Goal: Information Seeking & Learning: Learn about a topic

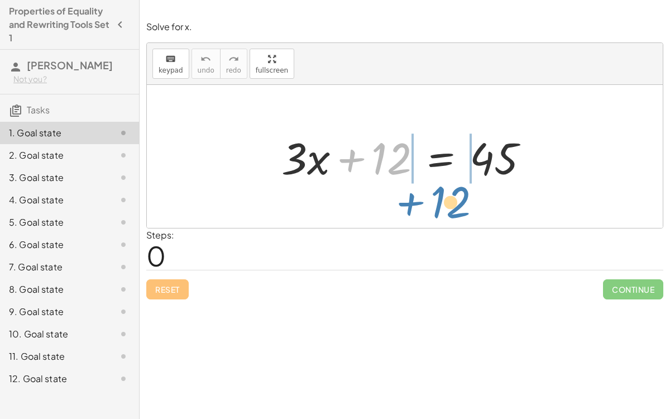
drag, startPoint x: 391, startPoint y: 162, endPoint x: 450, endPoint y: 205, distance: 73.1
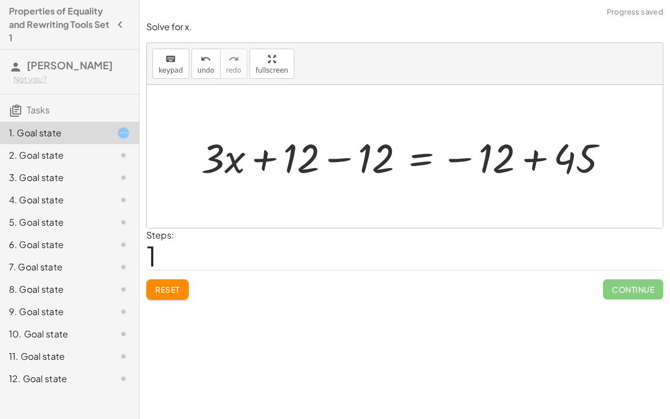
click at [347, 156] on div at bounding box center [408, 156] width 427 height 53
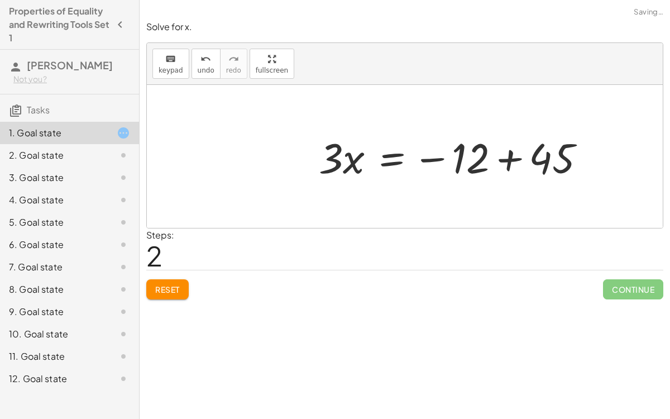
click at [537, 153] on div at bounding box center [459, 156] width 301 height 57
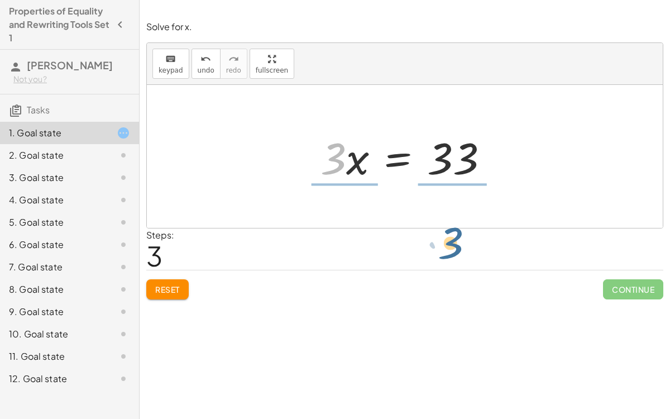
drag, startPoint x: 339, startPoint y: 164, endPoint x: 457, endPoint y: 248, distance: 145.3
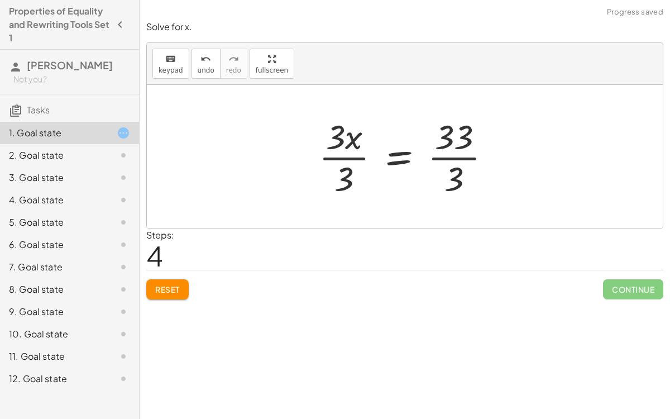
click at [345, 155] on div at bounding box center [409, 156] width 192 height 86
click at [447, 153] on div at bounding box center [423, 156] width 164 height 86
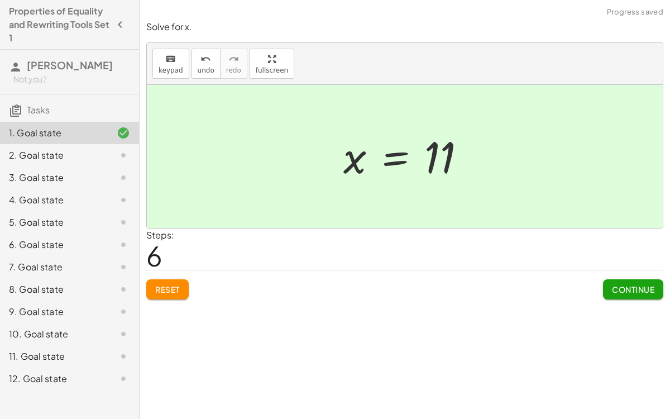
click at [608, 285] on button "Continue" at bounding box center [633, 289] width 60 height 20
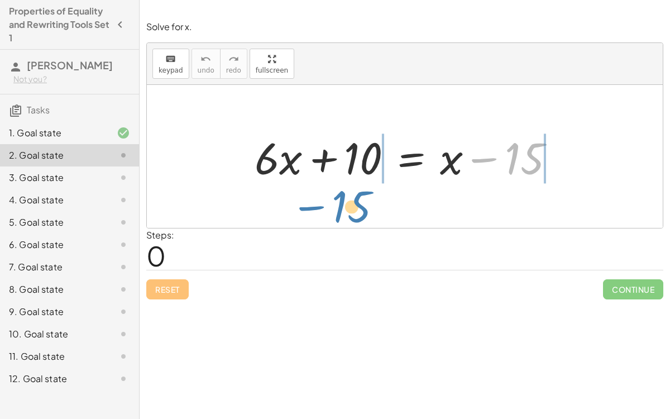
drag, startPoint x: 516, startPoint y: 161, endPoint x: 344, endPoint y: 209, distance: 178.5
click at [344, 209] on div "− 15 + · 6 · x + 10 = + x − 15" at bounding box center [405, 156] width 516 height 143
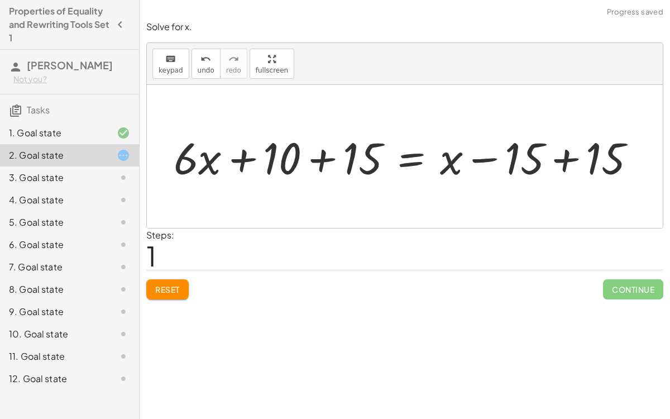
click at [320, 164] on div at bounding box center [409, 156] width 482 height 57
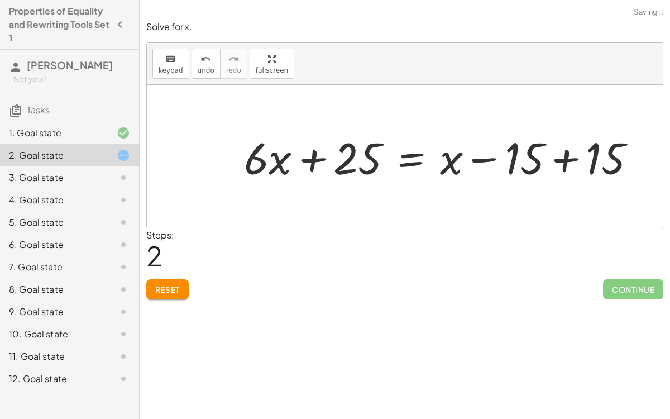
click at [564, 156] on div at bounding box center [444, 156] width 412 height 57
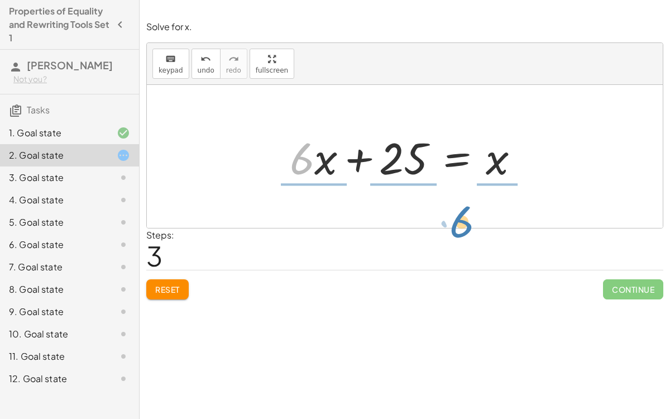
drag, startPoint x: 297, startPoint y: 153, endPoint x: 457, endPoint y: 217, distance: 171.8
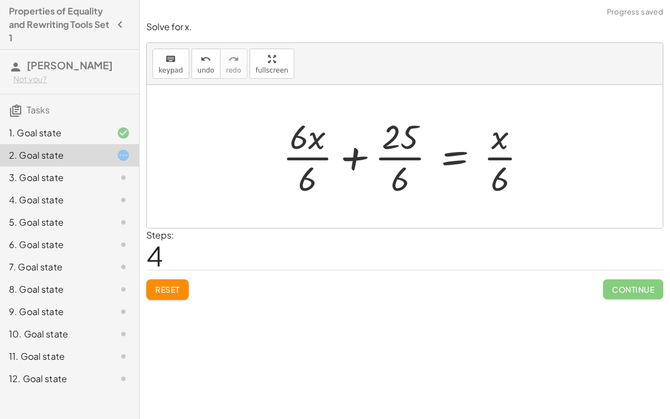
click at [315, 157] on div at bounding box center [409, 156] width 265 height 86
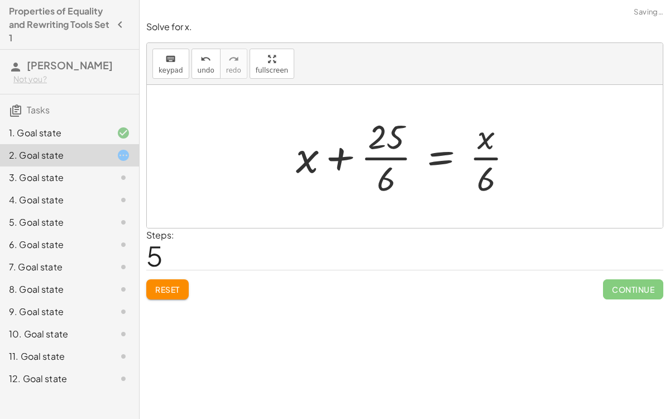
click at [391, 156] on div at bounding box center [408, 156] width 237 height 86
click at [392, 156] on div at bounding box center [408, 156] width 237 height 86
click at [392, 156] on div at bounding box center [379, 156] width 297 height 86
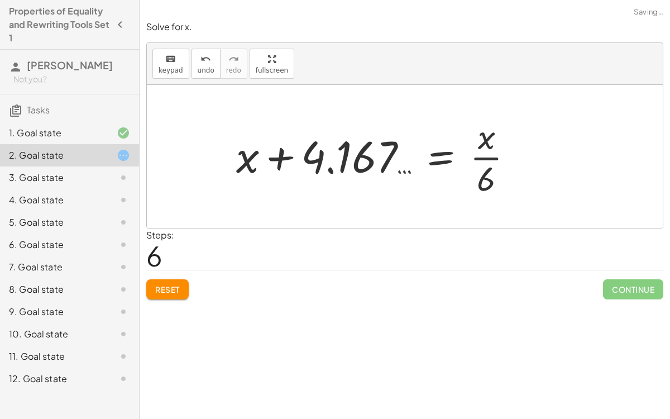
click at [484, 158] on div at bounding box center [379, 156] width 297 height 86
click at [481, 158] on div at bounding box center [379, 156] width 297 height 86
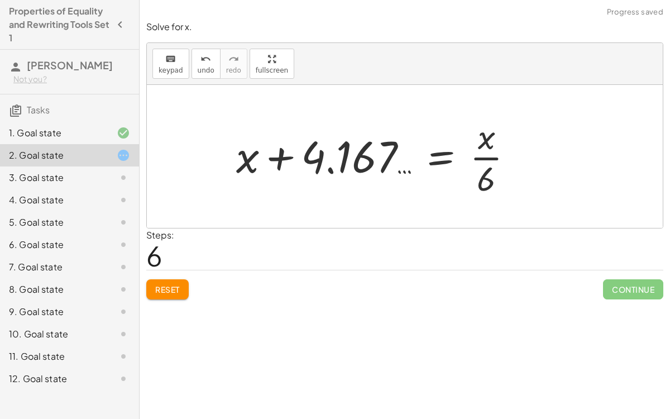
click at [481, 158] on div at bounding box center [379, 156] width 297 height 86
click at [209, 71] on button "undo undo" at bounding box center [205, 64] width 29 height 30
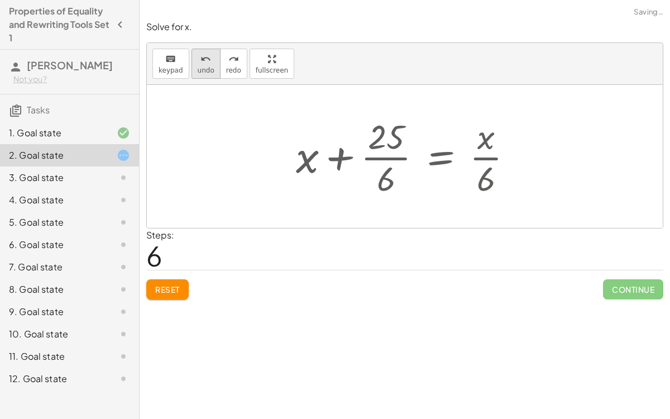
click at [209, 71] on button "undo undo" at bounding box center [205, 64] width 29 height 30
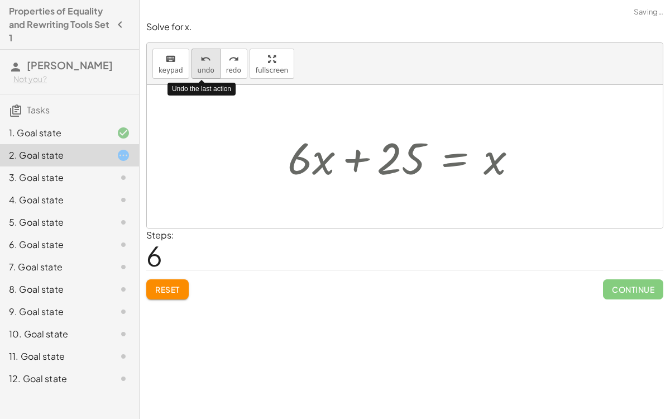
click at [209, 71] on button "undo undo" at bounding box center [205, 64] width 29 height 30
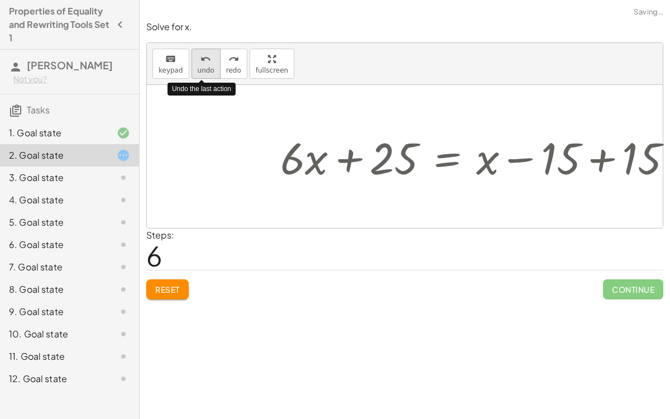
click at [209, 71] on button "undo undo" at bounding box center [205, 64] width 29 height 30
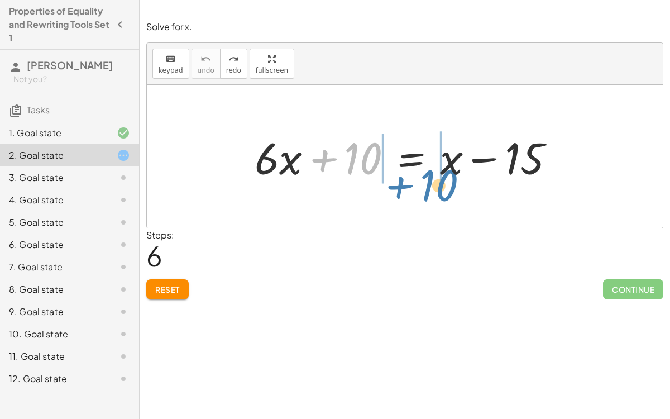
drag, startPoint x: 325, startPoint y: 157, endPoint x: 406, endPoint y: 186, distance: 86.0
click at [406, 186] on div "+ 10 + · 6 · x + 10 = + x − 15" at bounding box center [405, 156] width 334 height 63
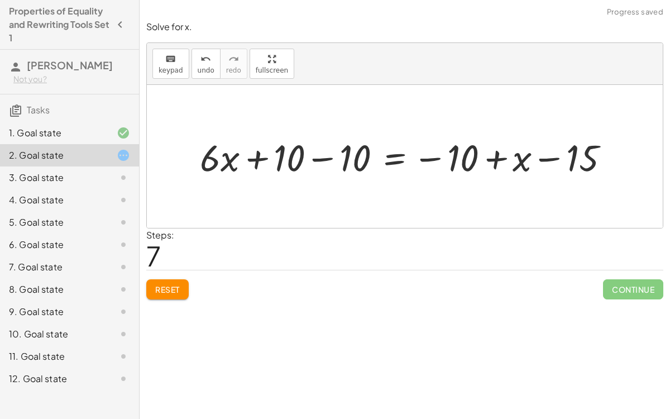
click at [323, 157] on div at bounding box center [408, 156] width 429 height 49
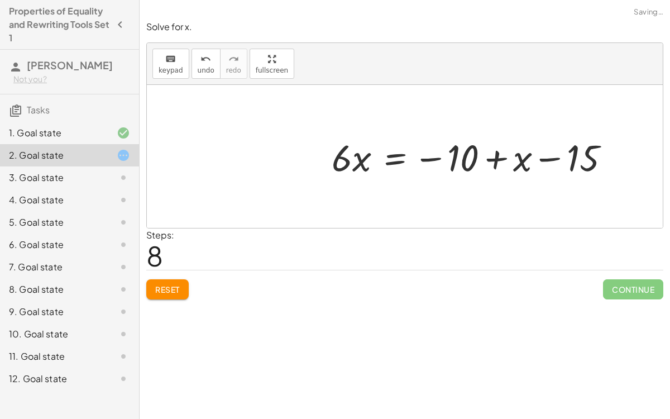
click at [500, 157] on div at bounding box center [475, 156] width 298 height 49
drag, startPoint x: 471, startPoint y: 152, endPoint x: 658, endPoint y: 154, distance: 186.4
click at [658, 154] on div "+ · 6 · x + 10 = + x − 15 + · 6 · x + 10 − 10 = − 10 + x − 15 + · 6 · x + 0 = −…" at bounding box center [405, 156] width 516 height 143
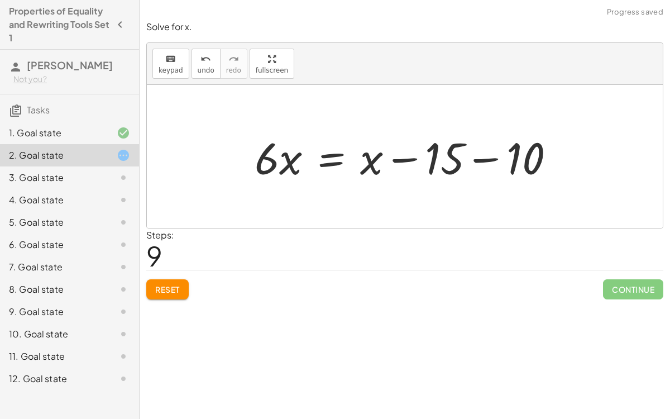
click at [489, 159] on div at bounding box center [409, 156] width 320 height 57
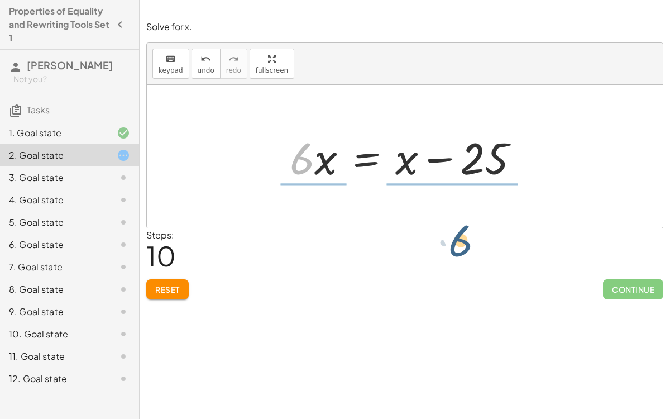
drag, startPoint x: 302, startPoint y: 162, endPoint x: 462, endPoint y: 244, distance: 179.5
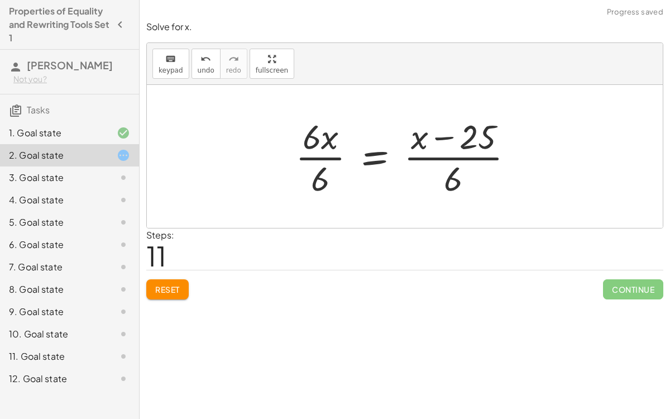
click at [411, 160] on div at bounding box center [409, 156] width 238 height 86
click at [478, 160] on div at bounding box center [409, 156] width 238 height 86
click at [328, 156] on div at bounding box center [409, 156] width 238 height 86
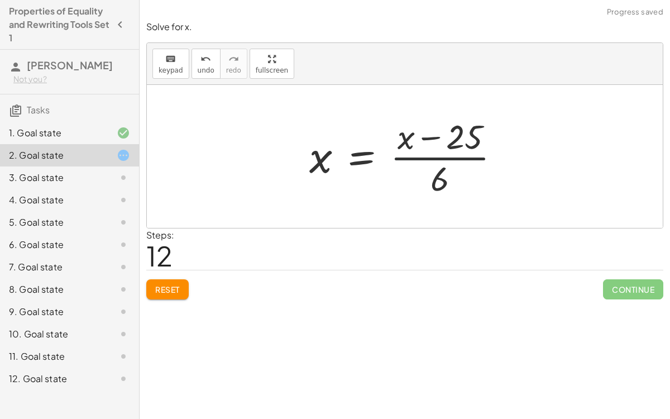
click at [461, 159] on div at bounding box center [409, 156] width 211 height 86
click at [431, 138] on div at bounding box center [409, 156] width 211 height 86
drag, startPoint x: 451, startPoint y: 140, endPoint x: 382, endPoint y: 141, distance: 68.7
click at [382, 141] on div at bounding box center [409, 156] width 211 height 86
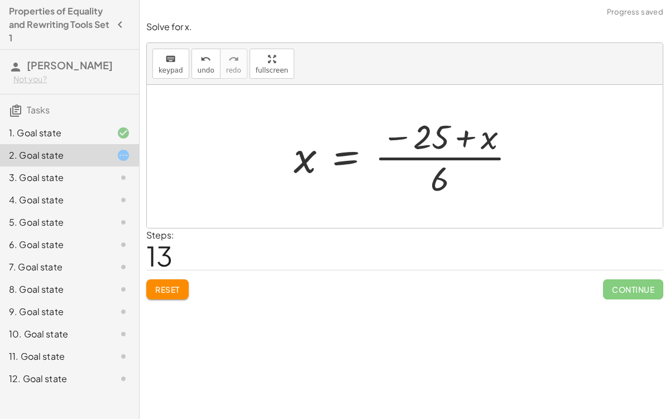
click at [468, 135] on div at bounding box center [409, 156] width 242 height 86
click at [451, 171] on div at bounding box center [409, 156] width 242 height 86
click at [431, 155] on div at bounding box center [409, 156] width 242 height 86
drag, startPoint x: 441, startPoint y: 174, endPoint x: 435, endPoint y: 145, distance: 29.7
click at [435, 145] on div at bounding box center [409, 156] width 242 height 86
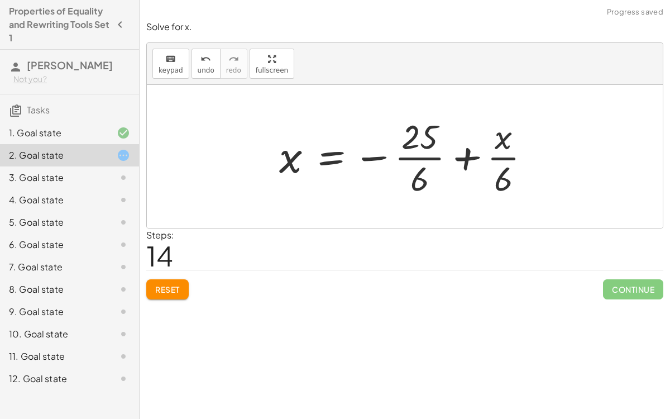
click at [407, 157] on div at bounding box center [408, 156] width 271 height 86
click at [505, 156] on div at bounding box center [408, 156] width 271 height 86
click at [474, 153] on div at bounding box center [408, 156] width 271 height 86
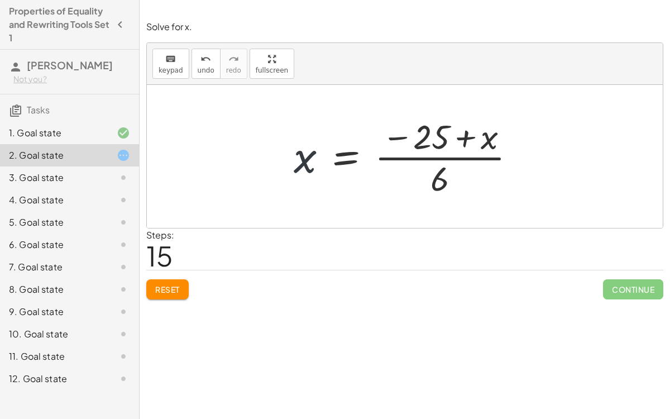
click at [301, 158] on div at bounding box center [409, 156] width 242 height 86
drag, startPoint x: 494, startPoint y: 141, endPoint x: 341, endPoint y: 167, distance: 155.3
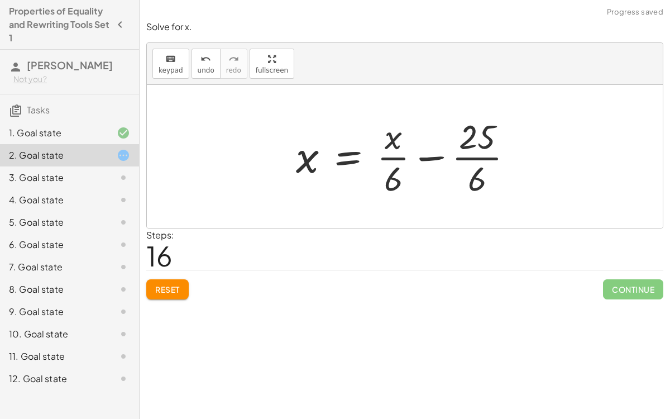
click at [391, 155] on div at bounding box center [408, 156] width 237 height 86
drag, startPoint x: 392, startPoint y: 143, endPoint x: 306, endPoint y: 166, distance: 88.6
click at [306, 166] on div at bounding box center [408, 156] width 237 height 86
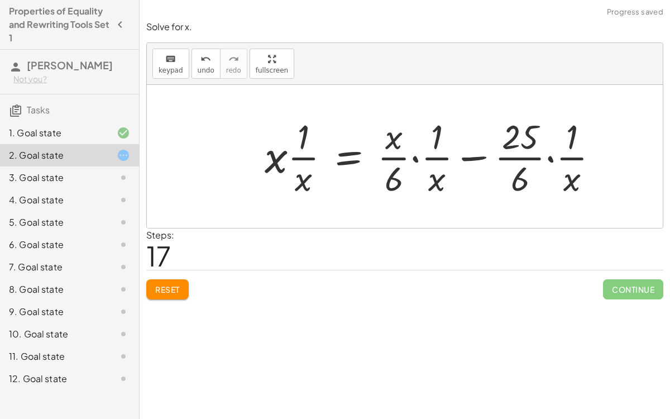
click at [305, 158] on div at bounding box center [436, 156] width 354 height 86
click at [285, 156] on div at bounding box center [436, 156] width 354 height 86
click at [283, 155] on div at bounding box center [436, 156] width 354 height 86
click at [415, 159] on div at bounding box center [436, 156] width 354 height 86
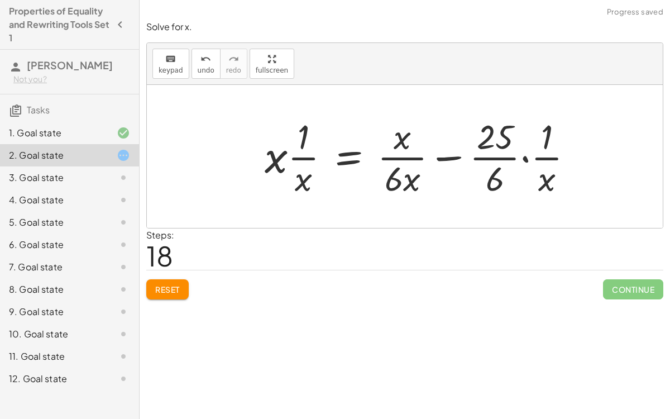
click at [521, 158] on div at bounding box center [423, 156] width 329 height 86
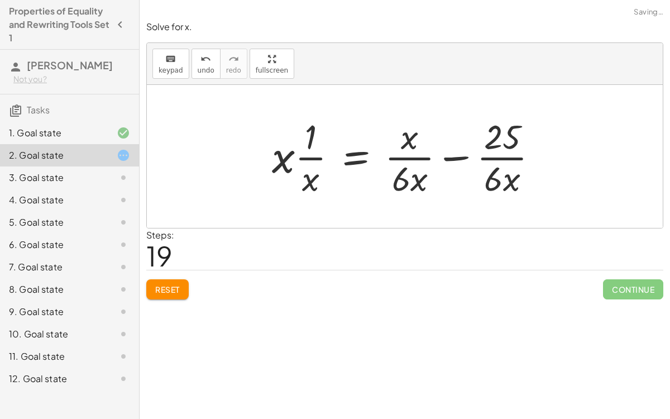
click at [450, 154] on div at bounding box center [409, 156] width 286 height 86
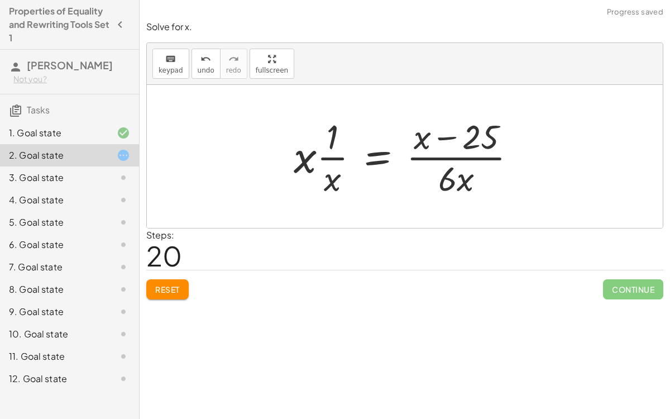
click at [331, 161] on div at bounding box center [409, 156] width 243 height 86
drag, startPoint x: 307, startPoint y: 157, endPoint x: 342, endPoint y: 156, distance: 34.6
click at [342, 156] on div at bounding box center [409, 156] width 243 height 86
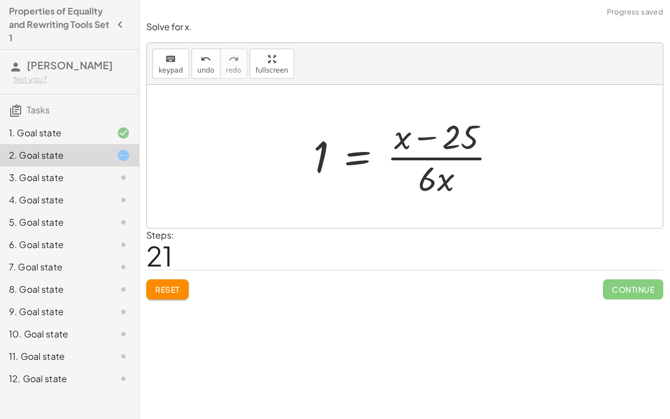
click at [356, 155] on div at bounding box center [410, 156] width 204 height 86
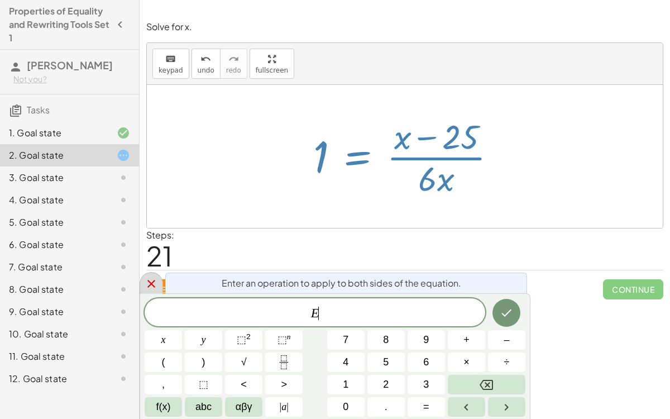
click at [155, 280] on icon at bounding box center [151, 283] width 13 height 13
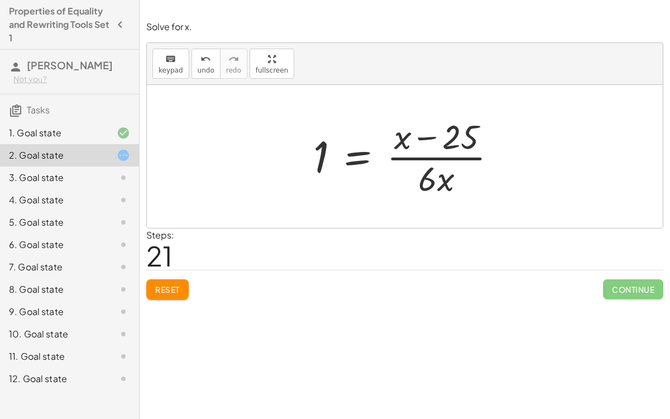
click at [444, 159] on div at bounding box center [410, 156] width 204 height 86
drag, startPoint x: 319, startPoint y: 151, endPoint x: 397, endPoint y: 156, distance: 78.3
click at [397, 156] on div at bounding box center [410, 156] width 204 height 86
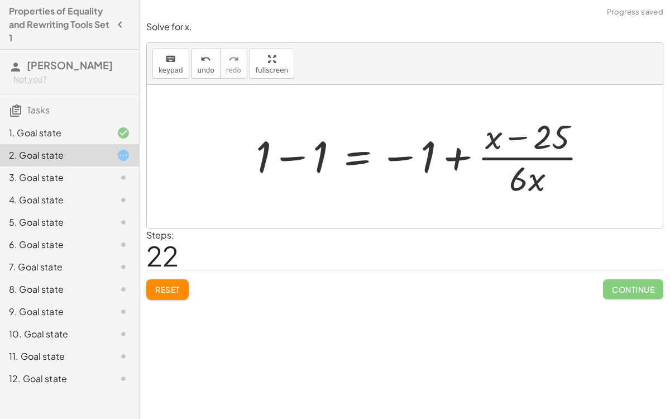
click at [298, 157] on div at bounding box center [426, 156] width 352 height 86
click at [446, 157] on div at bounding box center [451, 156] width 302 height 86
click at [410, 155] on div at bounding box center [451, 156] width 302 height 86
drag, startPoint x: 410, startPoint y: 155, endPoint x: 449, endPoint y: 157, distance: 39.7
click at [449, 157] on div at bounding box center [451, 156] width 302 height 86
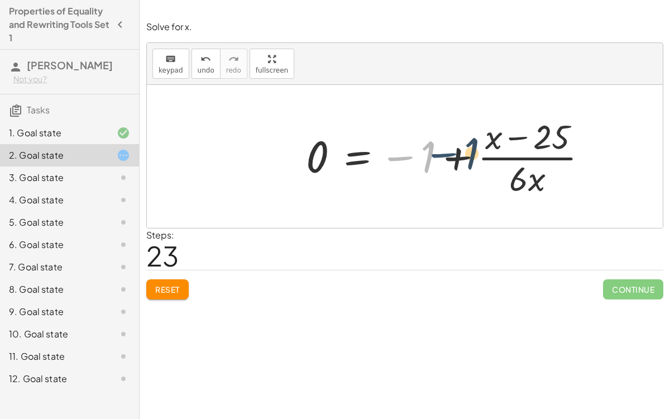
drag, startPoint x: 409, startPoint y: 153, endPoint x: 452, endPoint y: 150, distance: 43.1
click at [452, 150] on div at bounding box center [451, 156] width 302 height 86
click at [207, 69] on span "undo" at bounding box center [206, 70] width 17 height 8
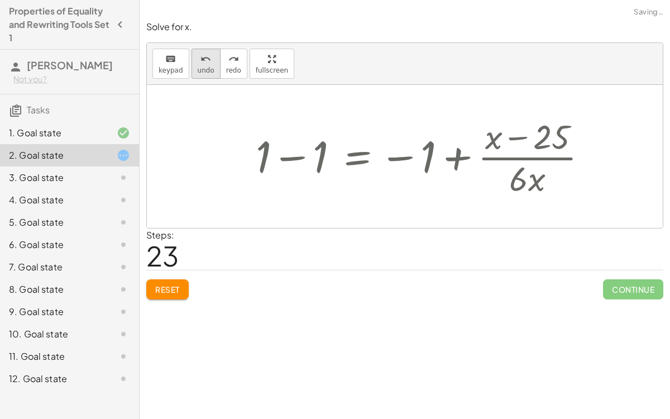
click at [207, 69] on span "undo" at bounding box center [206, 70] width 17 height 8
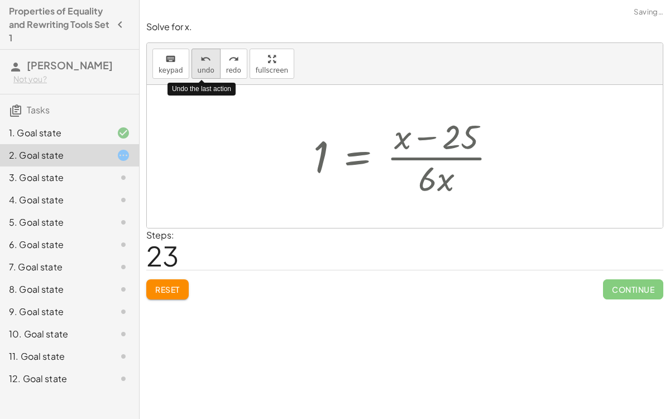
click at [207, 69] on span "undo" at bounding box center [206, 70] width 17 height 8
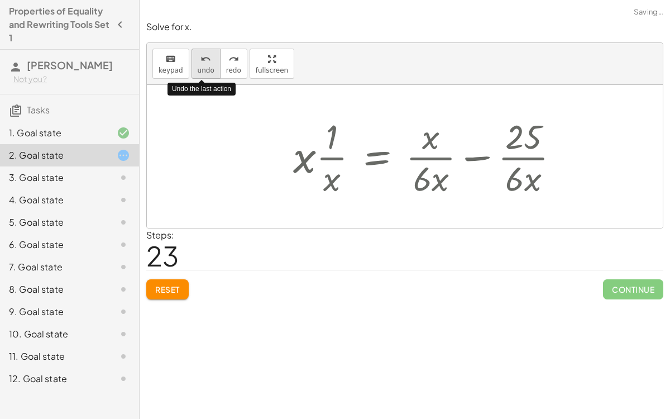
click at [207, 69] on span "undo" at bounding box center [206, 70] width 17 height 8
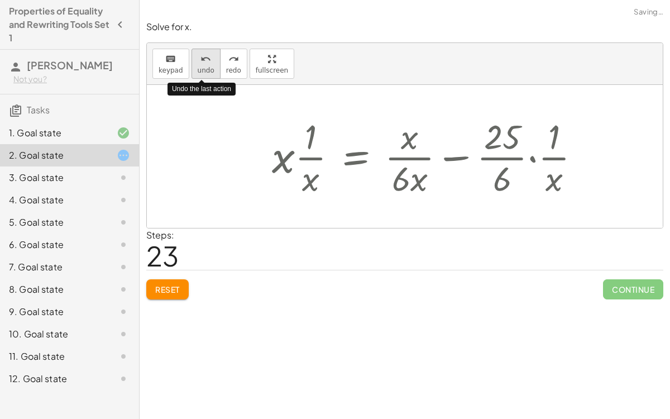
click at [207, 69] on span "undo" at bounding box center [206, 70] width 17 height 8
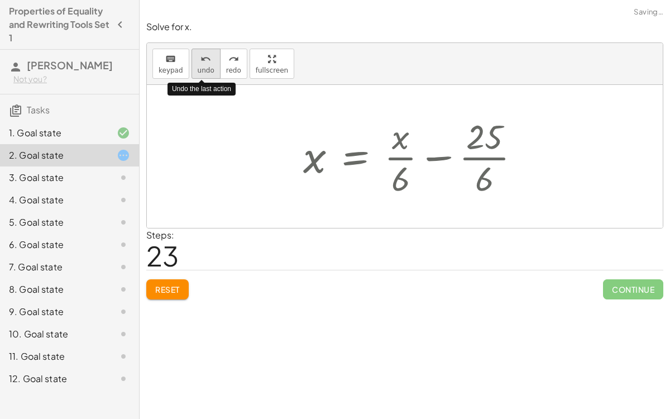
click at [207, 69] on span "undo" at bounding box center [206, 70] width 17 height 8
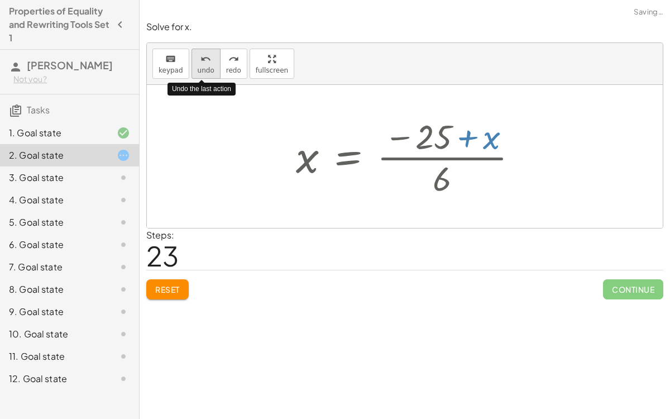
click at [207, 69] on span "undo" at bounding box center [206, 70] width 17 height 8
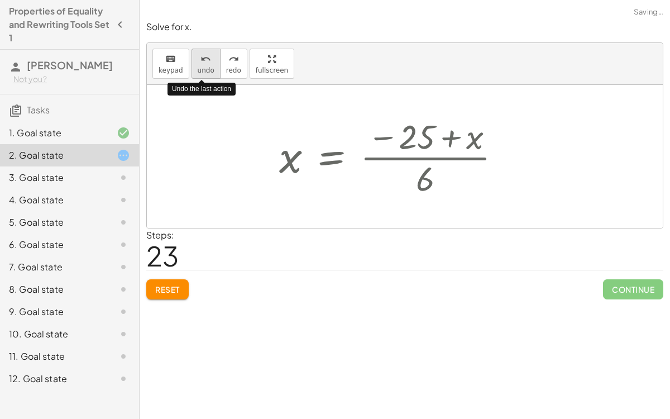
click at [207, 69] on span "undo" at bounding box center [206, 70] width 17 height 8
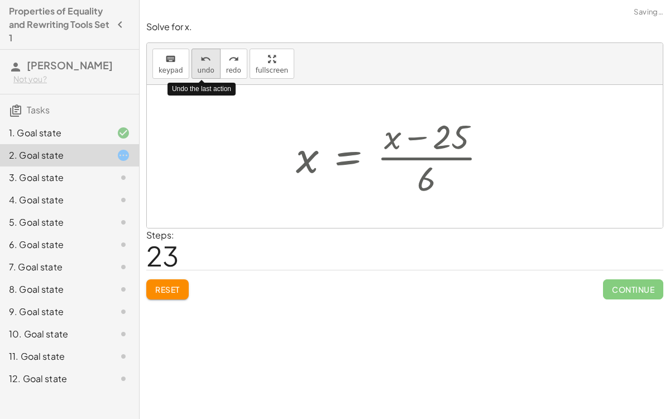
click at [207, 69] on span "undo" at bounding box center [206, 70] width 17 height 8
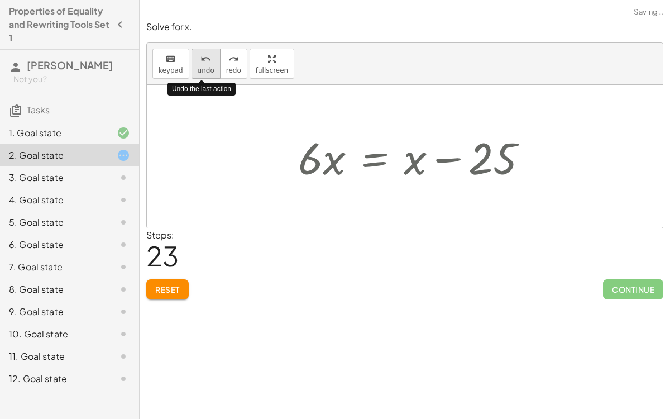
click at [207, 69] on span "undo" at bounding box center [206, 70] width 17 height 8
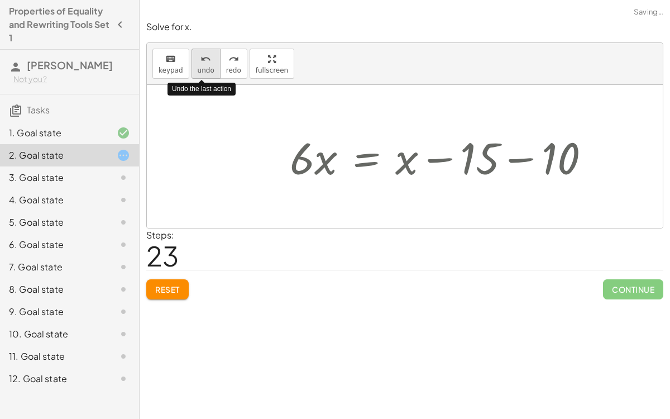
click at [207, 69] on span "undo" at bounding box center [206, 70] width 17 height 8
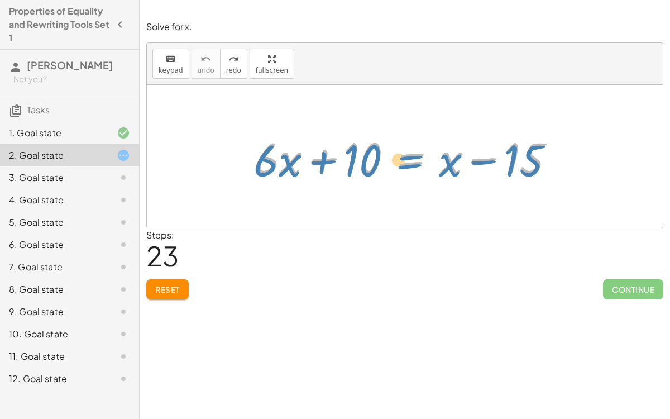
click at [436, 150] on div at bounding box center [409, 156] width 320 height 57
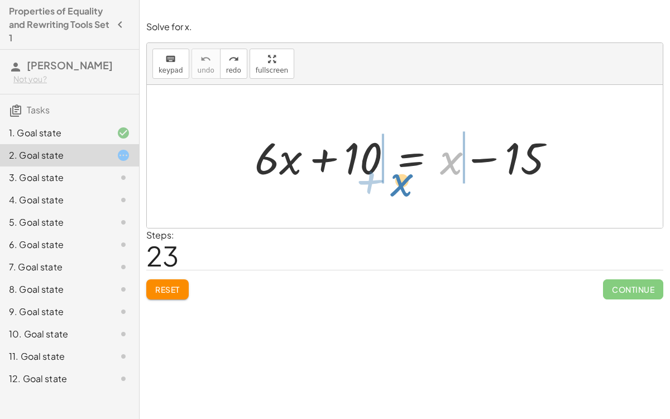
drag, startPoint x: 447, startPoint y: 157, endPoint x: 396, endPoint y: 177, distance: 54.1
click at [396, 177] on div at bounding box center [409, 156] width 320 height 57
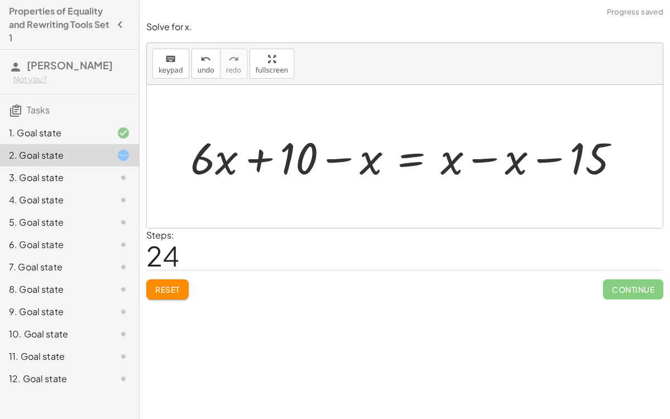
click at [347, 158] on div at bounding box center [409, 156] width 449 height 57
drag, startPoint x: 371, startPoint y: 159, endPoint x: 257, endPoint y: 153, distance: 114.0
click at [257, 153] on div at bounding box center [409, 156] width 449 height 57
click at [260, 157] on div at bounding box center [409, 156] width 449 height 57
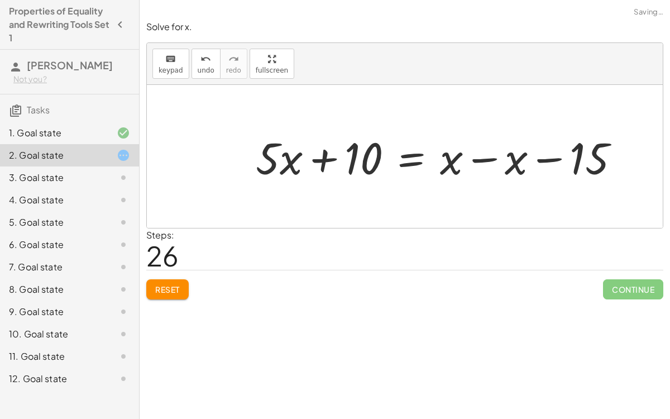
click at [488, 161] on div at bounding box center [442, 156] width 384 height 57
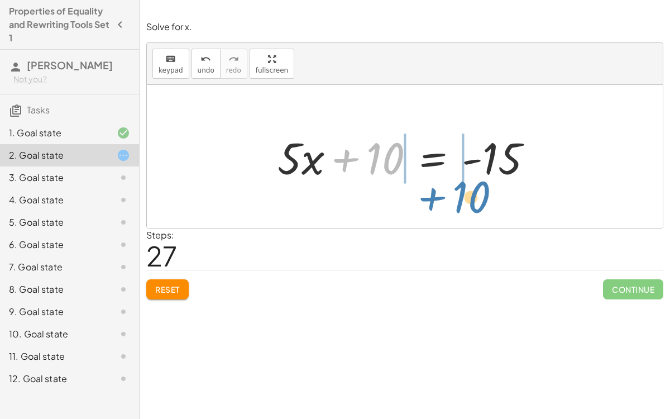
drag, startPoint x: 373, startPoint y: 147, endPoint x: 458, endPoint y: 185, distance: 92.2
click at [458, 185] on div "+ · 6 · x + 10 = + x − 15 + · 6 · x + 10 − x = + x − x − 15 + · 6 · x − x + 10 …" at bounding box center [405, 156] width 289 height 63
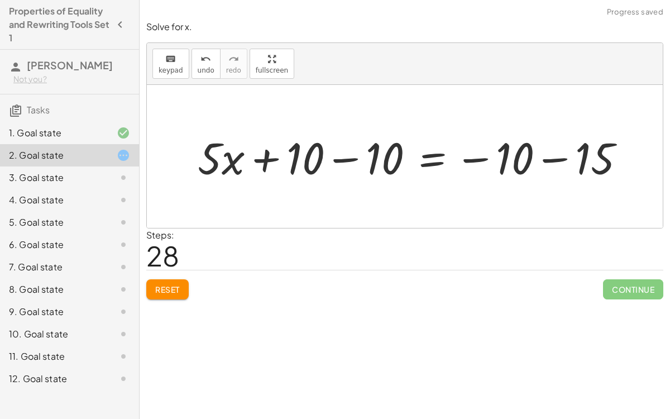
click at [349, 152] on div at bounding box center [416, 156] width 448 height 57
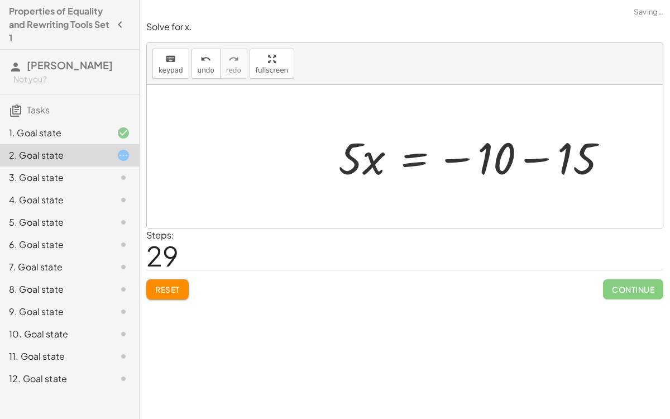
click at [547, 157] on div at bounding box center [477, 156] width 289 height 57
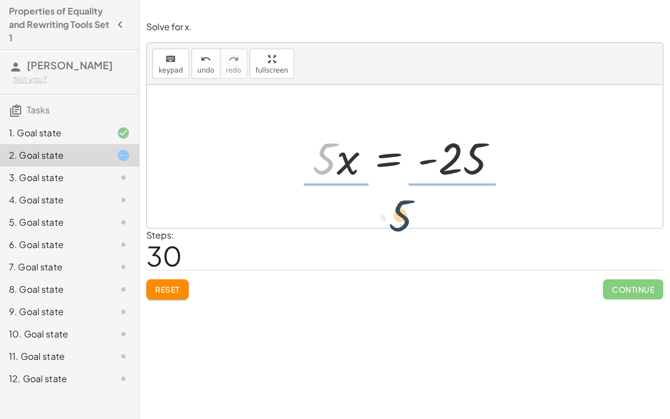
drag, startPoint x: 321, startPoint y: 164, endPoint x: 397, endPoint y: 221, distance: 95.3
click at [397, 221] on div "+ · 6 · x + 10 = + x − 15 + · 6 · x + 10 − x = + x − x − 15 + · 6 · x − x + 10 …" at bounding box center [405, 156] width 516 height 143
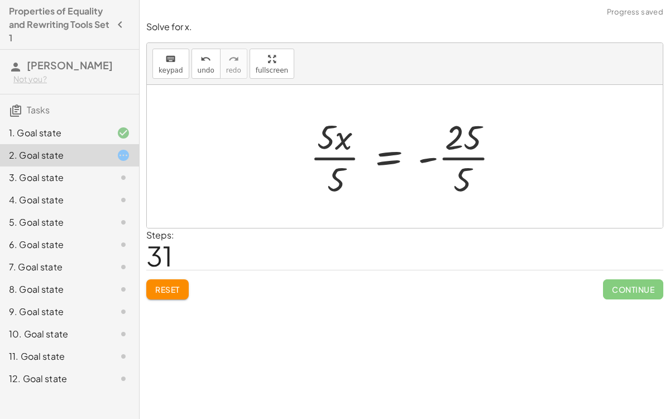
click at [332, 148] on div at bounding box center [409, 156] width 210 height 86
click at [443, 159] on div at bounding box center [422, 156] width 183 height 86
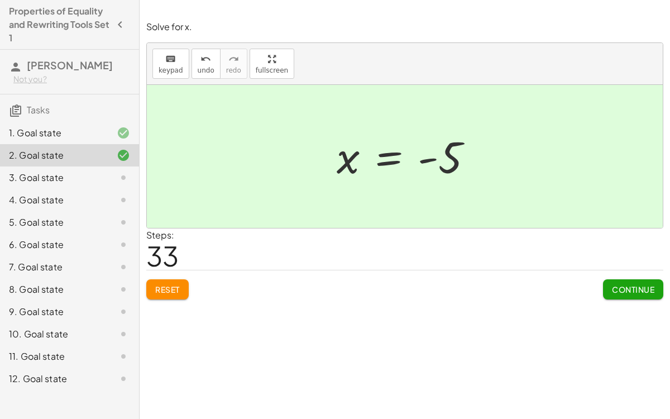
click at [612, 286] on span "Continue" at bounding box center [633, 289] width 42 height 10
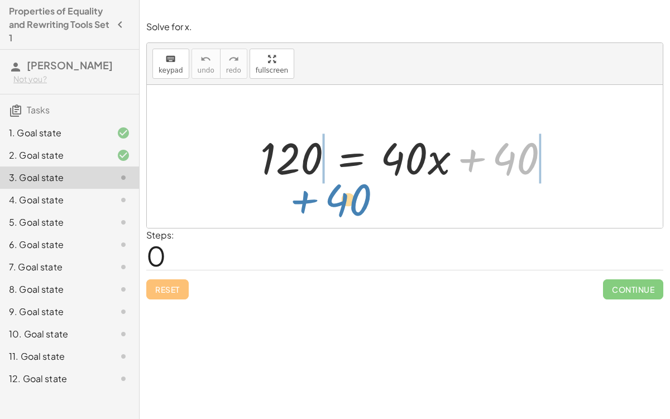
drag, startPoint x: 506, startPoint y: 168, endPoint x: 338, endPoint y: 209, distance: 172.5
click at [338, 209] on div "+ 40 120 = + · 40 · x + 40" at bounding box center [405, 156] width 516 height 143
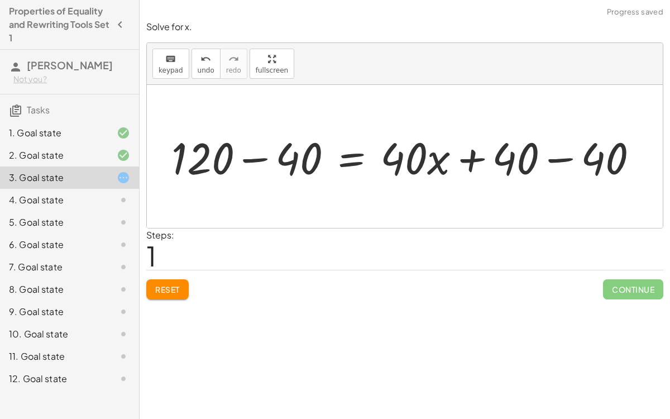
click at [257, 157] on div at bounding box center [409, 156] width 487 height 57
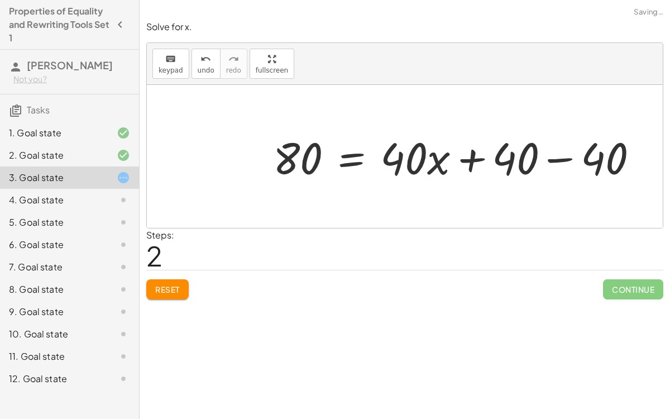
click at [561, 156] on div at bounding box center [459, 156] width 385 height 57
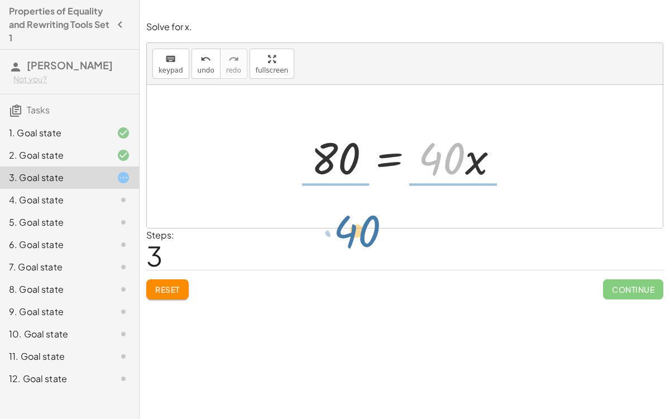
drag, startPoint x: 448, startPoint y: 164, endPoint x: 363, endPoint y: 234, distance: 111.0
click at [363, 234] on div "Solve for x. keyboard keypad undo undo redo redo fullscreen 120 = + · 40 · x + …" at bounding box center [405, 160] width 530 height 292
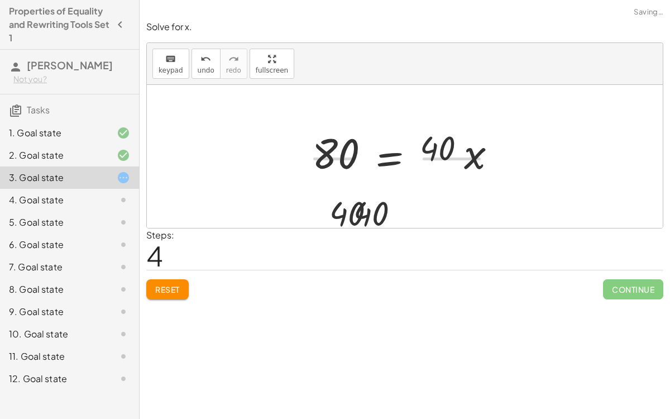
click at [363, 234] on div "Steps: 4" at bounding box center [404, 248] width 517 height 41
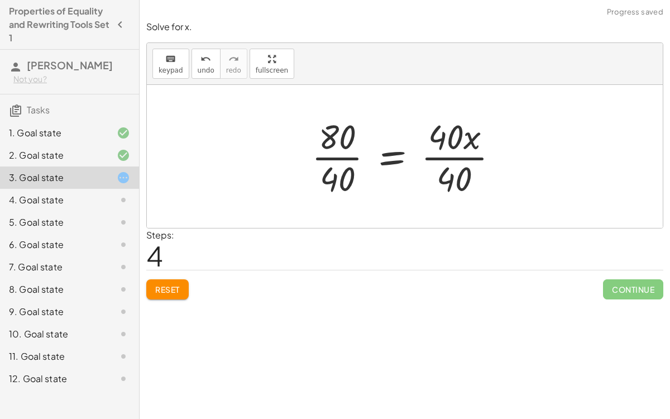
click at [335, 161] on div at bounding box center [409, 156] width 207 height 86
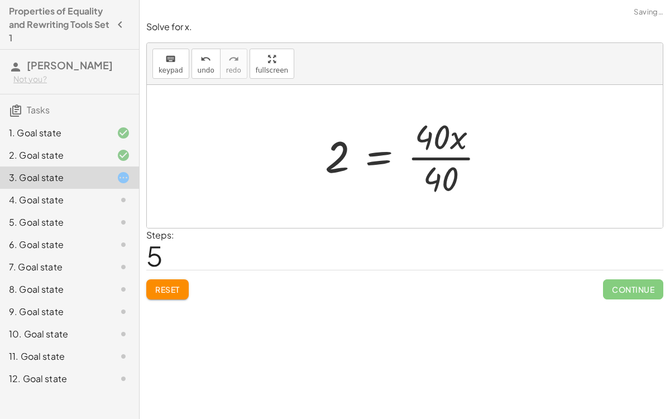
click at [442, 159] on div at bounding box center [409, 156] width 180 height 86
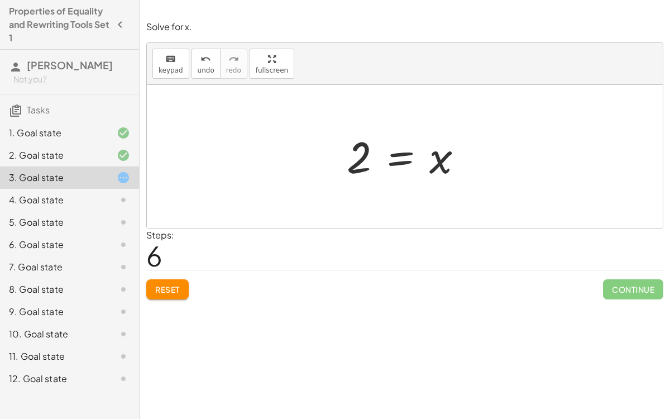
click at [406, 155] on div at bounding box center [409, 156] width 136 height 55
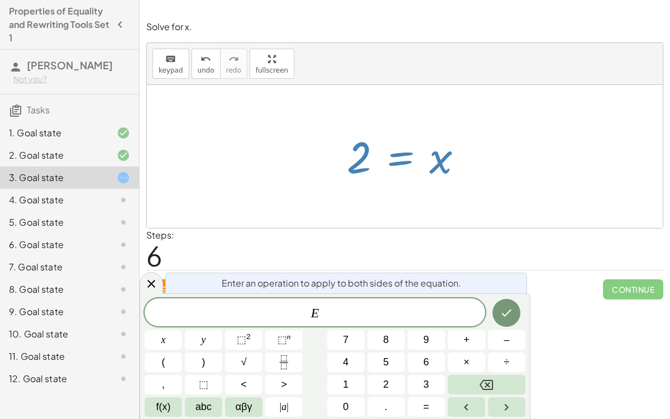
click at [406, 155] on div at bounding box center [409, 156] width 136 height 55
click at [156, 287] on icon at bounding box center [151, 283] width 13 height 13
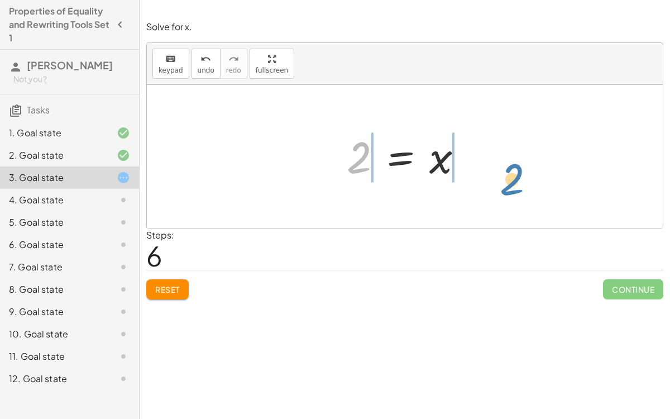
drag, startPoint x: 363, startPoint y: 140, endPoint x: 515, endPoint y: 160, distance: 152.7
click at [515, 160] on div "120 = + · 40 · x + 40 + 120 − 40 = + · 40 · x + 40 − 40 80 = + · 40 · x + 40 − …" at bounding box center [405, 156] width 516 height 143
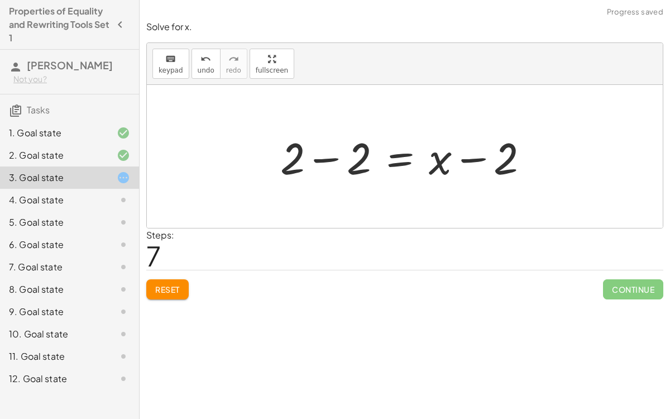
click at [473, 153] on div at bounding box center [409, 156] width 268 height 57
drag, startPoint x: 439, startPoint y: 160, endPoint x: 343, endPoint y: 153, distance: 95.7
click at [343, 153] on div at bounding box center [409, 156] width 268 height 57
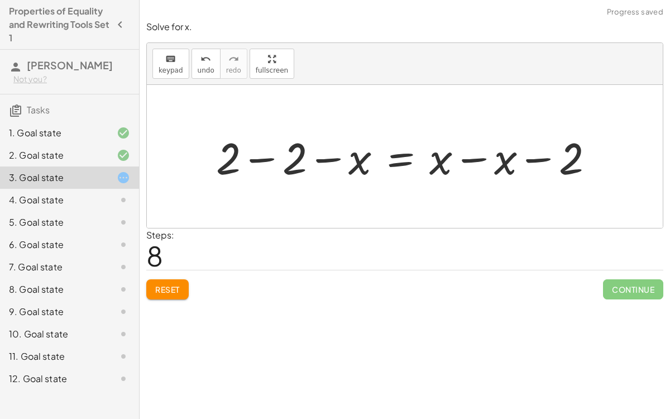
click at [334, 157] on div at bounding box center [409, 156] width 398 height 57
click at [272, 156] on div at bounding box center [409, 156] width 398 height 57
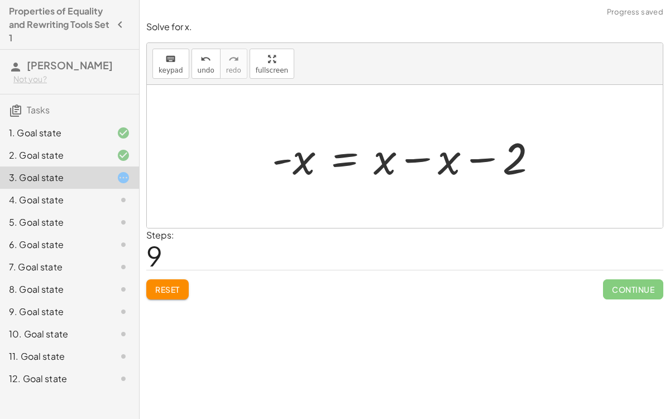
click at [465, 156] on div at bounding box center [409, 156] width 286 height 57
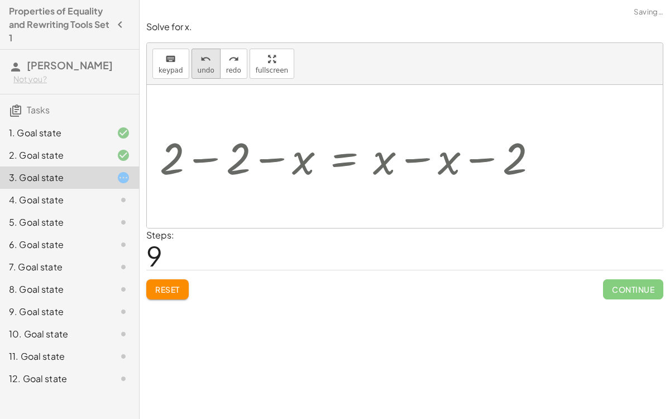
click at [198, 70] on span "undo" at bounding box center [206, 70] width 17 height 8
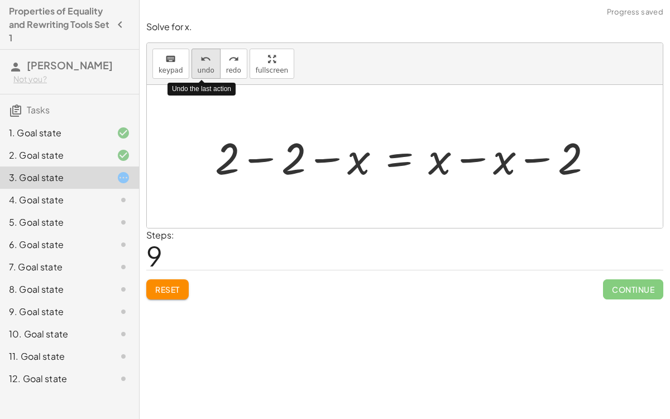
click at [198, 70] on span "undo" at bounding box center [206, 70] width 17 height 8
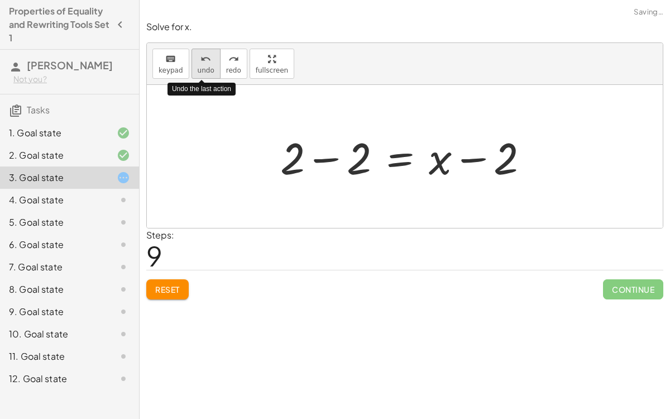
click at [198, 70] on span "undo" at bounding box center [206, 70] width 17 height 8
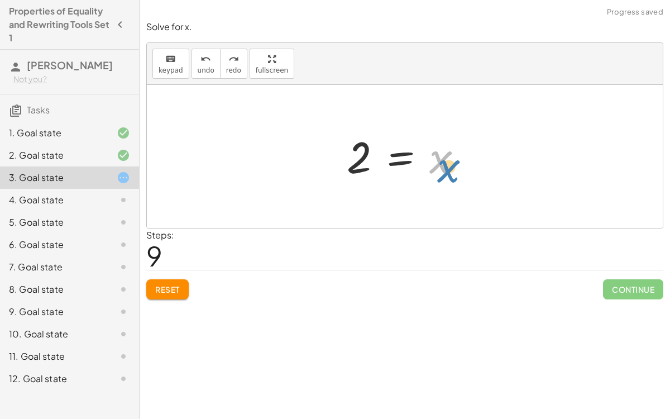
drag, startPoint x: 444, startPoint y: 158, endPoint x: 449, endPoint y: 161, distance: 6.0
click at [449, 161] on div at bounding box center [409, 156] width 136 height 55
drag, startPoint x: 357, startPoint y: 155, endPoint x: 433, endPoint y: 169, distance: 77.1
click at [433, 169] on div at bounding box center [409, 156] width 136 height 55
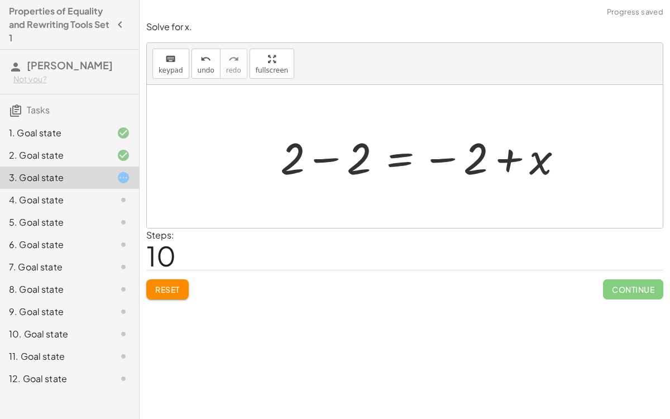
click at [447, 159] on div at bounding box center [426, 156] width 303 height 57
click at [498, 162] on div at bounding box center [426, 156] width 303 height 57
click at [330, 161] on div at bounding box center [426, 156] width 303 height 57
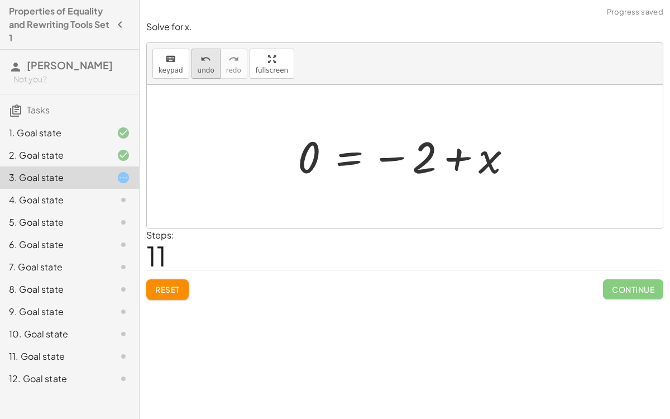
click at [200, 52] on icon "undo" at bounding box center [205, 58] width 11 height 13
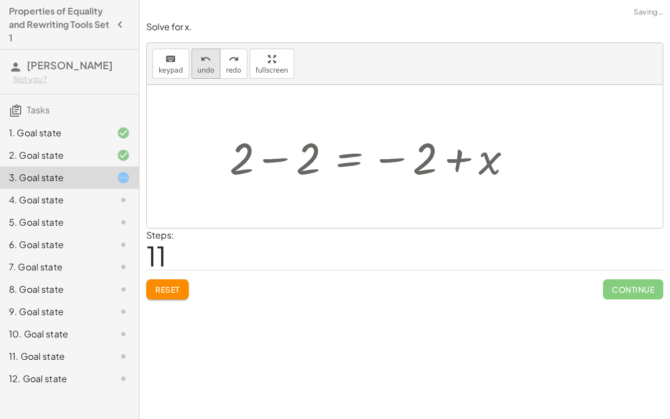
click at [200, 52] on icon "undo" at bounding box center [205, 58] width 11 height 13
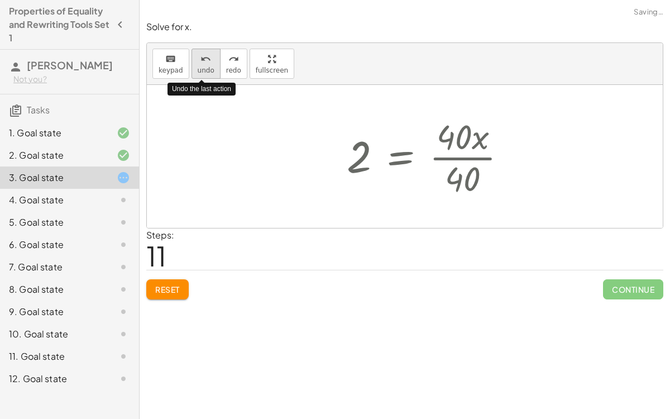
click at [200, 52] on icon "undo" at bounding box center [205, 58] width 11 height 13
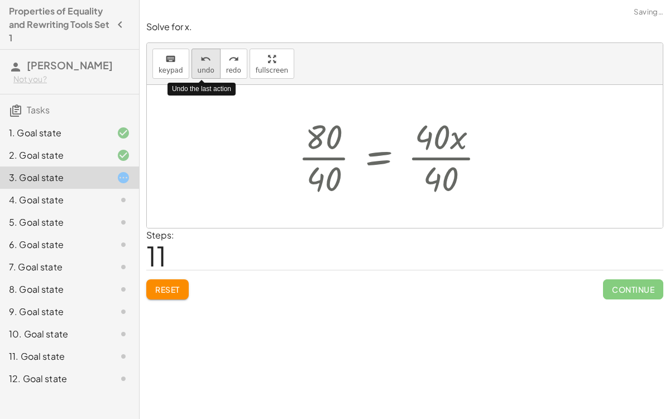
click at [200, 52] on icon "undo" at bounding box center [205, 58] width 11 height 13
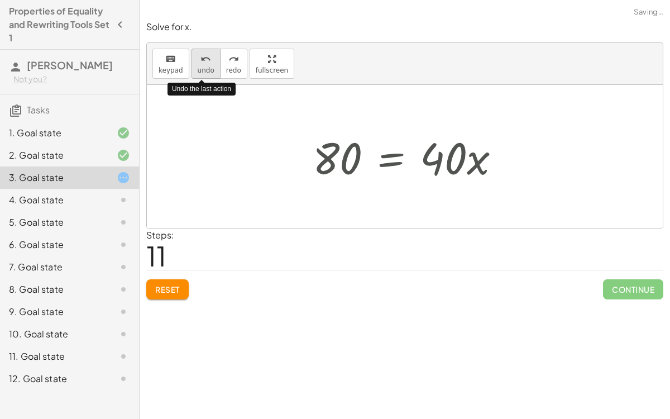
click at [200, 52] on icon "undo" at bounding box center [205, 58] width 11 height 13
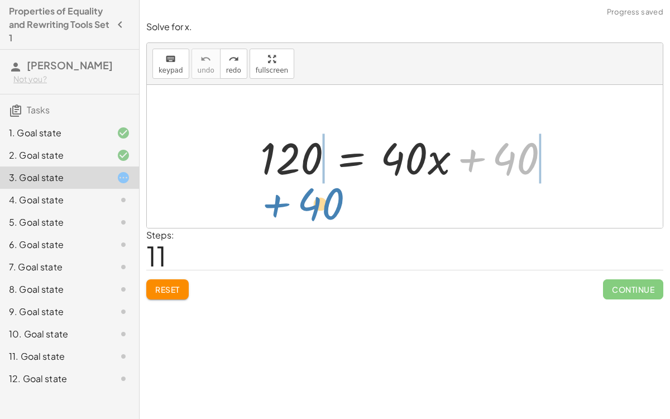
drag, startPoint x: 507, startPoint y: 160, endPoint x: 310, endPoint y: 203, distance: 201.8
click at [310, 203] on div "+ 40 120 = + · 40 · x + 40" at bounding box center [405, 156] width 516 height 143
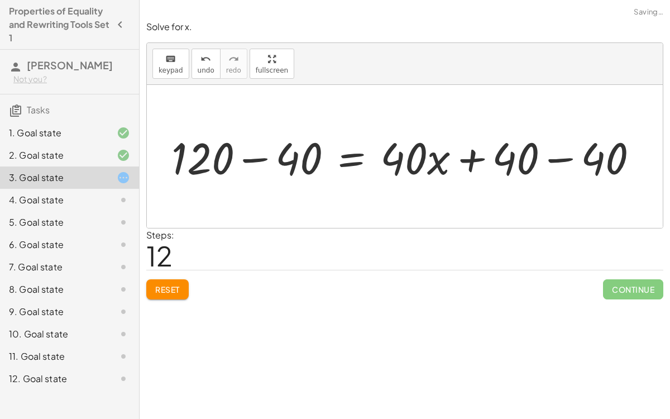
click at [253, 160] on div at bounding box center [409, 156] width 487 height 57
click at [472, 154] on div at bounding box center [459, 156] width 385 height 57
click at [560, 156] on div at bounding box center [459, 156] width 385 height 57
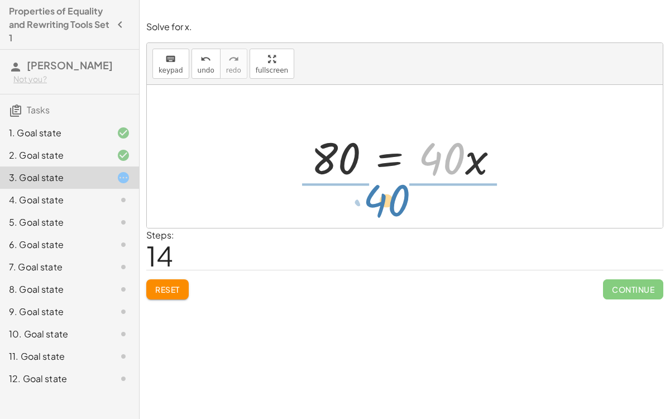
drag, startPoint x: 435, startPoint y: 168, endPoint x: 379, endPoint y: 210, distance: 70.1
click at [379, 210] on div "120 = + · 40 · x + 40 + 120 − 40 = + · 40 · x + 40 − 40 80 = + · 40 · x + 40 − …" at bounding box center [405, 156] width 516 height 143
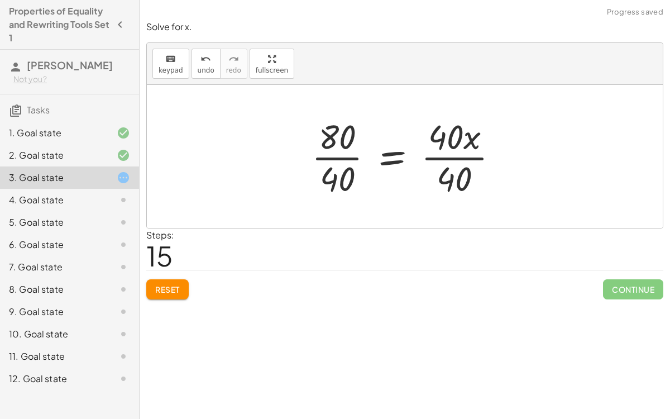
click at [318, 157] on div at bounding box center [409, 156] width 207 height 86
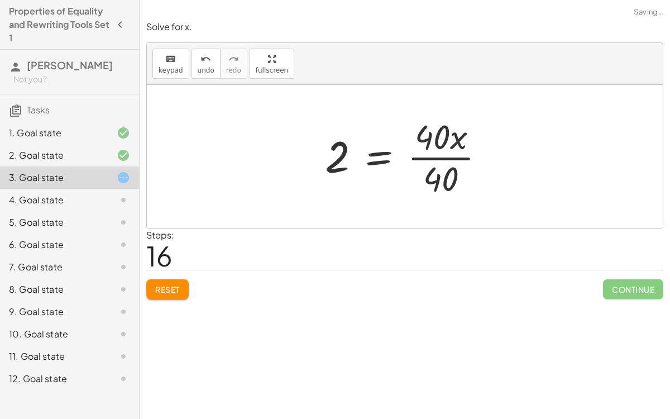
click at [459, 158] on div at bounding box center [409, 156] width 180 height 86
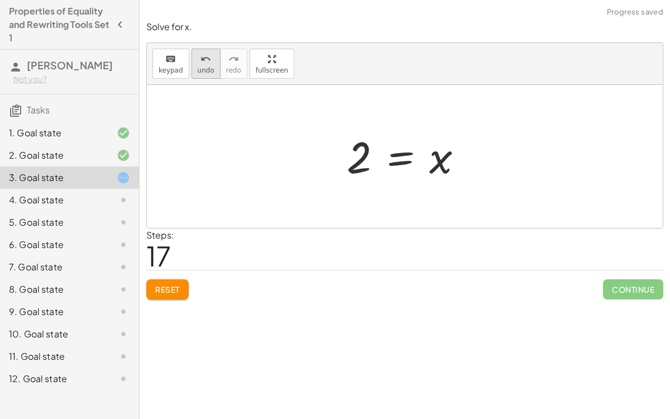
click at [193, 75] on button "undo undo" at bounding box center [205, 64] width 29 height 30
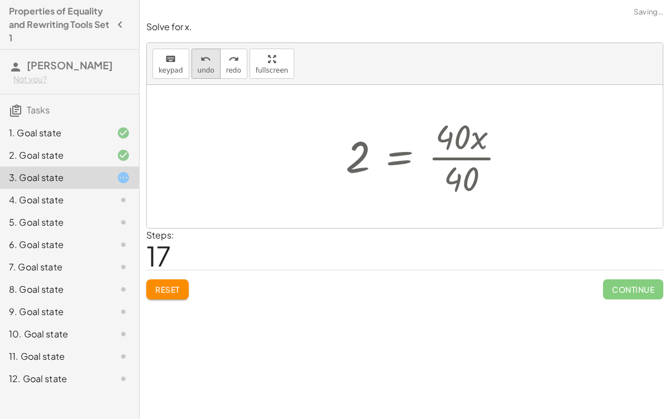
click at [193, 75] on button "undo undo" at bounding box center [205, 64] width 29 height 30
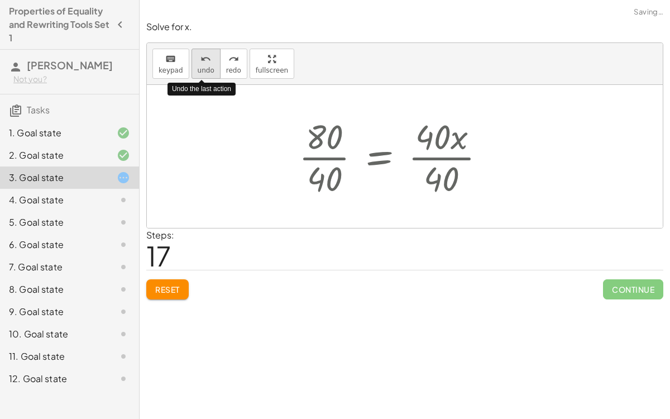
click at [193, 75] on button "undo undo" at bounding box center [205, 64] width 29 height 30
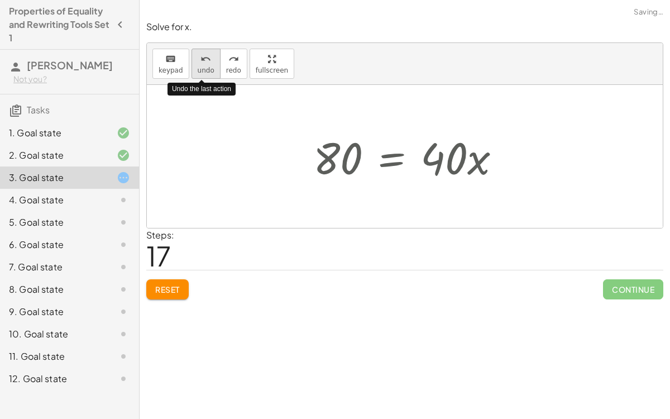
click at [193, 75] on button "undo undo" at bounding box center [205, 64] width 29 height 30
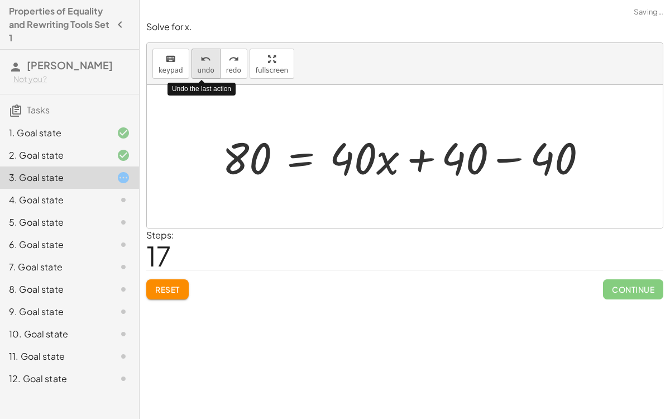
click at [193, 75] on button "undo undo" at bounding box center [205, 64] width 29 height 30
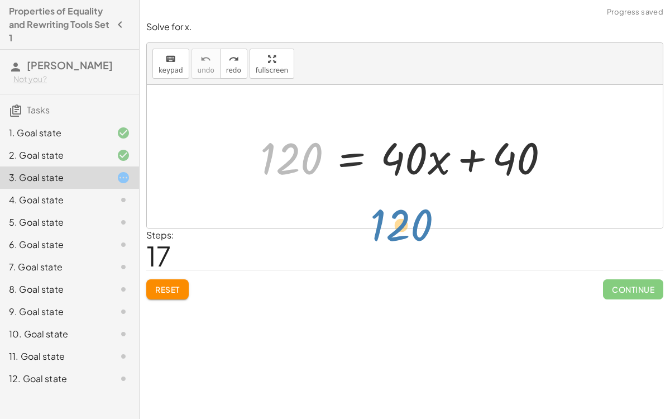
drag, startPoint x: 307, startPoint y: 156, endPoint x: 421, endPoint y: 222, distance: 131.5
click at [421, 222] on div "120 120 = + · 40 · x + 40" at bounding box center [405, 156] width 516 height 143
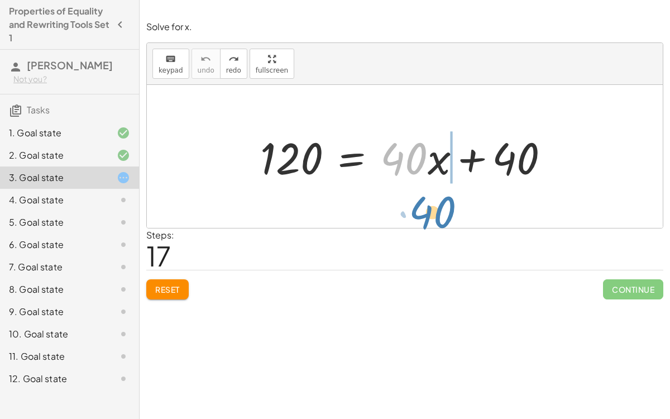
drag, startPoint x: 418, startPoint y: 153, endPoint x: 447, endPoint y: 205, distance: 58.7
click at [447, 205] on div "· 40 120 = + · 40 · x + 40" at bounding box center [405, 156] width 516 height 143
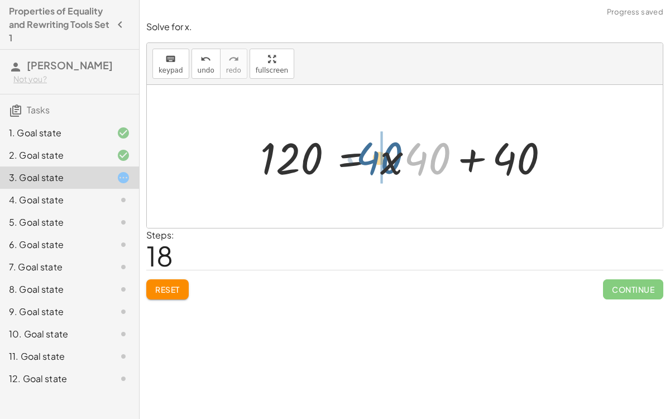
drag, startPoint x: 413, startPoint y: 169, endPoint x: 361, endPoint y: 167, distance: 51.9
click at [361, 167] on div at bounding box center [409, 156] width 309 height 57
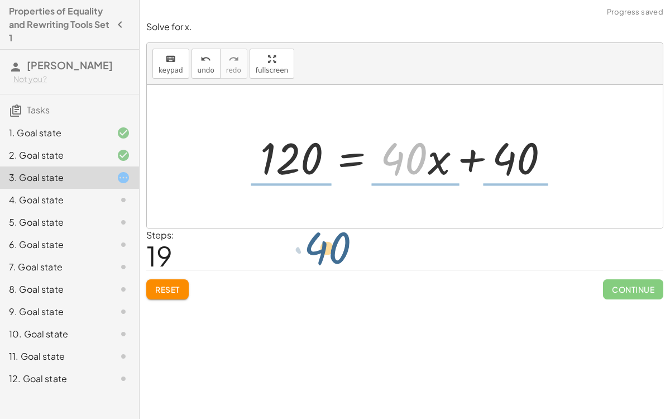
drag, startPoint x: 396, startPoint y: 156, endPoint x: 319, endPoint y: 244, distance: 117.5
click at [319, 244] on div "Solve for x. keyboard keypad undo undo redo redo fullscreen 120 = + · 40 · x + …" at bounding box center [405, 160] width 530 height 292
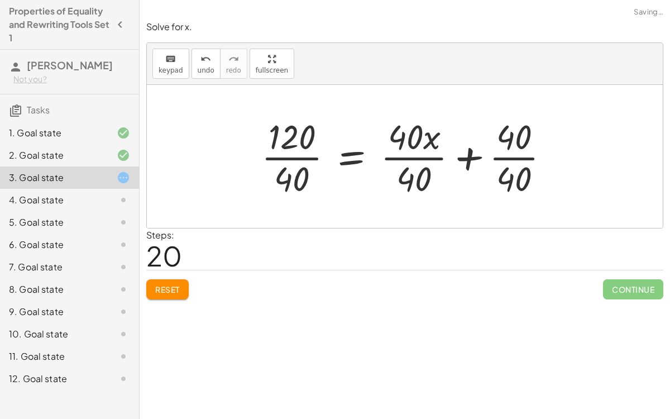
click at [268, 156] on div at bounding box center [410, 156] width 308 height 86
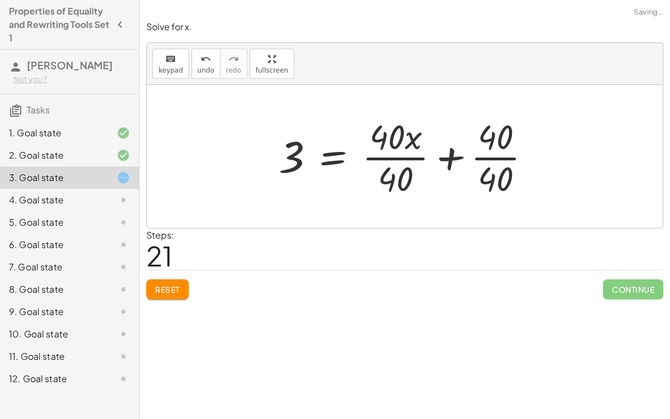
click at [409, 159] on div at bounding box center [409, 156] width 272 height 86
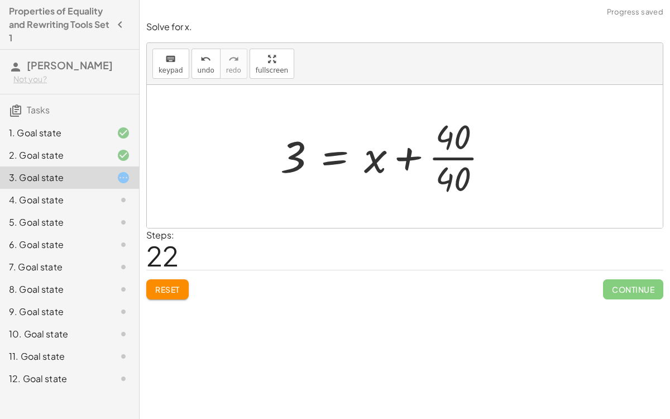
click at [449, 157] on div at bounding box center [389, 156] width 228 height 86
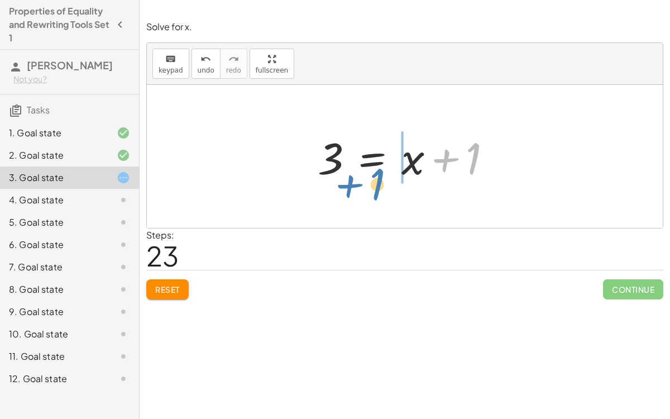
drag, startPoint x: 474, startPoint y: 159, endPoint x: 378, endPoint y: 186, distance: 99.8
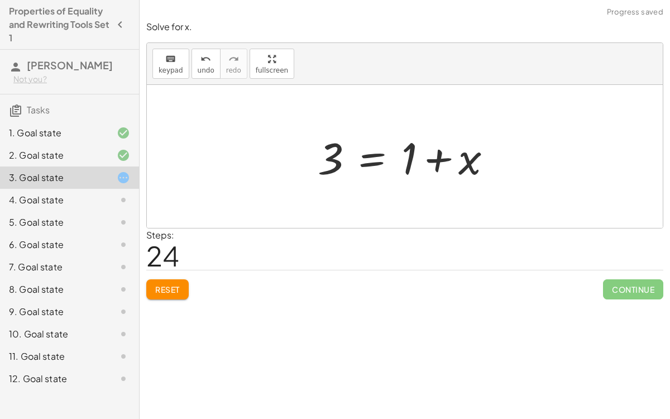
click at [450, 159] on div at bounding box center [409, 156] width 194 height 57
drag, startPoint x: 406, startPoint y: 153, endPoint x: 286, endPoint y: 198, distance: 128.0
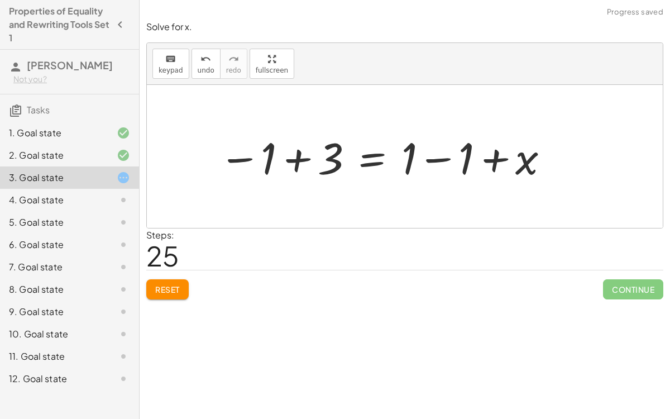
click at [300, 151] on div at bounding box center [384, 156] width 343 height 57
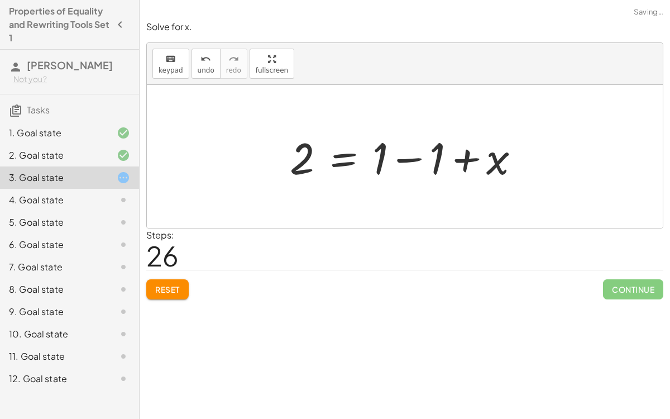
click at [417, 156] on div at bounding box center [409, 156] width 251 height 57
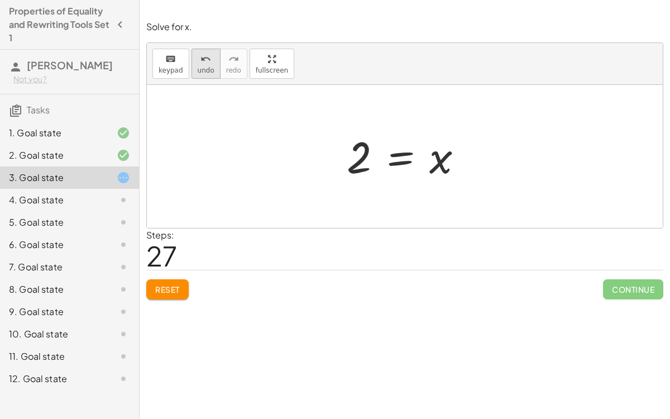
click at [206, 75] on button "undo undo" at bounding box center [205, 64] width 29 height 30
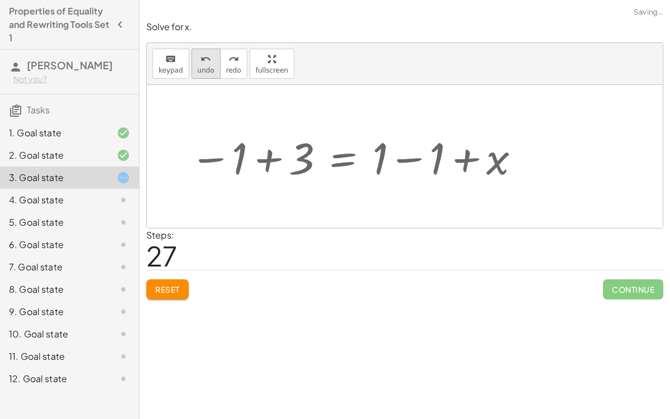
click at [206, 75] on button "undo undo" at bounding box center [205, 64] width 29 height 30
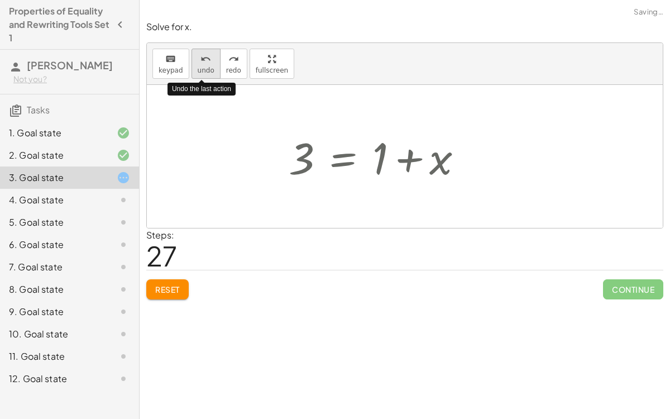
click at [206, 75] on button "undo undo" at bounding box center [205, 64] width 29 height 30
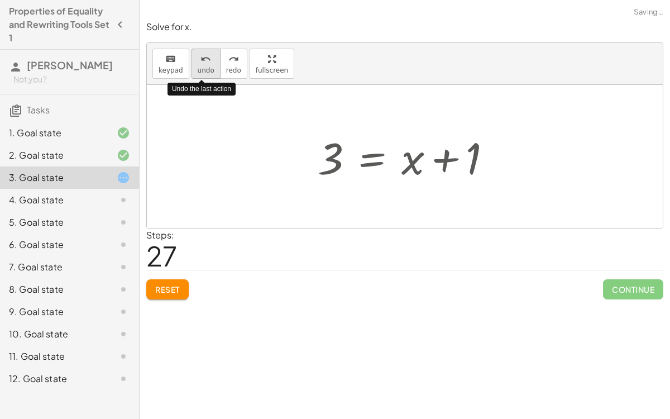
click at [206, 75] on button "undo undo" at bounding box center [205, 64] width 29 height 30
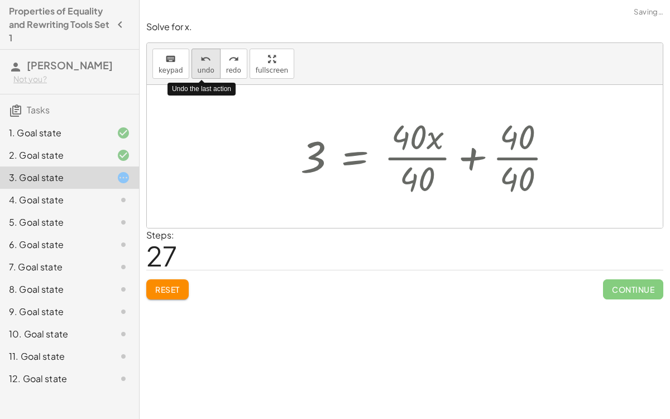
click at [206, 75] on button "undo undo" at bounding box center [205, 64] width 29 height 30
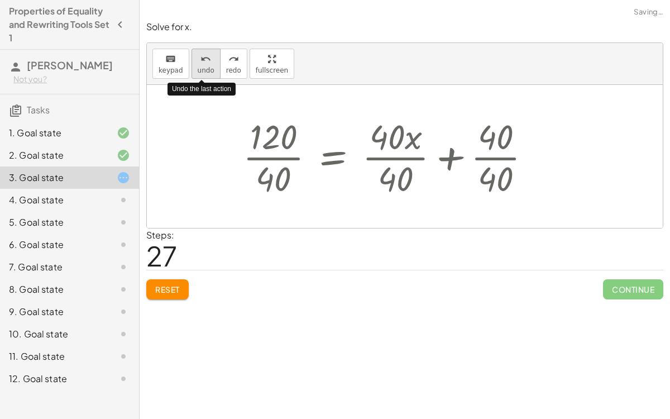
click at [206, 75] on button "undo undo" at bounding box center [205, 64] width 29 height 30
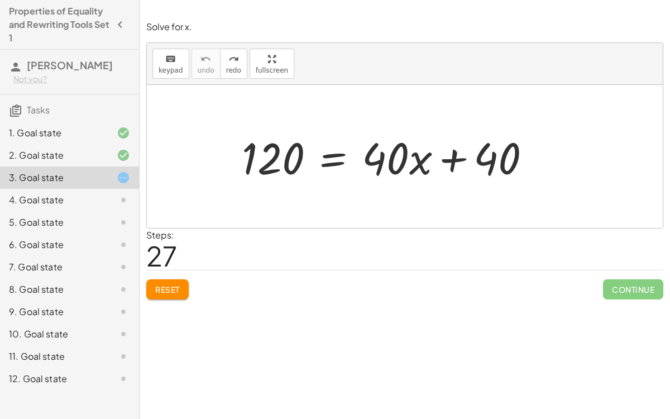
click at [669, 12] on div at bounding box center [405, 7] width 530 height 14
drag, startPoint x: 398, startPoint y: 170, endPoint x: 344, endPoint y: 131, distance: 66.8
click at [344, 131] on div at bounding box center [390, 156] width 309 height 57
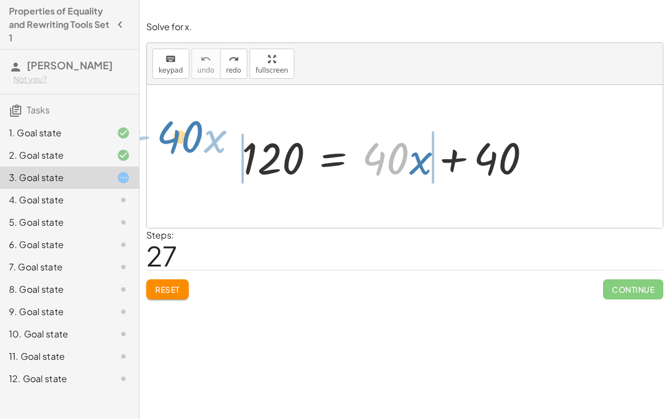
drag, startPoint x: 405, startPoint y: 161, endPoint x: 206, endPoint y: 139, distance: 199.9
click at [206, 139] on div "· 40 + · x 120 = + · 40 · x + 40" at bounding box center [405, 156] width 516 height 143
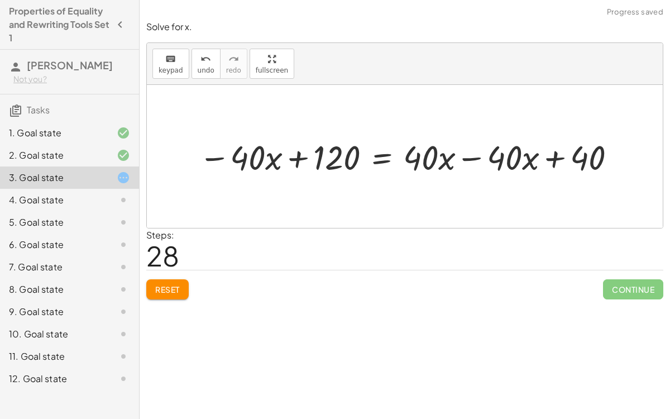
click at [460, 151] on div at bounding box center [408, 156] width 431 height 44
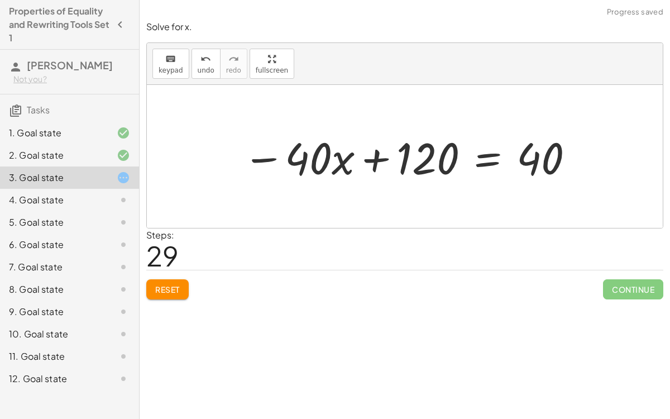
click at [491, 159] on div at bounding box center [409, 156] width 344 height 57
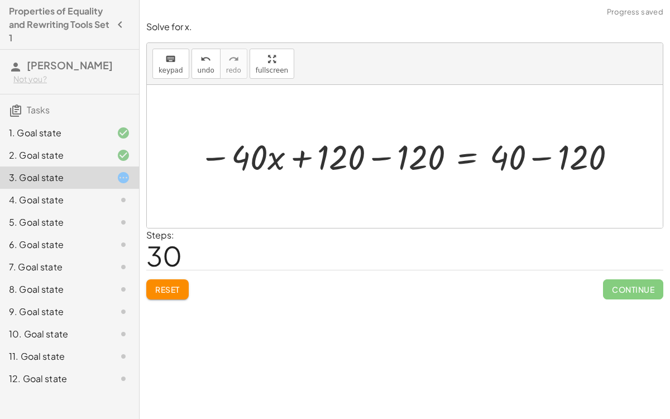
click at [377, 164] on div at bounding box center [409, 155] width 431 height 45
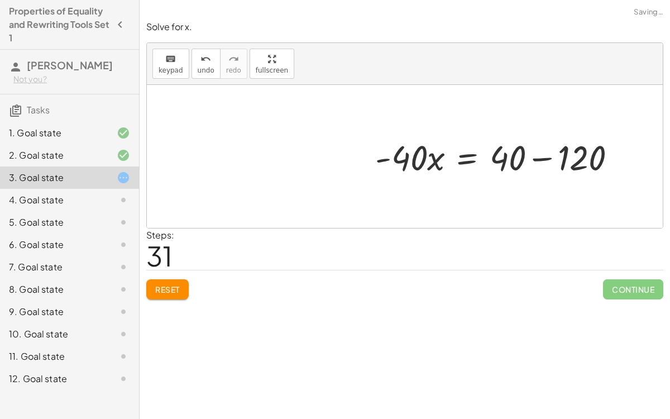
click at [532, 152] on div at bounding box center [507, 156] width 330 height 57
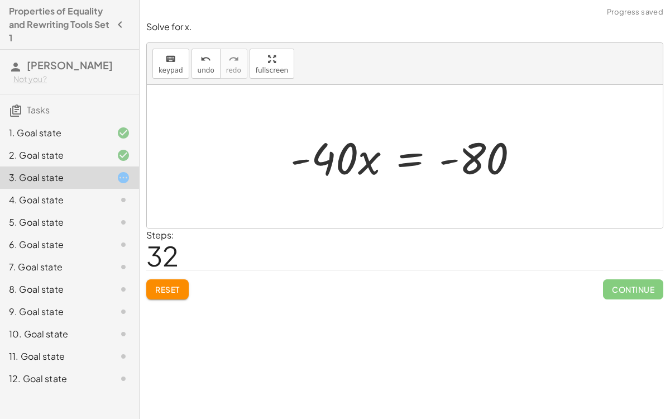
click at [410, 164] on div at bounding box center [409, 156] width 249 height 57
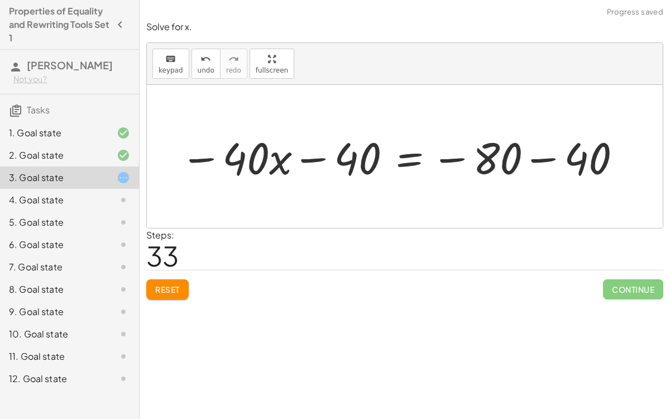
click at [294, 143] on div at bounding box center [401, 156] width 453 height 57
click at [515, 164] on div at bounding box center [401, 156] width 453 height 57
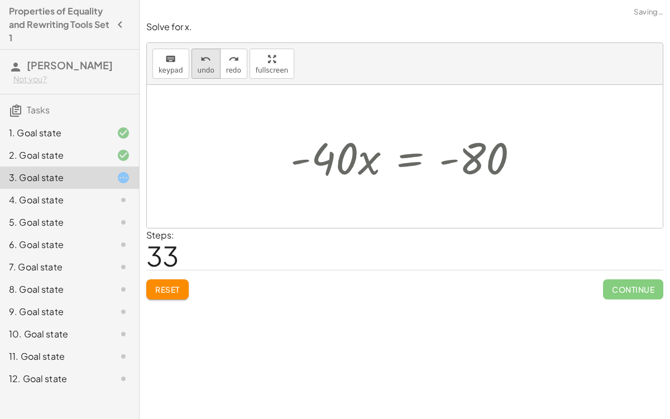
click at [193, 66] on button "undo undo" at bounding box center [205, 64] width 29 height 30
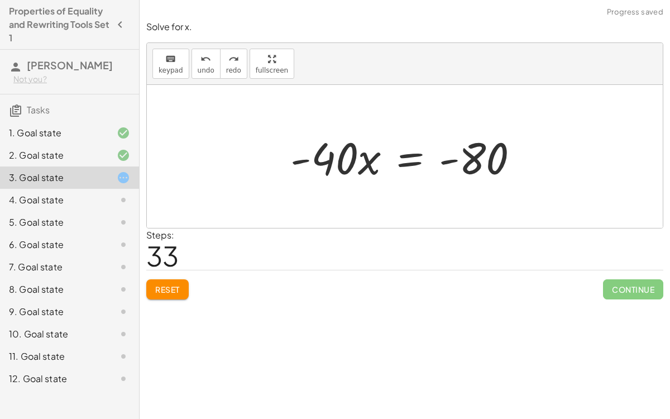
click at [407, 161] on div at bounding box center [409, 156] width 249 height 57
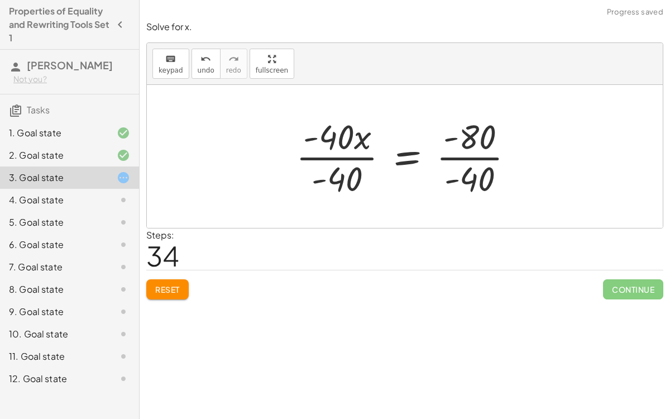
click at [336, 152] on div at bounding box center [409, 156] width 238 height 86
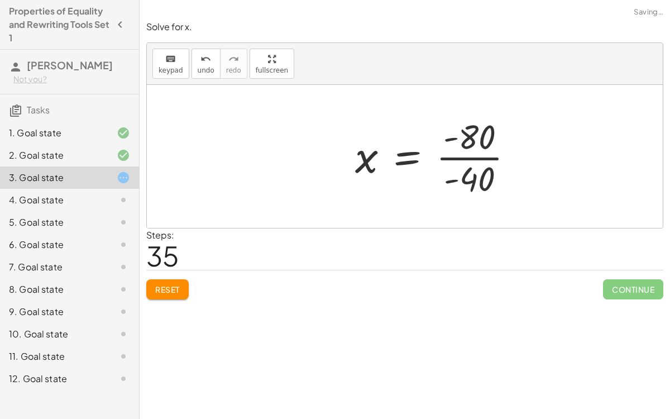
click at [465, 161] on div at bounding box center [438, 156] width 179 height 86
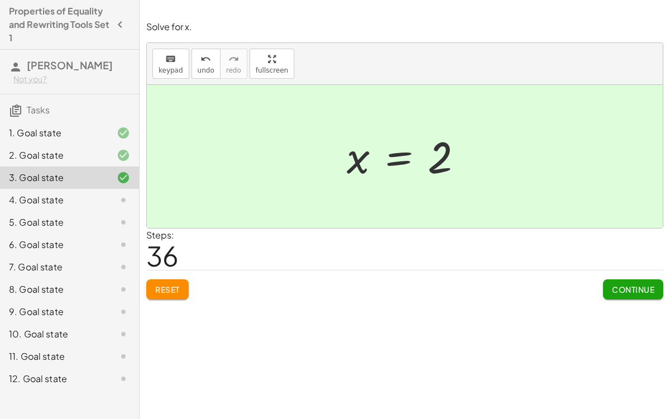
click at [618, 285] on span "Continue" at bounding box center [633, 289] width 42 height 10
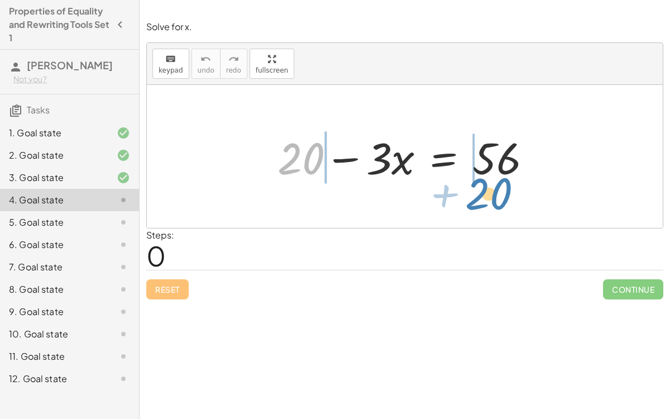
drag, startPoint x: 303, startPoint y: 155, endPoint x: 487, endPoint y: 189, distance: 187.2
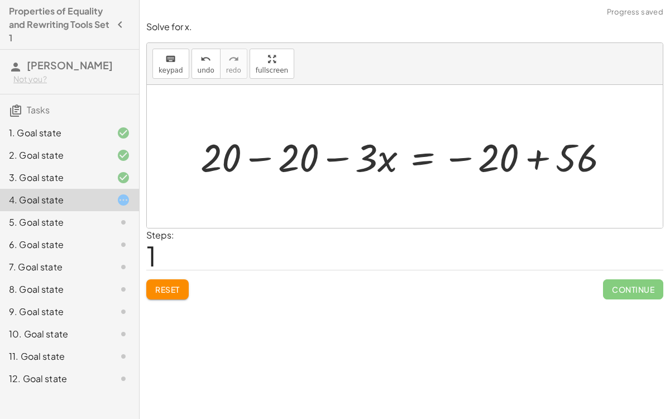
click at [535, 151] on div at bounding box center [409, 156] width 428 height 51
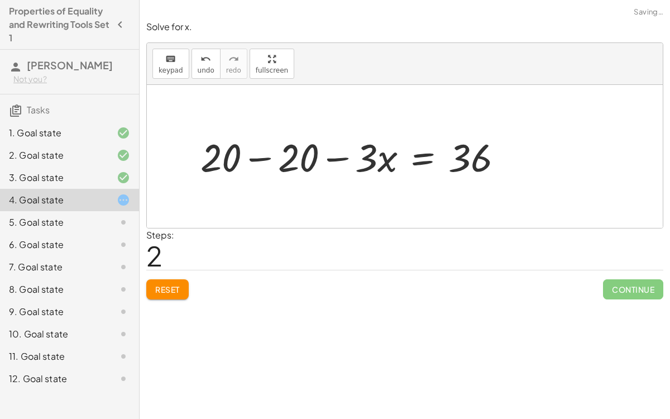
click at [267, 157] on div at bounding box center [356, 156] width 322 height 51
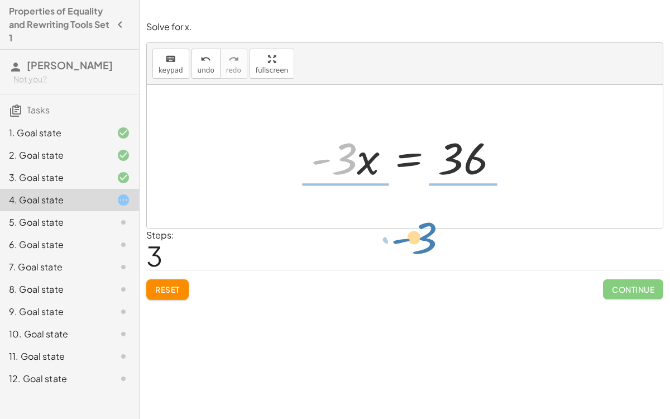
drag, startPoint x: 340, startPoint y: 155, endPoint x: 420, endPoint y: 234, distance: 112.1
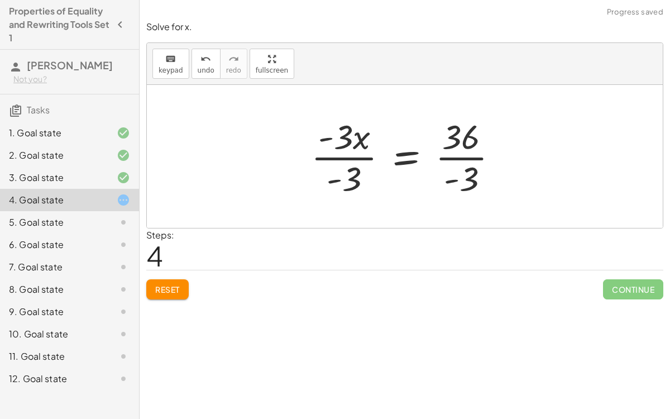
click at [359, 156] on div at bounding box center [408, 156] width 207 height 86
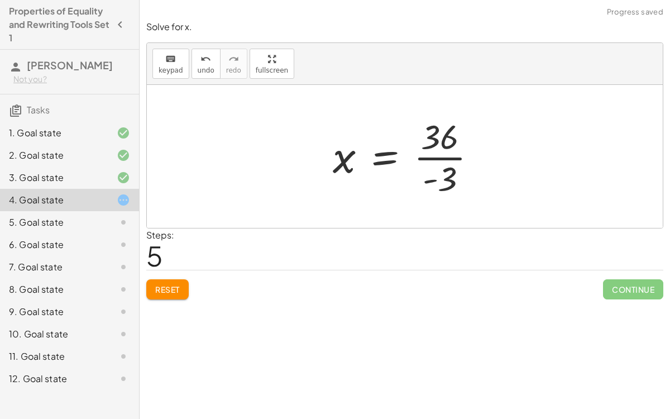
click at [457, 158] on div at bounding box center [409, 156] width 164 height 86
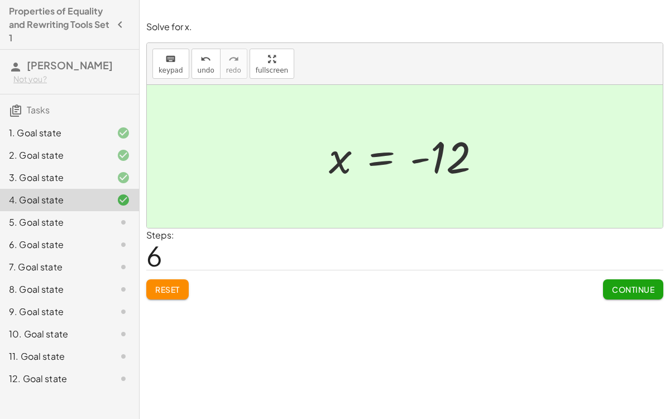
click at [638, 290] on span "Continue" at bounding box center [633, 289] width 42 height 10
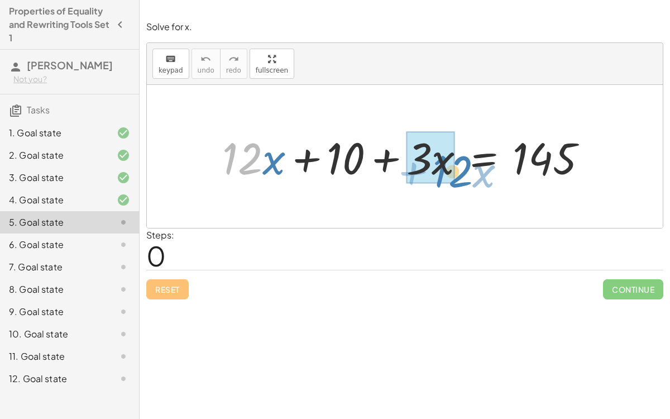
drag, startPoint x: 253, startPoint y: 154, endPoint x: 461, endPoint y: 166, distance: 208.0
click at [461, 166] on div at bounding box center [409, 156] width 385 height 57
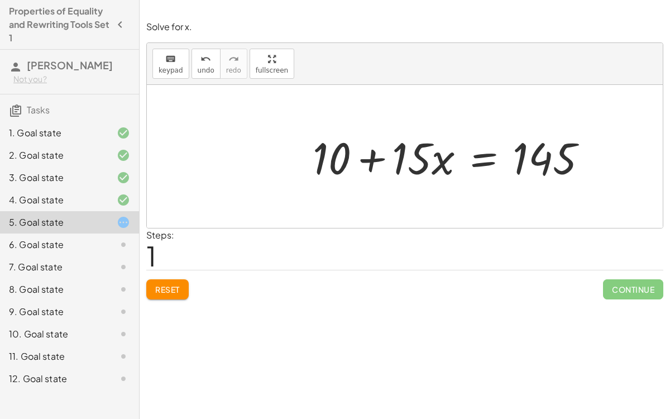
click at [461, 166] on div at bounding box center [454, 156] width 295 height 57
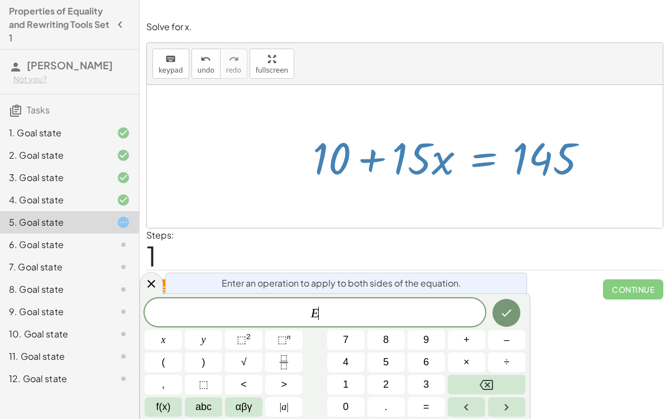
click at [461, 166] on div at bounding box center [454, 156] width 295 height 57
click at [147, 282] on icon at bounding box center [151, 283] width 13 height 13
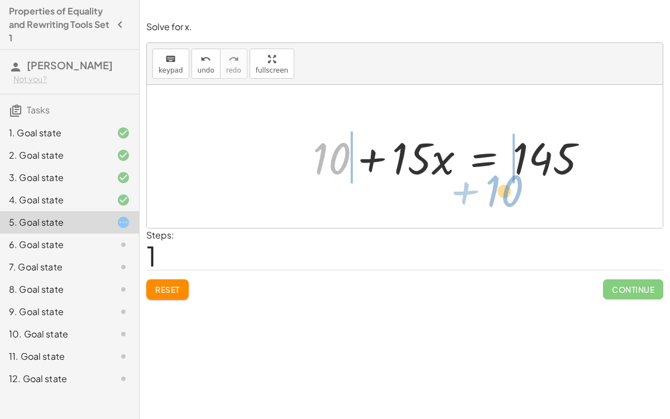
drag, startPoint x: 336, startPoint y: 164, endPoint x: 508, endPoint y: 196, distance: 175.4
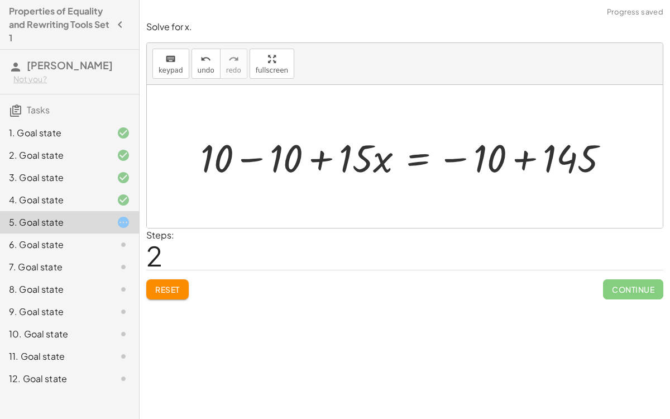
click at [255, 155] on div at bounding box center [409, 156] width 428 height 51
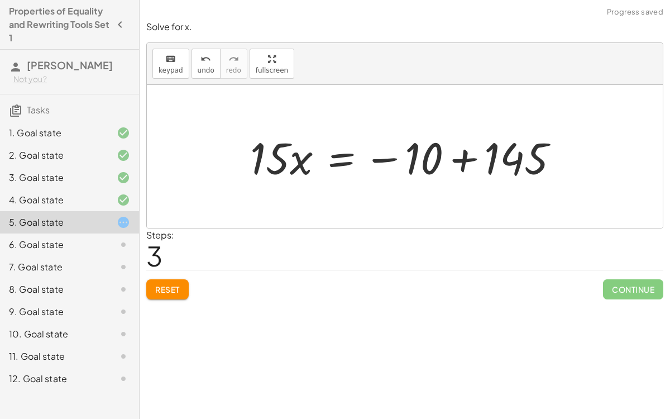
click at [463, 159] on div at bounding box center [408, 156] width 329 height 57
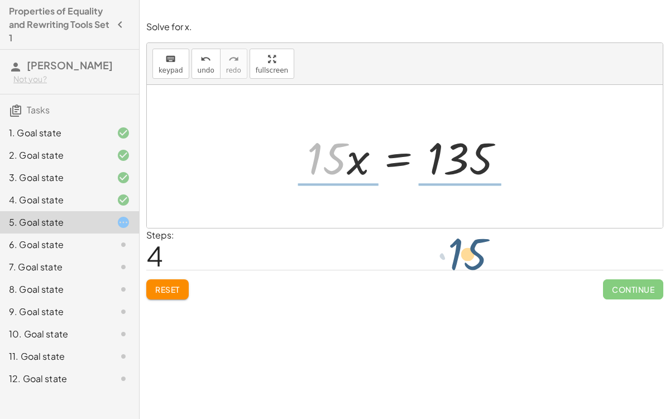
drag, startPoint x: 344, startPoint y: 140, endPoint x: 484, endPoint y: 234, distance: 169.4
click at [484, 234] on div "Solve for x. keyboard keypad undo undo redo redo fullscreen + · 12 · x + 10 + ·…" at bounding box center [405, 160] width 530 height 292
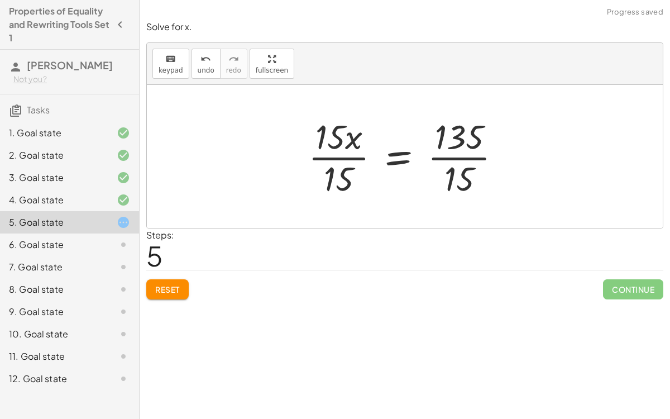
click at [325, 149] on div at bounding box center [409, 156] width 213 height 86
click at [362, 156] on div at bounding box center [409, 156] width 213 height 86
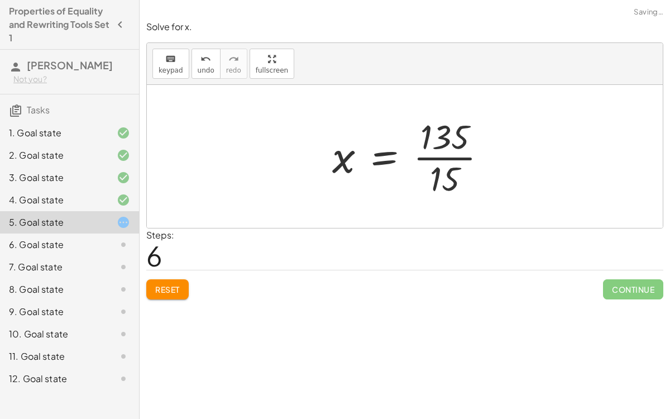
click at [434, 156] on div at bounding box center [414, 156] width 175 height 86
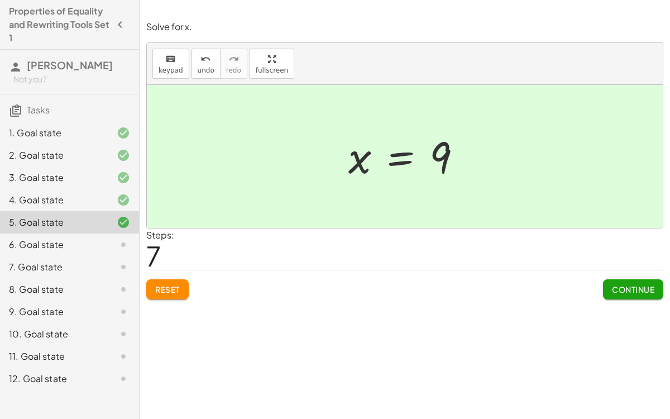
click at [654, 289] on button "Continue" at bounding box center [633, 289] width 60 height 20
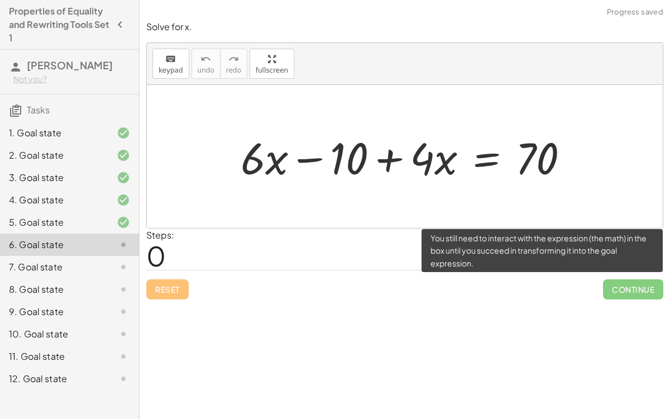
click at [640, 288] on span "Continue" at bounding box center [633, 289] width 60 height 20
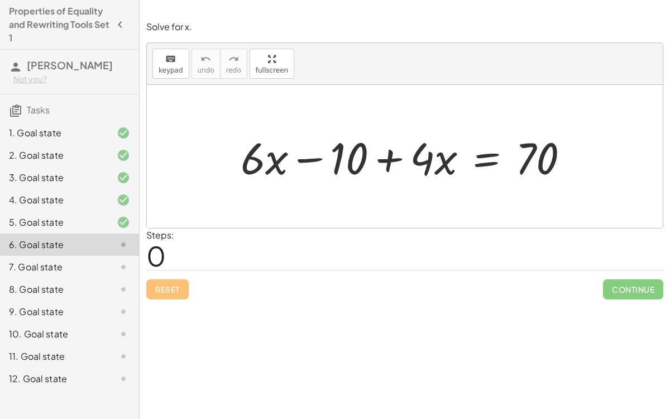
click at [495, 300] on div "Solve for x. keyboard keypad undo undo redo redo fullscreen + · 6 · x − 10 + · …" at bounding box center [405, 160] width 530 height 292
drag, startPoint x: 276, startPoint y: 165, endPoint x: 451, endPoint y: 178, distance: 175.2
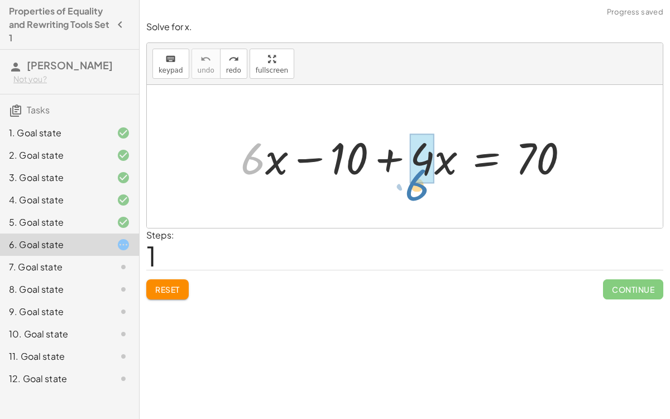
drag, startPoint x: 246, startPoint y: 148, endPoint x: 410, endPoint y: 174, distance: 166.2
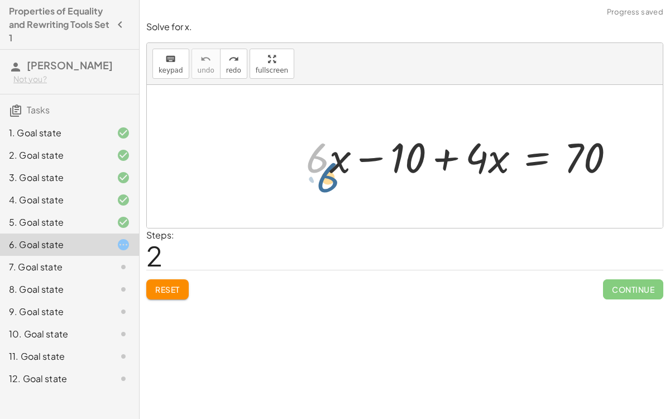
drag, startPoint x: 327, startPoint y: 162, endPoint x: 335, endPoint y: 174, distance: 14.0
click at [335, 174] on div at bounding box center [464, 156] width 329 height 54
drag, startPoint x: 334, startPoint y: 161, endPoint x: 325, endPoint y: 165, distance: 9.0
click at [325, 165] on div at bounding box center [464, 156] width 329 height 54
drag, startPoint x: 319, startPoint y: 147, endPoint x: 282, endPoint y: 134, distance: 39.0
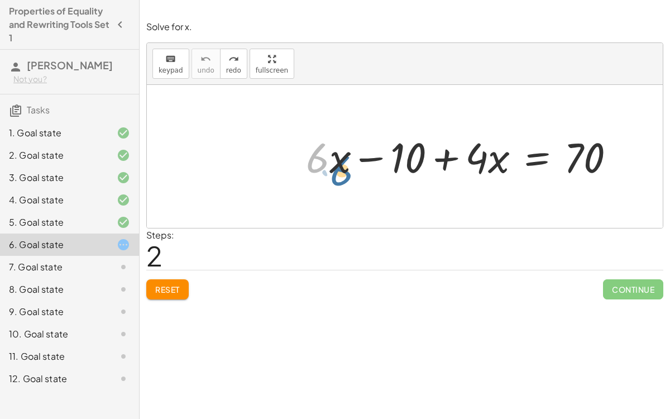
click at [282, 134] on div "· 6 + · 6 · x − 10 + · 4 · x = 70" at bounding box center [405, 156] width 516 height 143
drag, startPoint x: 477, startPoint y: 160, endPoint x: 477, endPoint y: 167, distance: 7.8
click at [477, 167] on div at bounding box center [464, 156] width 329 height 54
drag, startPoint x: 489, startPoint y: 162, endPoint x: 494, endPoint y: 175, distance: 14.3
click at [494, 175] on div at bounding box center [464, 156] width 329 height 54
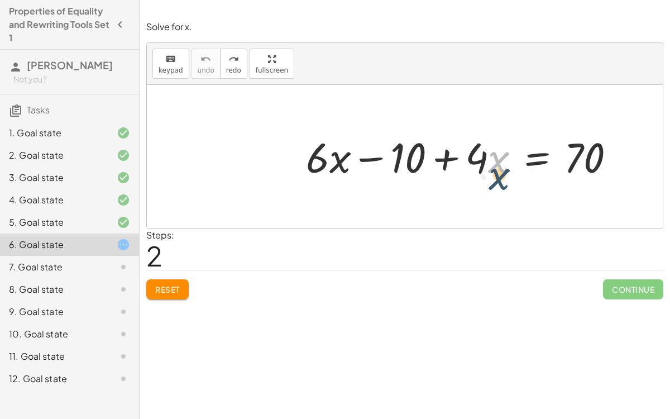
drag, startPoint x: 503, startPoint y: 151, endPoint x: 503, endPoint y: 165, distance: 13.4
click at [503, 165] on div at bounding box center [464, 156] width 329 height 54
drag, startPoint x: 484, startPoint y: 149, endPoint x: 491, endPoint y: 166, distance: 18.2
click at [491, 166] on div at bounding box center [464, 156] width 329 height 54
drag, startPoint x: 487, startPoint y: 159, endPoint x: 484, endPoint y: 189, distance: 30.2
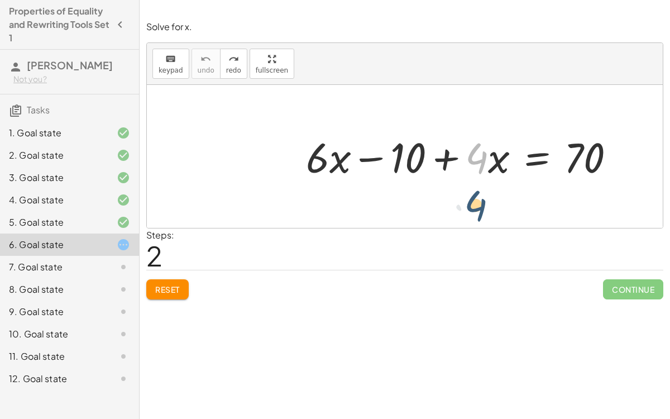
click at [484, 189] on div "· 4 + · 6 · x − 10 + · 4 · x = 70" at bounding box center [405, 156] width 516 height 143
drag, startPoint x: 488, startPoint y: 148, endPoint x: 487, endPoint y: 176, distance: 27.9
click at [487, 176] on div at bounding box center [464, 156] width 329 height 54
drag, startPoint x: 481, startPoint y: 164, endPoint x: 320, endPoint y: 170, distance: 160.9
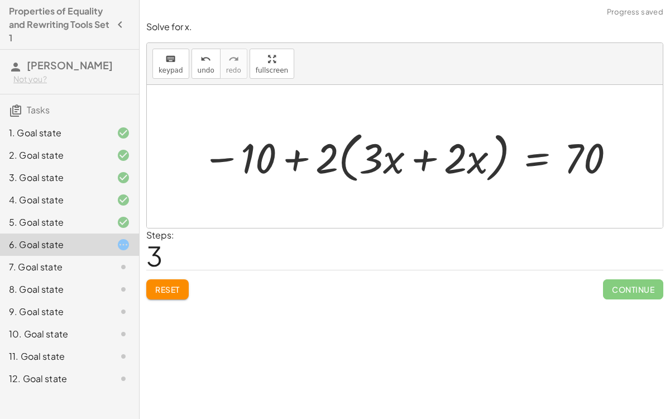
click at [300, 155] on div at bounding box center [409, 156] width 426 height 61
click at [343, 151] on div at bounding box center [409, 156] width 426 height 61
click at [345, 152] on div at bounding box center [409, 156] width 426 height 61
click at [423, 159] on div at bounding box center [409, 156] width 426 height 61
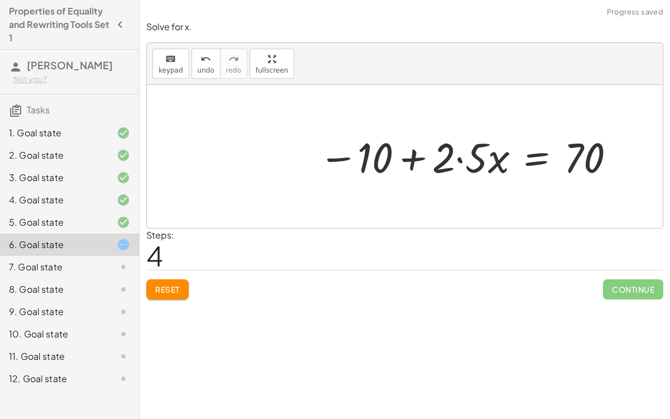
click at [415, 161] on div at bounding box center [468, 156] width 310 height 54
click at [464, 159] on div at bounding box center [468, 156] width 310 height 54
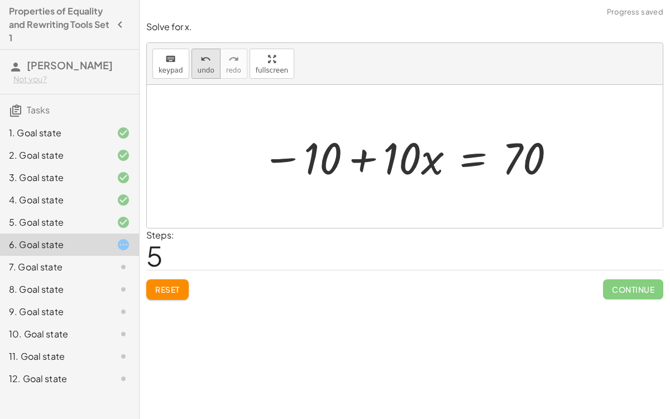
click at [208, 53] on div "undo" at bounding box center [206, 58] width 17 height 13
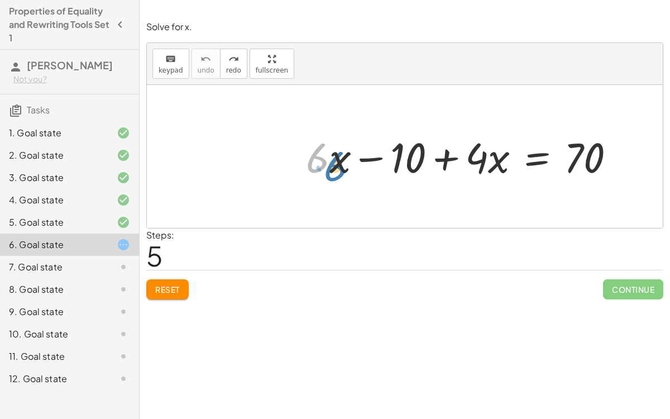
drag, startPoint x: 319, startPoint y: 152, endPoint x: 334, endPoint y: 159, distance: 16.3
click at [334, 159] on div at bounding box center [464, 156] width 329 height 54
drag, startPoint x: 313, startPoint y: 151, endPoint x: 323, endPoint y: 153, distance: 10.7
click at [323, 153] on div at bounding box center [464, 156] width 329 height 54
drag, startPoint x: 319, startPoint y: 146, endPoint x: 319, endPoint y: 198, distance: 51.9
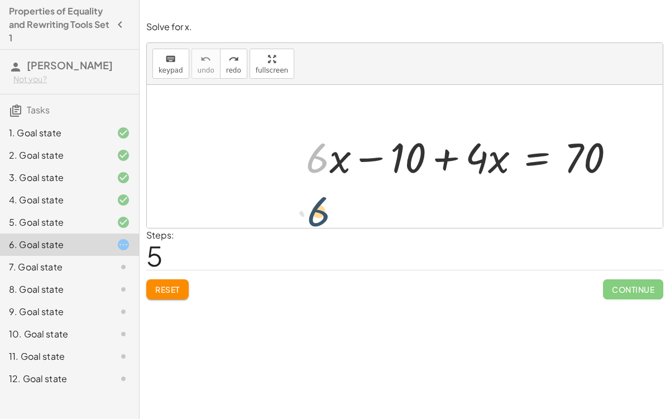
click at [319, 198] on div "· 6 + · 6 · x − 10 + · 4 · x = 70" at bounding box center [405, 156] width 516 height 143
drag, startPoint x: 316, startPoint y: 167, endPoint x: 324, endPoint y: 232, distance: 65.2
drag, startPoint x: 333, startPoint y: 165, endPoint x: 308, endPoint y: 163, distance: 25.2
click at [308, 163] on div at bounding box center [464, 156] width 329 height 54
drag, startPoint x: 333, startPoint y: 159, endPoint x: 335, endPoint y: 178, distance: 19.7
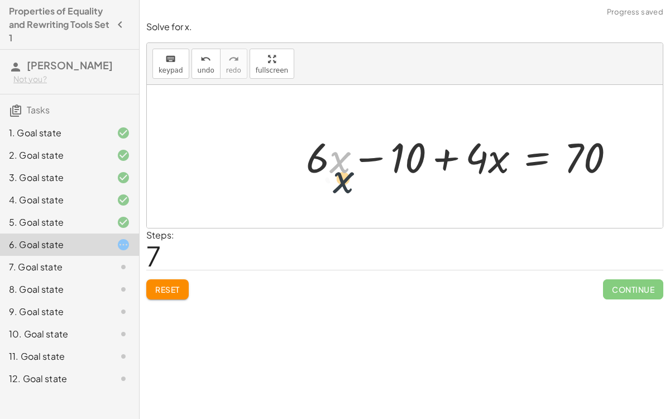
click at [335, 178] on div at bounding box center [464, 156] width 329 height 54
drag, startPoint x: 325, startPoint y: 150, endPoint x: 325, endPoint y: 156, distance: 6.1
click at [325, 156] on div at bounding box center [464, 156] width 329 height 54
click at [320, 133] on div at bounding box center [464, 156] width 329 height 54
click at [329, 141] on div at bounding box center [464, 156] width 329 height 54
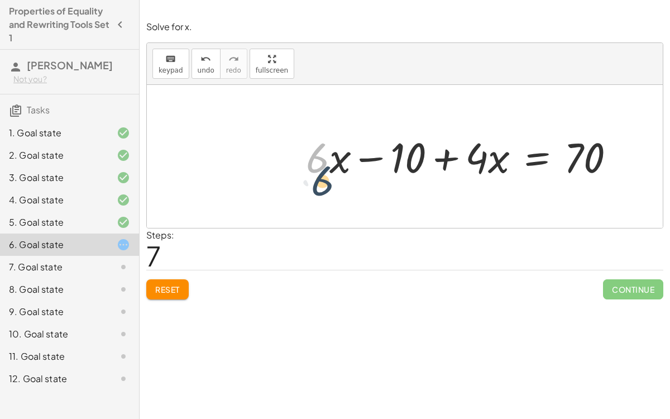
drag, startPoint x: 327, startPoint y: 166, endPoint x: 332, endPoint y: 184, distance: 18.4
click at [332, 184] on div "+ · 6 · x − 10 + · 4 · x = 70 + · x · 6 − 10 + · 4 · x = 70 · 6 + · 6 · x − 10 …" at bounding box center [460, 156] width 343 height 60
click at [332, 158] on div at bounding box center [464, 156] width 329 height 54
click at [329, 157] on div at bounding box center [464, 156] width 329 height 54
drag, startPoint x: 332, startPoint y: 158, endPoint x: 355, endPoint y: 222, distance: 67.8
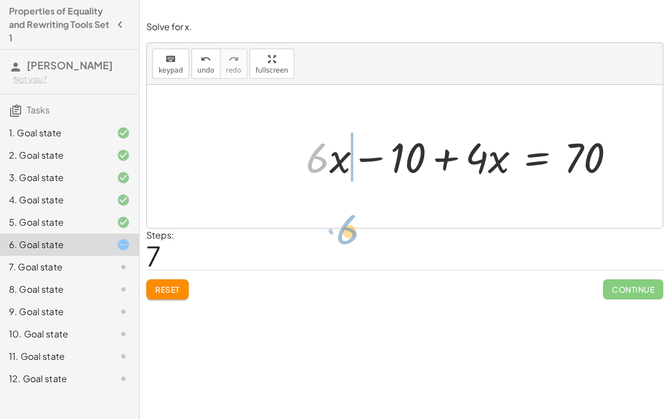
click at [355, 222] on div "+ · 6 · x − 10 + · 4 · x = 70 + · x · 6 − 10 + · 4 · x = 70 · 6 + · 6 · x − 10 …" at bounding box center [405, 156] width 516 height 143
drag, startPoint x: 338, startPoint y: 162, endPoint x: 304, endPoint y: 161, distance: 34.1
click at [304, 161] on div at bounding box center [464, 156] width 329 height 54
click at [333, 160] on div at bounding box center [464, 156] width 329 height 54
drag, startPoint x: 323, startPoint y: 158, endPoint x: 532, endPoint y: 156, distance: 209.3
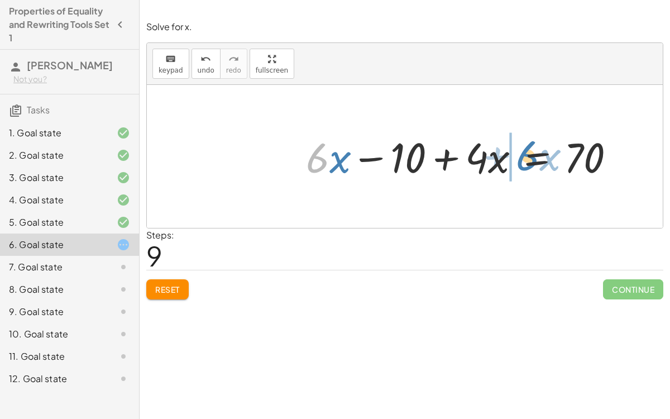
click at [532, 156] on div at bounding box center [464, 156] width 329 height 54
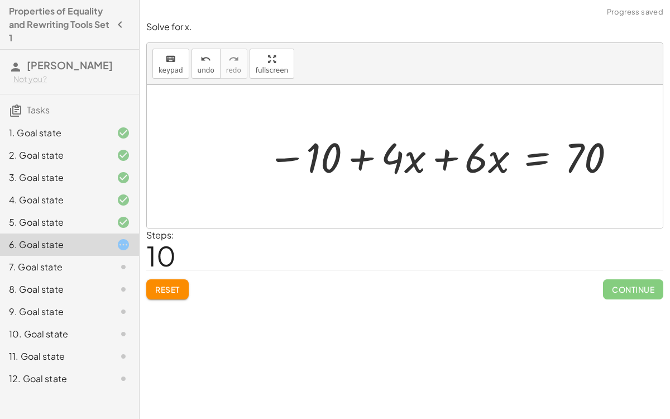
click at [450, 151] on div at bounding box center [441, 156] width 361 height 54
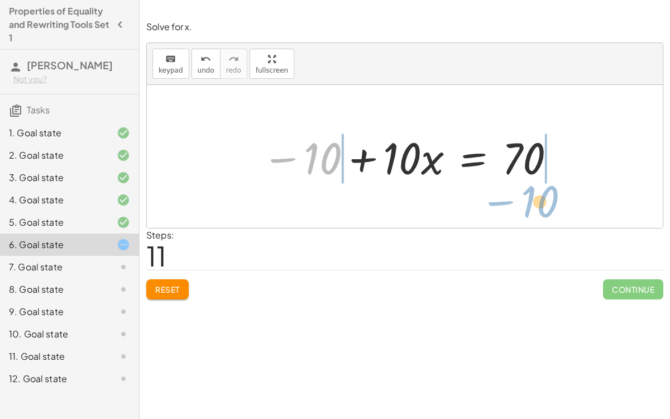
drag, startPoint x: 319, startPoint y: 159, endPoint x: 536, endPoint y: 201, distance: 220.7
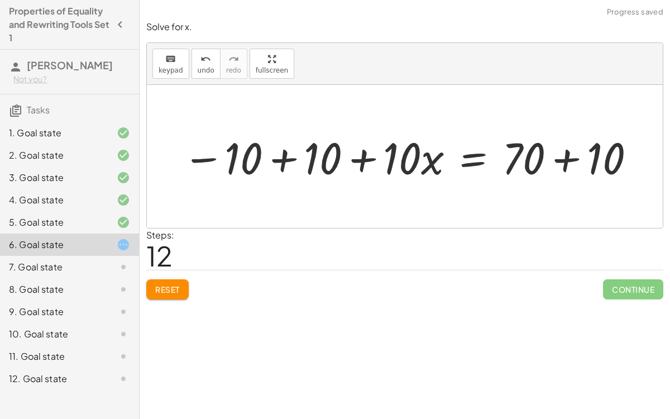
click at [281, 163] on div at bounding box center [409, 156] width 465 height 57
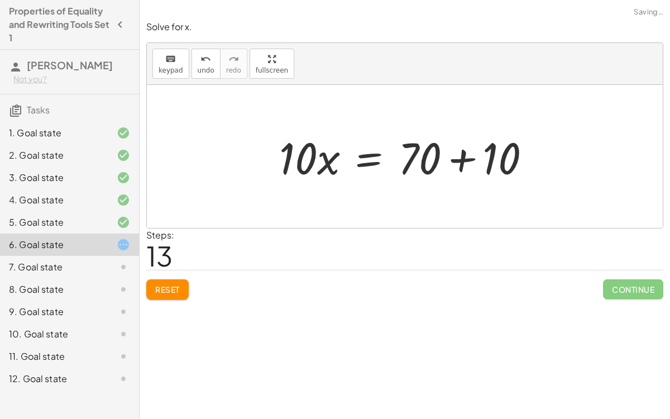
click at [560, 162] on div at bounding box center [405, 156] width 516 height 143
click at [465, 162] on div at bounding box center [409, 156] width 272 height 57
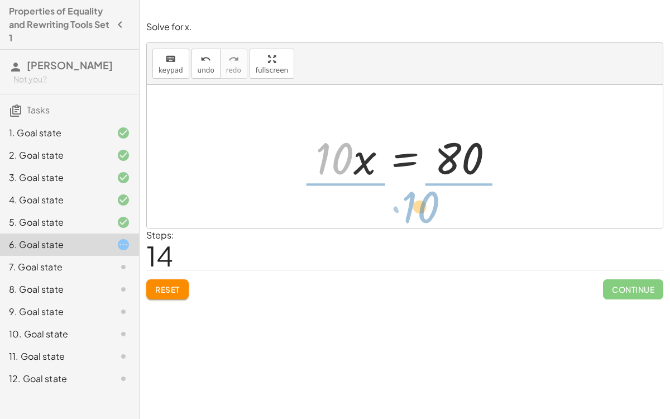
drag, startPoint x: 335, startPoint y: 160, endPoint x: 424, endPoint y: 209, distance: 102.2
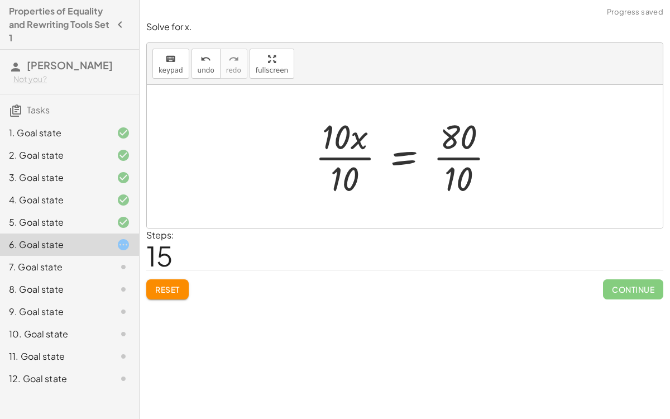
click at [348, 157] on div at bounding box center [409, 156] width 200 height 86
click at [452, 157] on div at bounding box center [427, 156] width 163 height 86
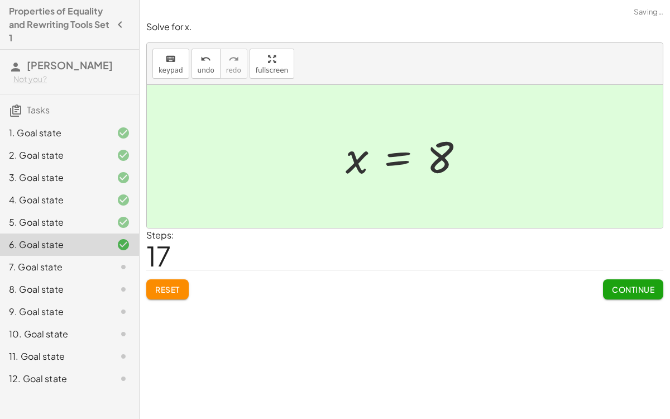
click at [628, 287] on span "Continue" at bounding box center [633, 289] width 42 height 10
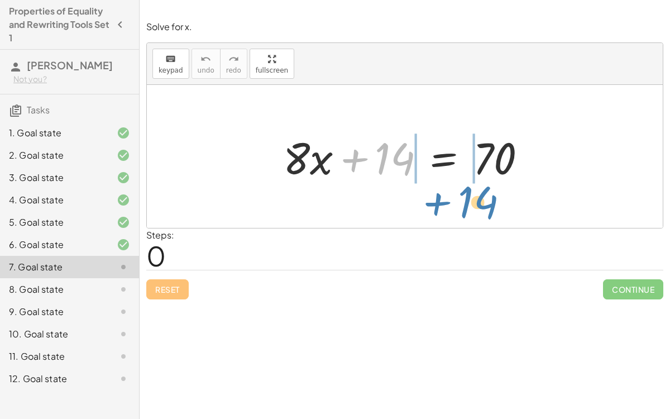
drag, startPoint x: 390, startPoint y: 150, endPoint x: 471, endPoint y: 191, distance: 91.4
click at [471, 191] on div "+ 14 + · 8 · x + 14 = 70" at bounding box center [405, 156] width 516 height 143
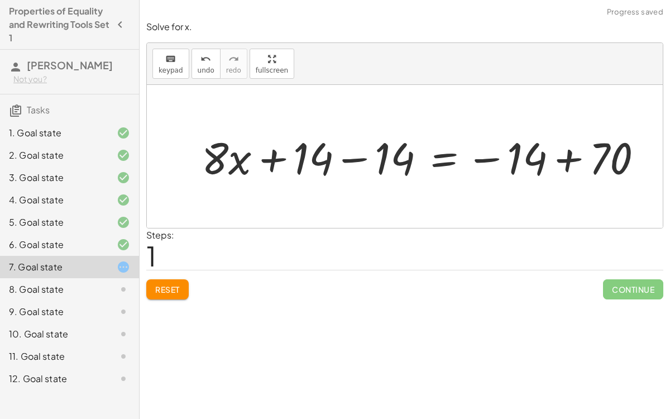
click at [359, 157] on div at bounding box center [426, 156] width 461 height 57
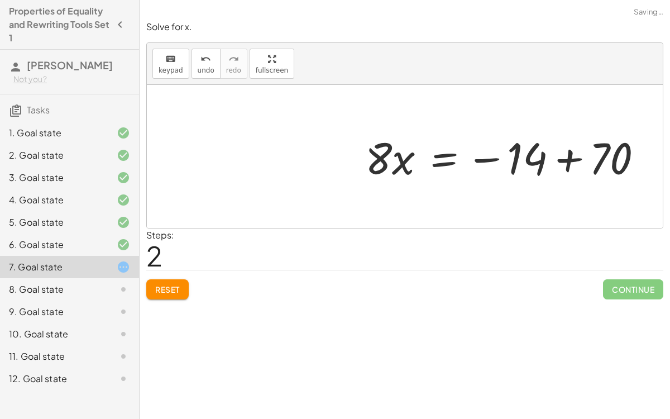
click at [554, 159] on div at bounding box center [507, 156] width 297 height 57
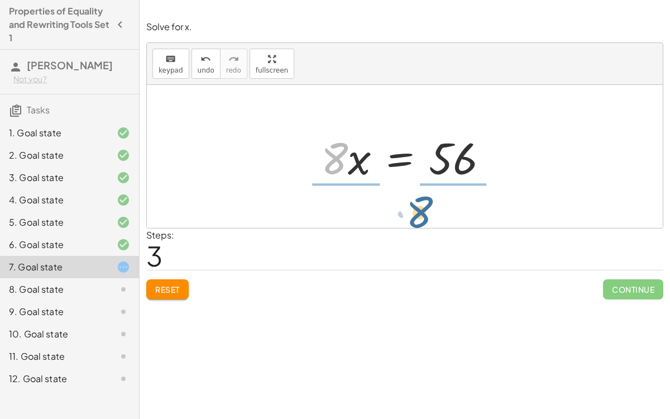
drag, startPoint x: 331, startPoint y: 160, endPoint x: 420, endPoint y: 218, distance: 106.0
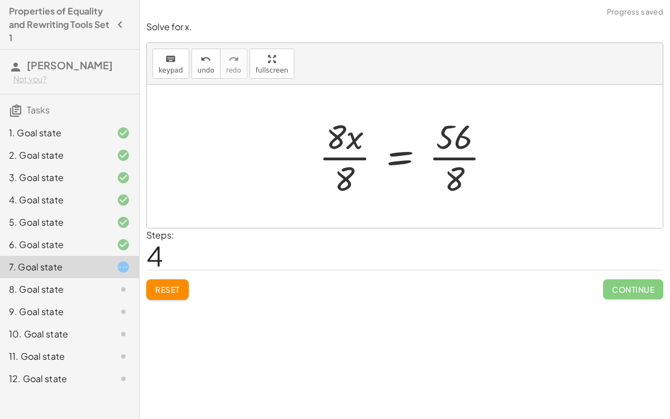
click at [340, 150] on div at bounding box center [408, 156] width 191 height 86
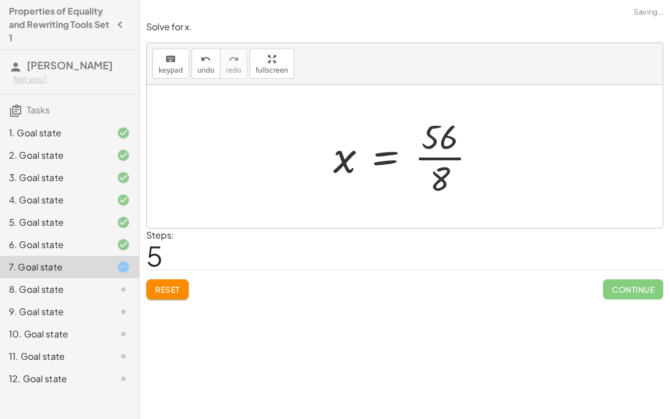
click at [439, 157] on div at bounding box center [409, 156] width 163 height 86
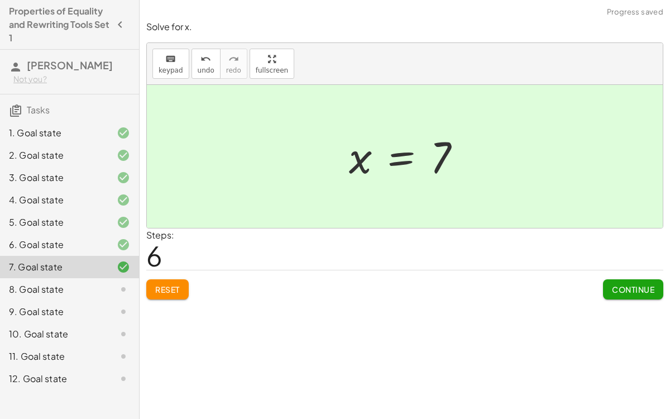
click at [611, 282] on button "Continue" at bounding box center [633, 289] width 60 height 20
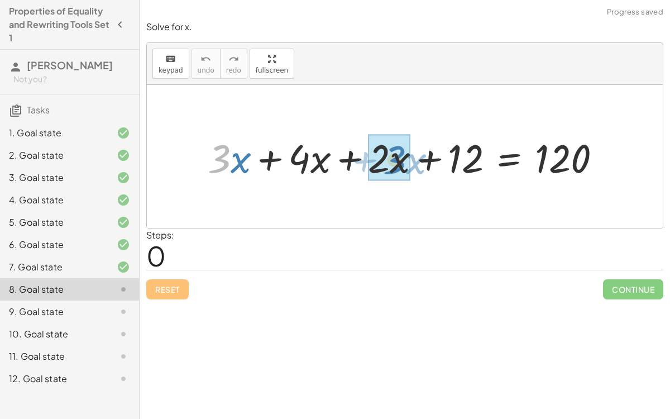
drag, startPoint x: 216, startPoint y: 153, endPoint x: 389, endPoint y: 154, distance: 173.0
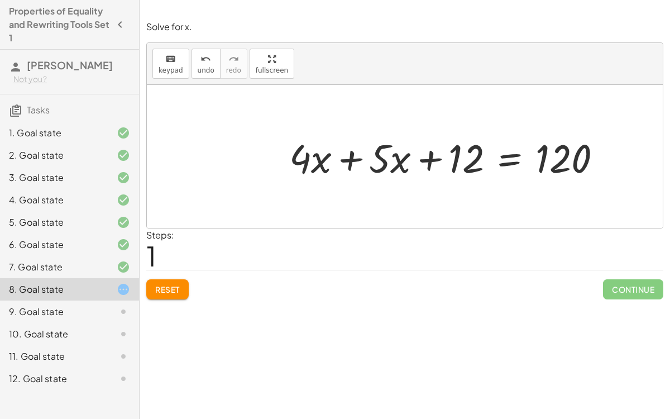
click at [358, 156] on div at bounding box center [450, 157] width 333 height 52
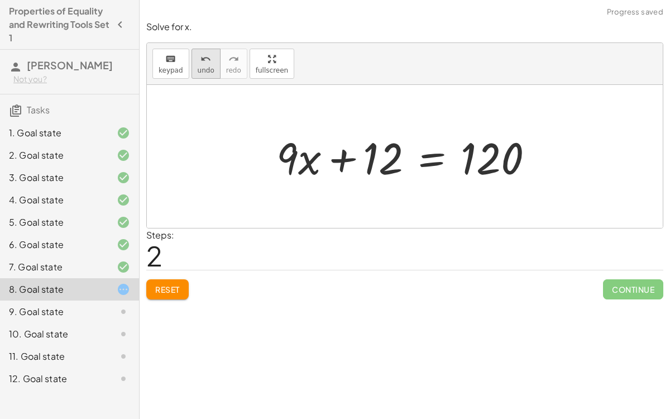
click at [198, 69] on span "undo" at bounding box center [206, 70] width 17 height 8
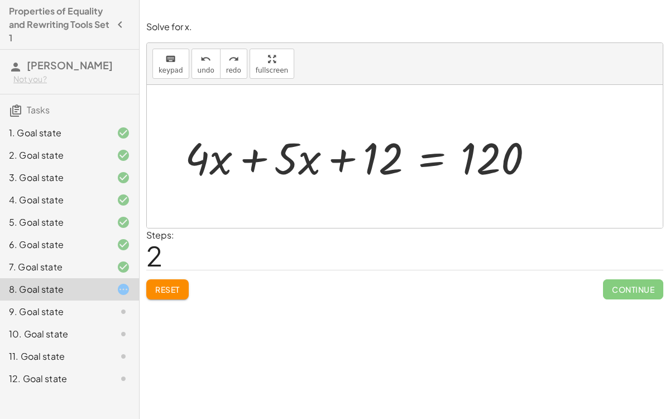
click at [252, 147] on div at bounding box center [363, 156] width 369 height 57
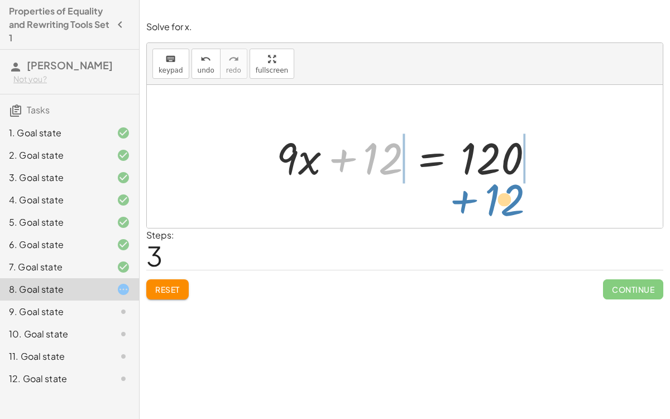
drag, startPoint x: 338, startPoint y: 158, endPoint x: 457, endPoint y: 196, distance: 124.3
click at [457, 196] on div "+ · 3 · x + · 4 · x + · 2 · x + 12 = 120 + · 4 · x + · 5 · x + 12 = 120 + 12 + …" at bounding box center [405, 156] width 516 height 143
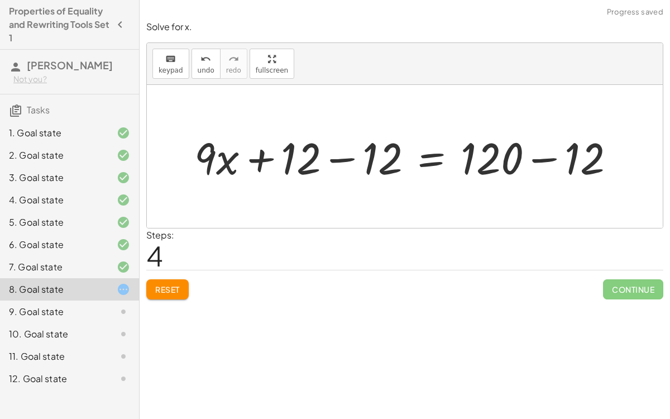
click at [341, 157] on div at bounding box center [409, 156] width 440 height 57
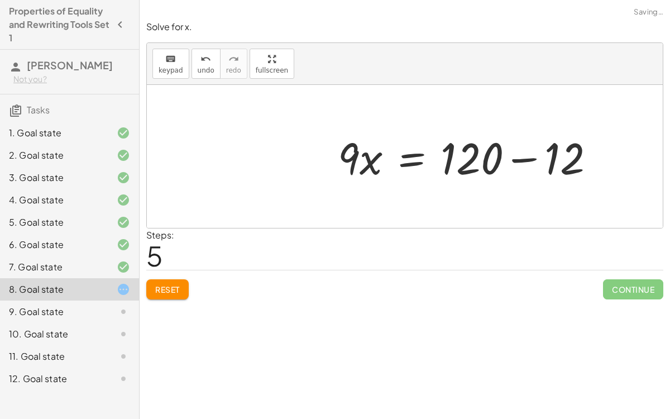
click at [553, 158] on div at bounding box center [405, 156] width 516 height 143
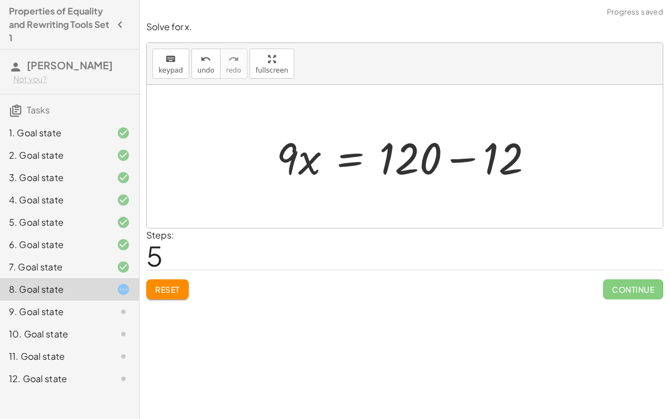
click at [474, 159] on div at bounding box center [409, 156] width 277 height 57
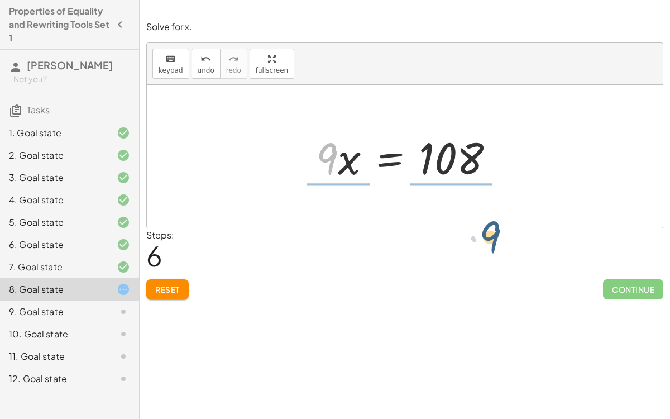
drag, startPoint x: 328, startPoint y: 156, endPoint x: 488, endPoint y: 232, distance: 177.5
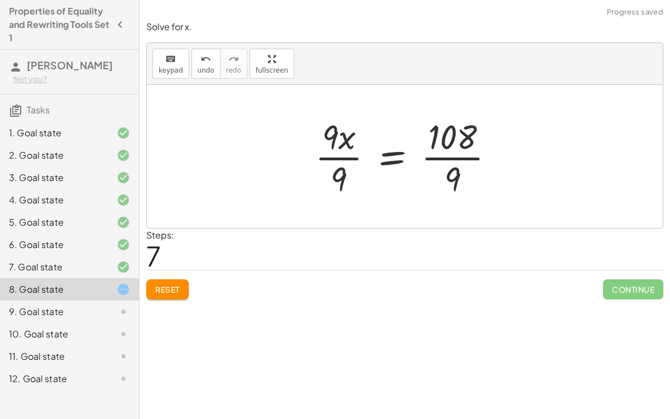
click at [440, 167] on div at bounding box center [409, 156] width 200 height 86
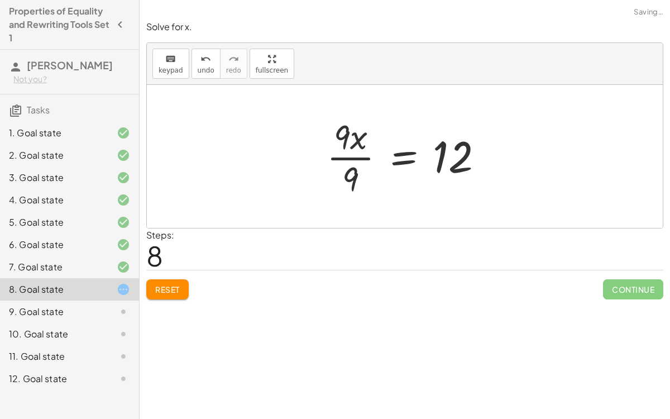
click at [359, 158] on div at bounding box center [409, 156] width 177 height 86
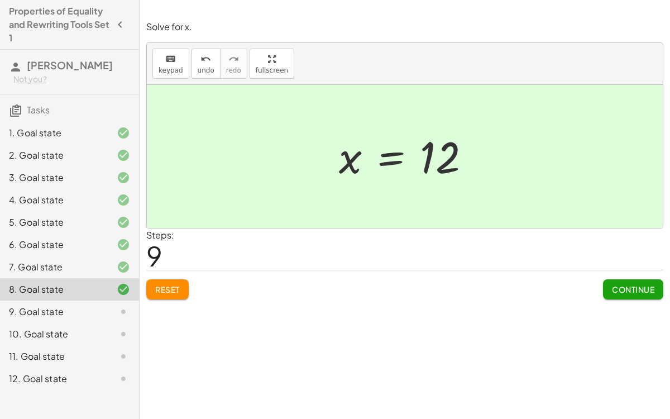
click at [644, 288] on span "Continue" at bounding box center [633, 289] width 42 height 10
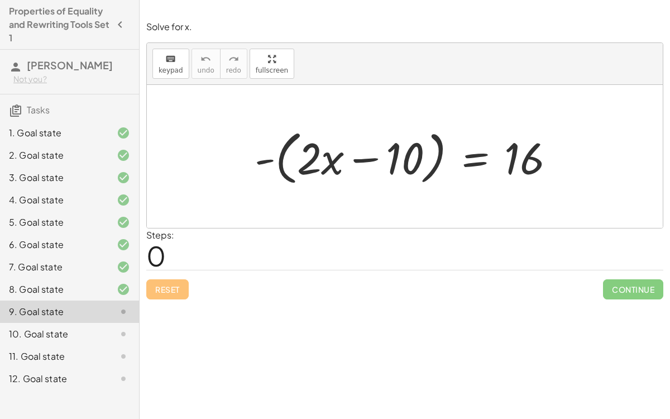
click at [368, 160] on div at bounding box center [409, 156] width 320 height 64
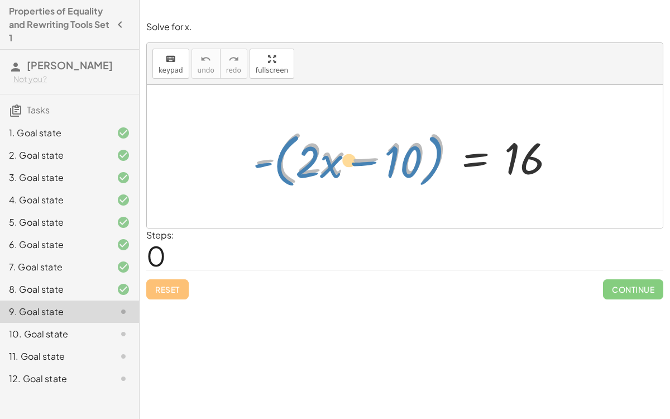
click at [256, 158] on div at bounding box center [409, 156] width 320 height 64
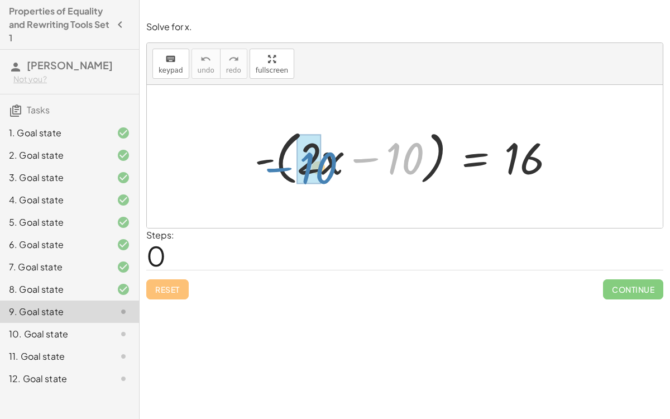
drag, startPoint x: 391, startPoint y: 160, endPoint x: 304, endPoint y: 169, distance: 87.0
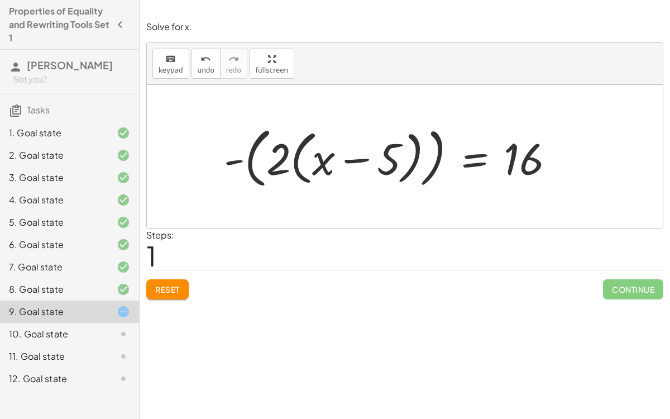
click at [295, 164] on div at bounding box center [393, 156] width 351 height 71
click at [344, 161] on div at bounding box center [393, 156] width 351 height 71
click at [261, 155] on div at bounding box center [393, 156] width 351 height 71
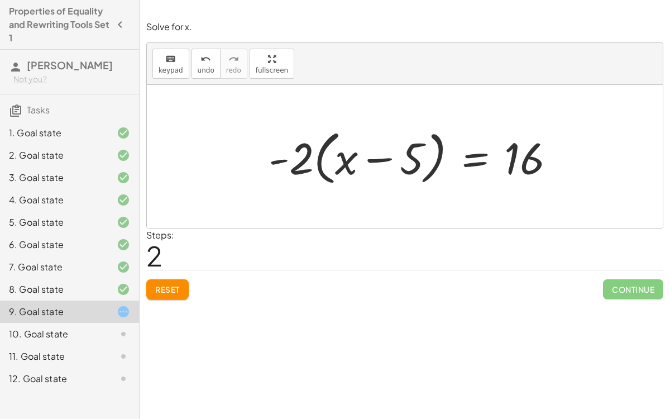
click at [381, 164] on div at bounding box center [416, 156] width 307 height 64
click at [317, 154] on div at bounding box center [416, 156] width 307 height 64
click at [318, 156] on div at bounding box center [416, 156] width 307 height 64
drag, startPoint x: 305, startPoint y: 156, endPoint x: 352, endPoint y: 160, distance: 46.4
click at [352, 160] on div at bounding box center [416, 156] width 307 height 64
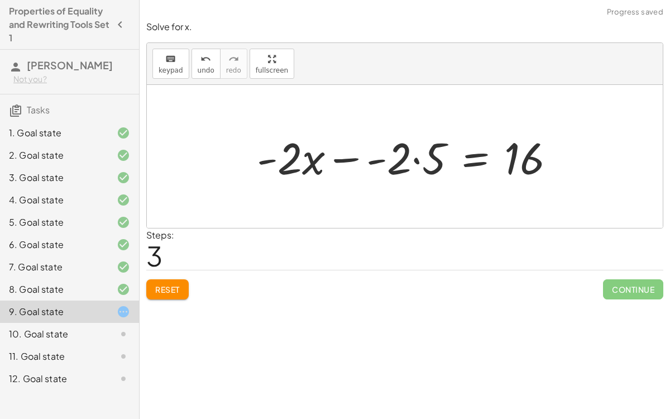
click at [348, 158] on div at bounding box center [410, 156] width 318 height 57
click at [421, 160] on div at bounding box center [420, 156] width 297 height 57
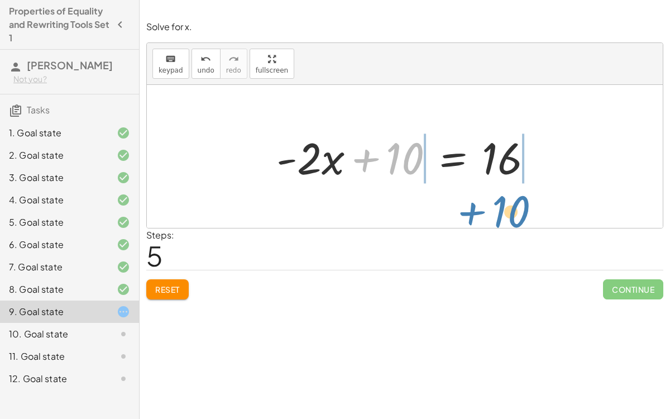
drag, startPoint x: 377, startPoint y: 157, endPoint x: 489, endPoint y: 209, distance: 123.9
click at [489, 209] on div "- ( + · 2 · x − 10 ) = 16 - ( + · 2 · x − · 2 · 5 ) = 16 - ( · 2 · ( + x − 5 ) …" at bounding box center [405, 156] width 516 height 143
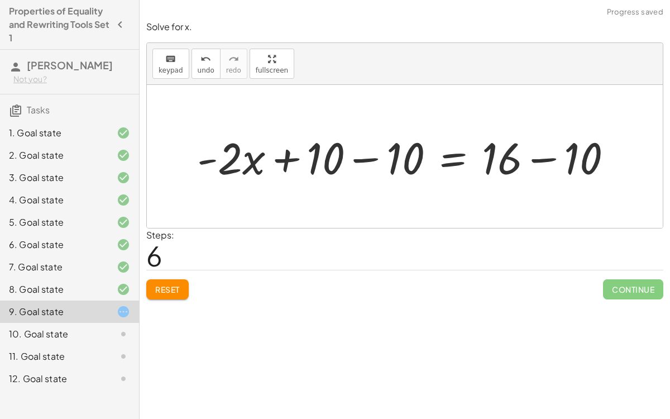
click at [363, 154] on div at bounding box center [408, 156] width 435 height 57
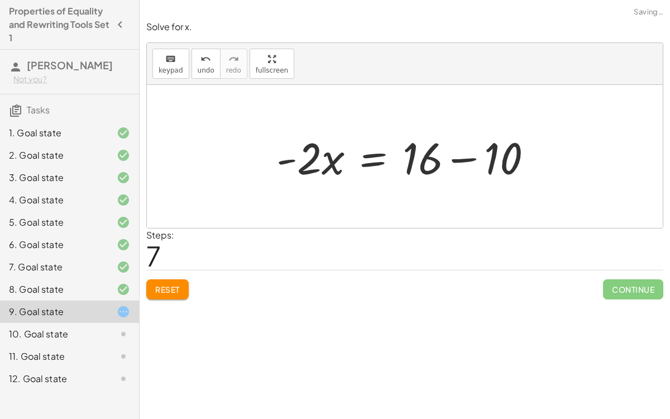
click at [541, 164] on div at bounding box center [409, 156] width 276 height 57
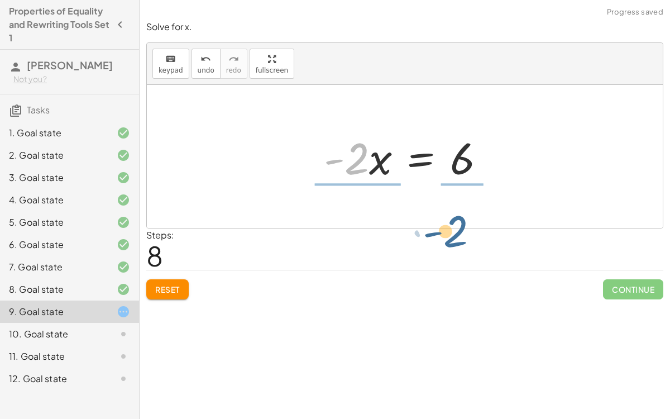
drag, startPoint x: 365, startPoint y: 154, endPoint x: 464, endPoint y: 227, distance: 123.0
click at [464, 227] on div "keyboard keypad undo undo redo redo fullscreen - ( + · 2 · x − 10 ) = 16 - ( + …" at bounding box center [404, 135] width 517 height 186
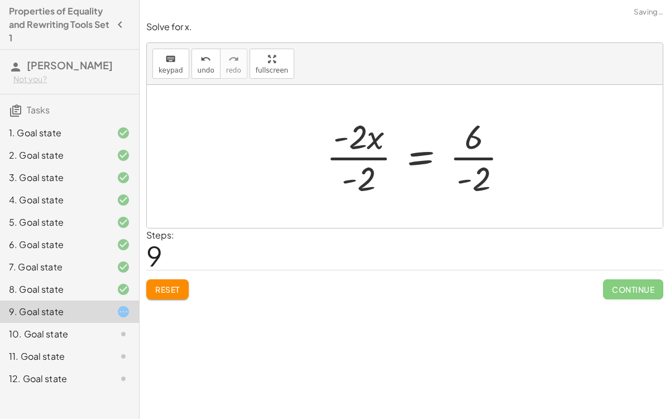
click at [366, 151] on div at bounding box center [421, 156] width 203 height 86
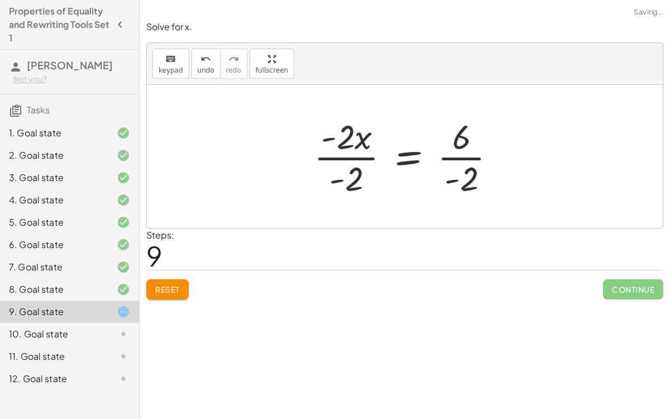
click at [368, 155] on div at bounding box center [409, 156] width 203 height 86
click at [356, 153] on div at bounding box center [409, 156] width 203 height 86
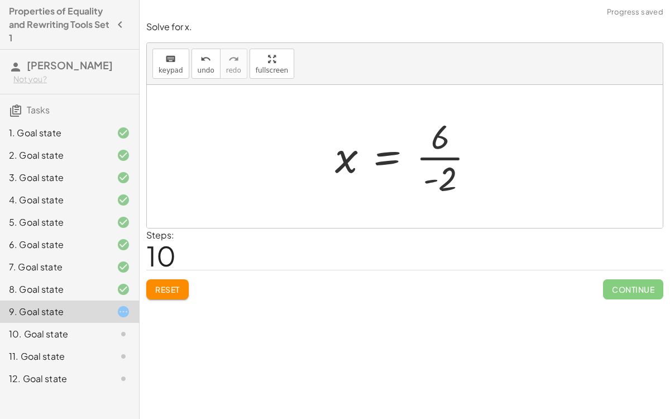
click at [453, 160] on div at bounding box center [409, 156] width 160 height 86
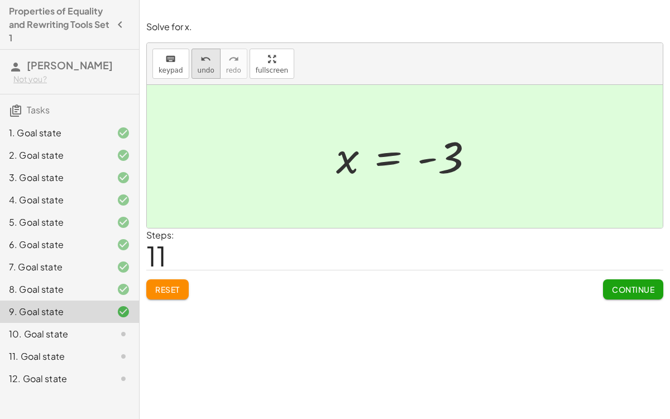
click at [200, 61] on icon "undo" at bounding box center [205, 58] width 11 height 13
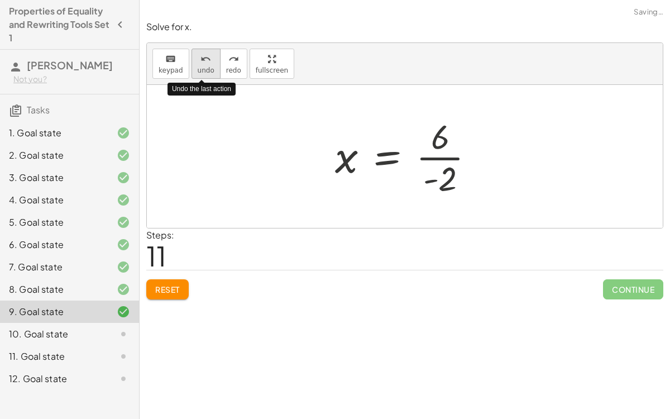
click at [200, 61] on icon "undo" at bounding box center [205, 58] width 11 height 13
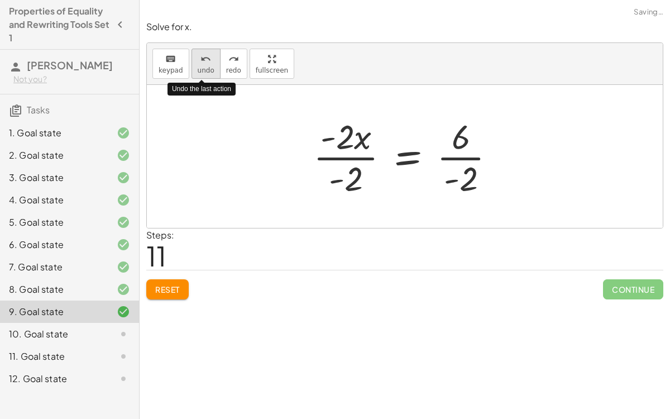
click at [200, 61] on icon "undo" at bounding box center [205, 58] width 11 height 13
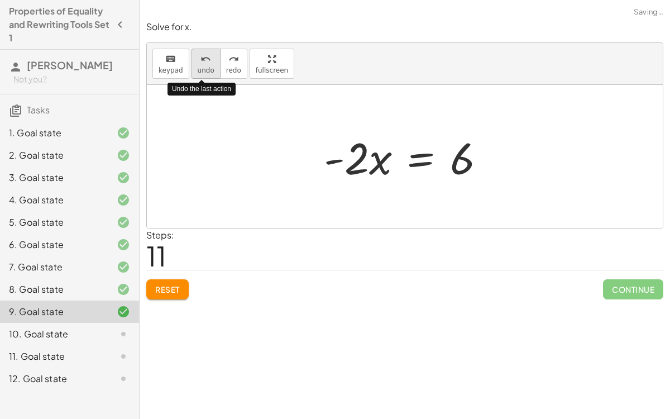
click at [200, 61] on icon "undo" at bounding box center [205, 58] width 11 height 13
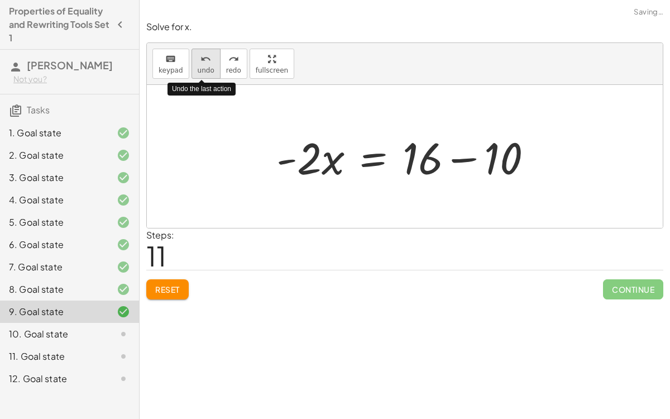
click at [200, 61] on icon "undo" at bounding box center [205, 58] width 11 height 13
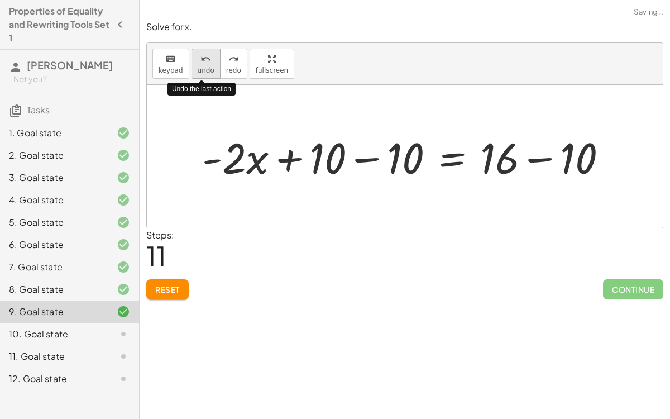
click at [200, 61] on icon "undo" at bounding box center [205, 58] width 11 height 13
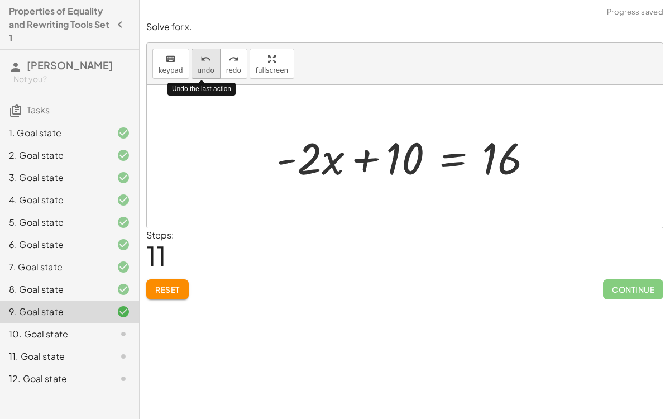
click at [200, 61] on icon "undo" at bounding box center [205, 58] width 11 height 13
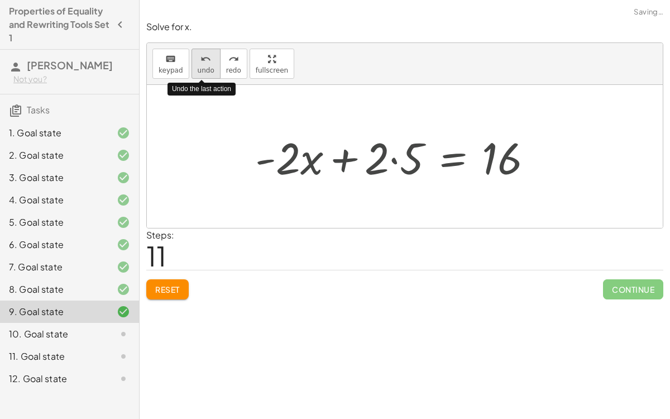
click at [200, 61] on icon "undo" at bounding box center [205, 58] width 11 height 13
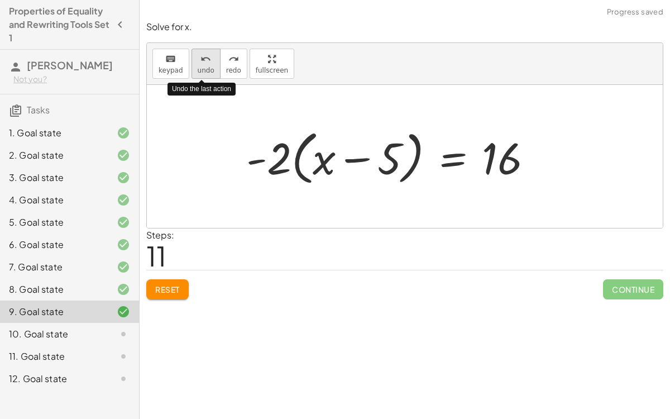
click at [200, 61] on icon "undo" at bounding box center [205, 58] width 11 height 13
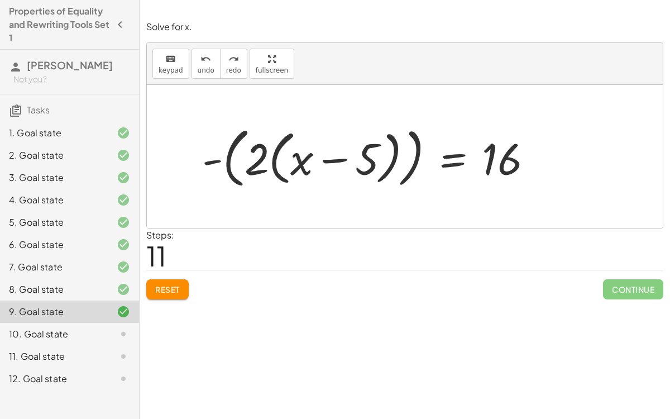
click at [229, 150] on div at bounding box center [371, 156] width 351 height 71
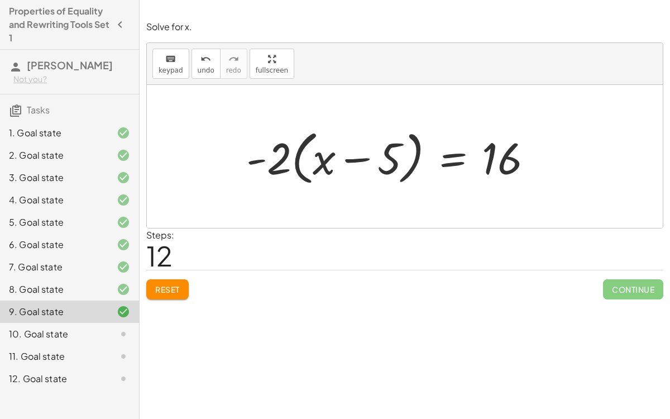
click at [296, 160] on div at bounding box center [394, 156] width 307 height 64
drag, startPoint x: 281, startPoint y: 156, endPoint x: 360, endPoint y: 156, distance: 78.7
click at [360, 156] on div at bounding box center [394, 156] width 307 height 64
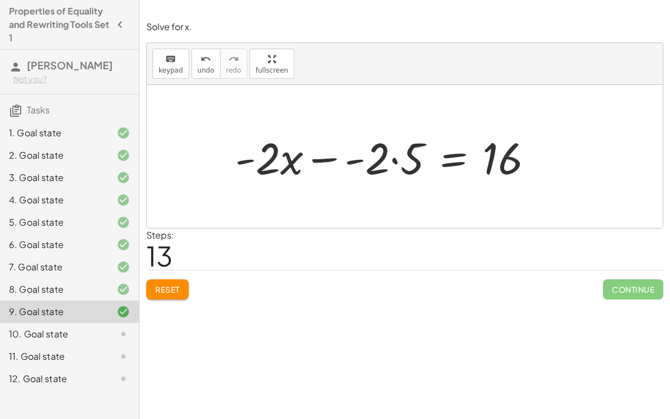
click at [396, 159] on div at bounding box center [388, 156] width 318 height 57
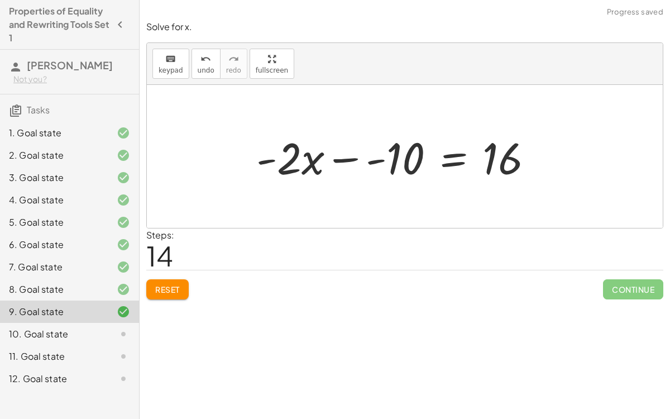
click at [344, 156] on div at bounding box center [399, 156] width 297 height 57
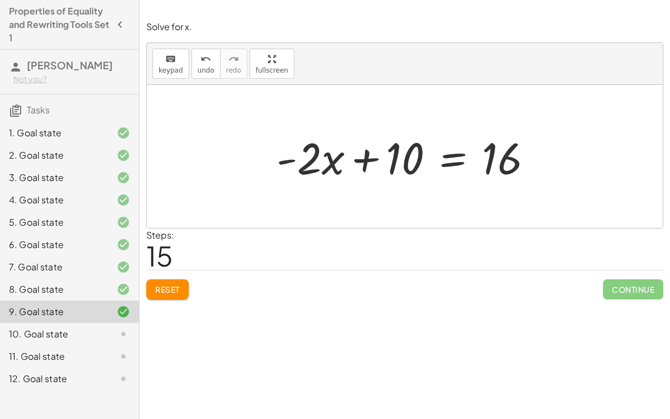
click at [371, 160] on div at bounding box center [409, 156] width 276 height 57
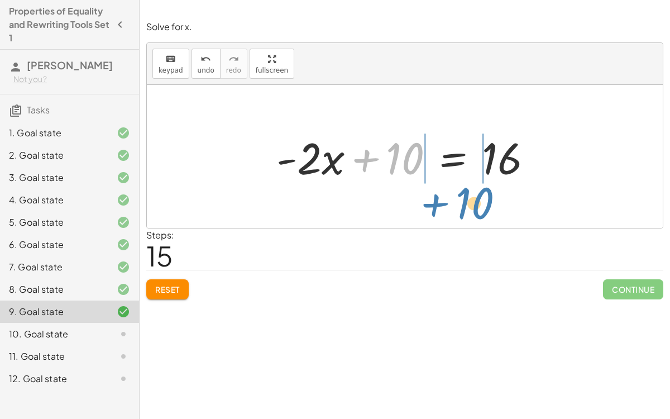
drag, startPoint x: 406, startPoint y: 151, endPoint x: 474, endPoint y: 195, distance: 81.6
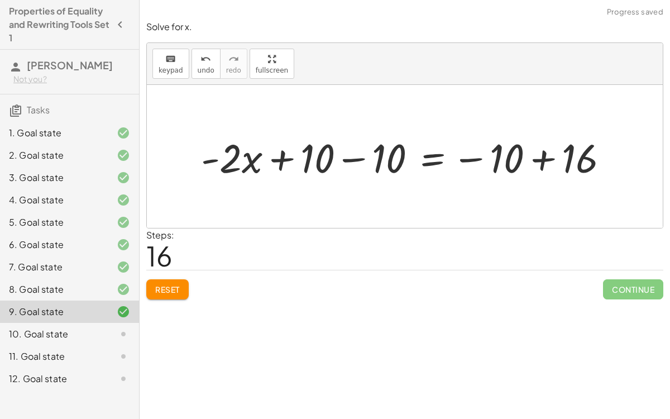
click at [361, 156] on div at bounding box center [409, 156] width 428 height 52
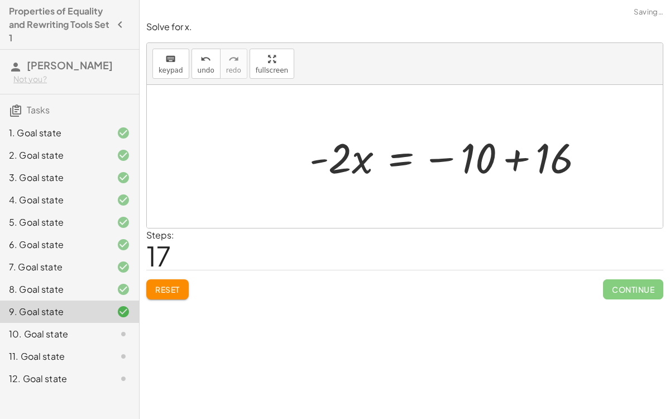
click at [546, 160] on div at bounding box center [453, 156] width 310 height 57
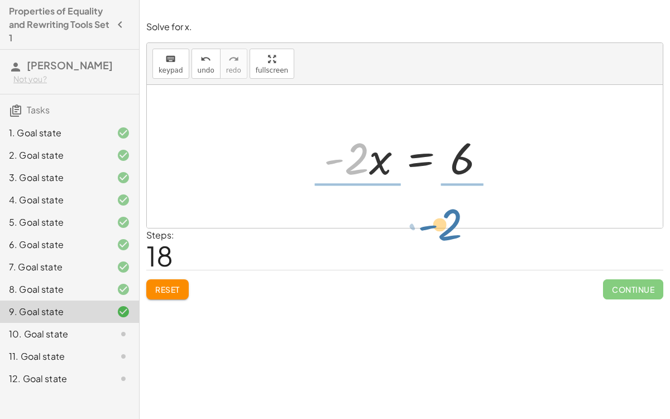
drag, startPoint x: 349, startPoint y: 155, endPoint x: 443, endPoint y: 220, distance: 113.8
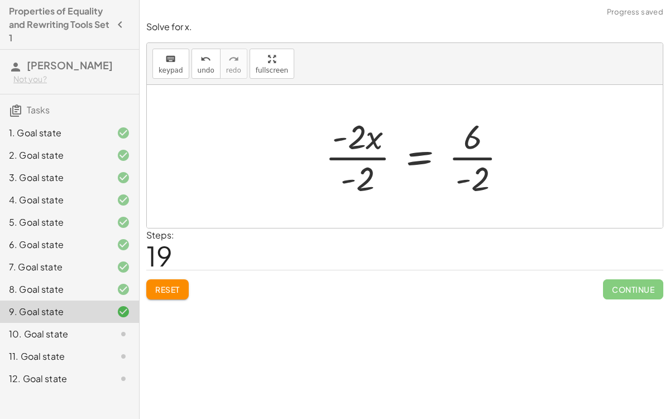
click at [343, 152] on div at bounding box center [420, 156] width 203 height 86
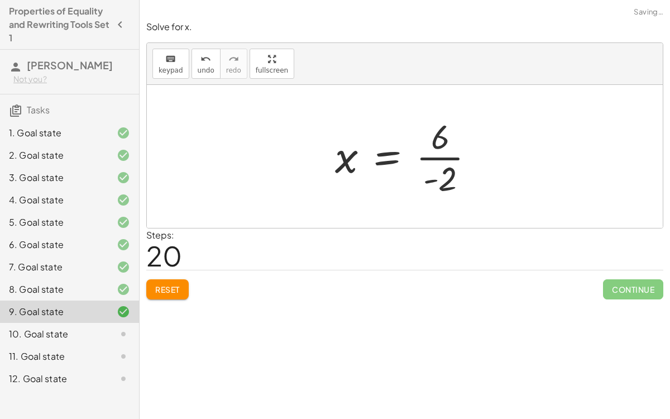
click at [461, 158] on div at bounding box center [409, 156] width 160 height 86
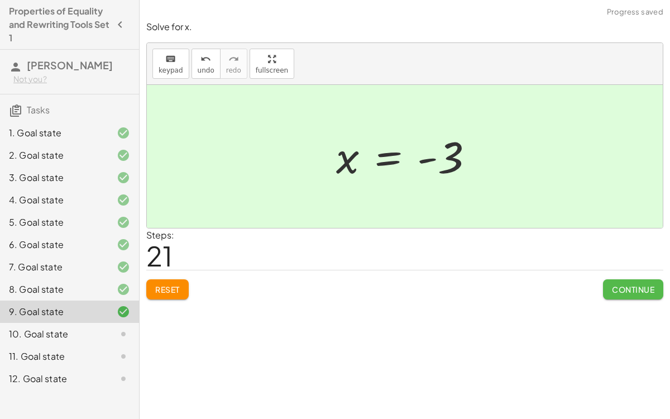
click at [613, 285] on span "Continue" at bounding box center [633, 289] width 42 height 10
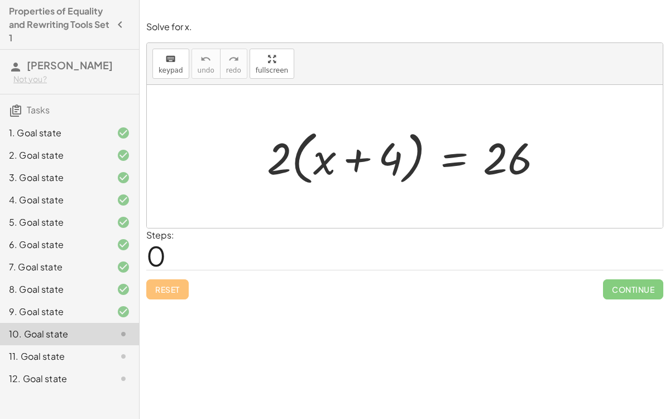
click at [295, 162] on div at bounding box center [409, 156] width 296 height 64
drag, startPoint x: 283, startPoint y: 156, endPoint x: 361, endPoint y: 160, distance: 77.7
click at [361, 160] on div at bounding box center [409, 156] width 296 height 64
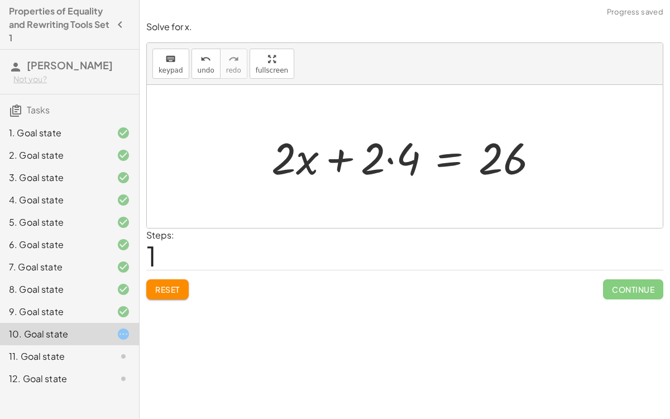
click at [388, 160] on div at bounding box center [409, 156] width 287 height 57
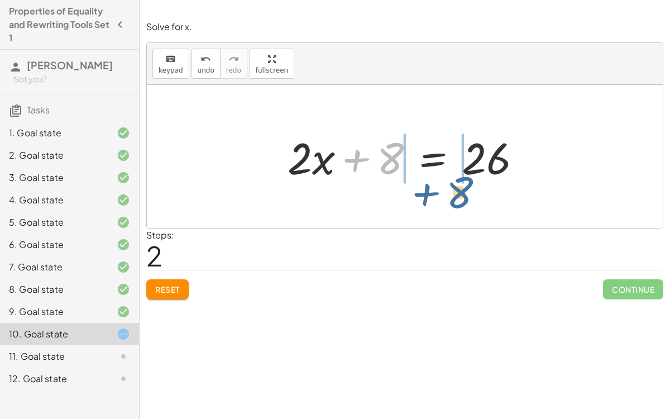
drag, startPoint x: 387, startPoint y: 159, endPoint x: 460, endPoint y: 193, distance: 80.2
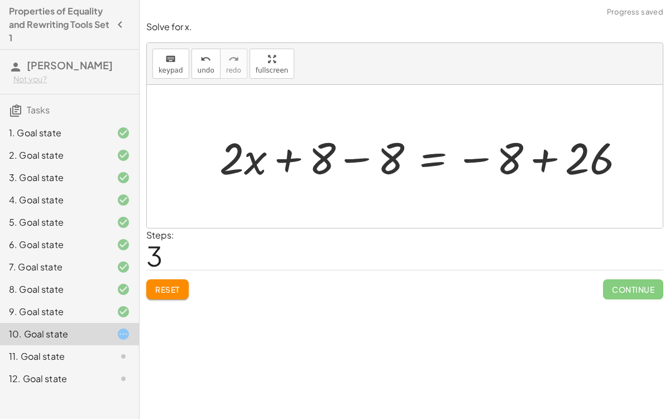
click at [357, 153] on div at bounding box center [426, 156] width 425 height 57
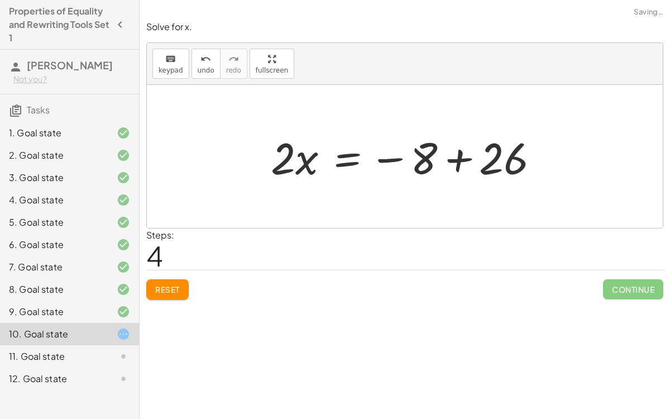
click at [460, 150] on div at bounding box center [409, 156] width 288 height 57
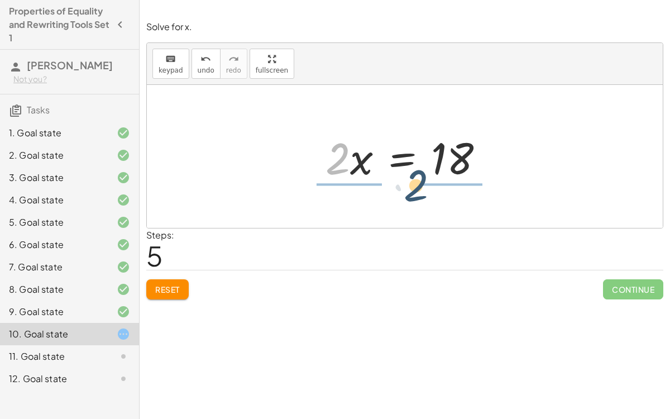
drag, startPoint x: 327, startPoint y: 161, endPoint x: 408, endPoint y: 191, distance: 86.9
click at [408, 191] on div "· 2 · ( + x + 4 ) = 26 + · 2 · x + · 2 · 4 = 26 + · 2 · x + 8 = 26 + · 2 · x + …" at bounding box center [405, 156] width 516 height 143
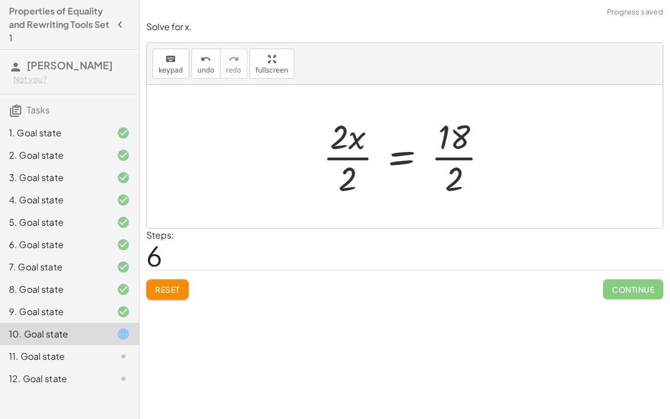
click at [348, 155] on div at bounding box center [409, 156] width 185 height 86
click at [441, 156] on div at bounding box center [423, 156] width 158 height 86
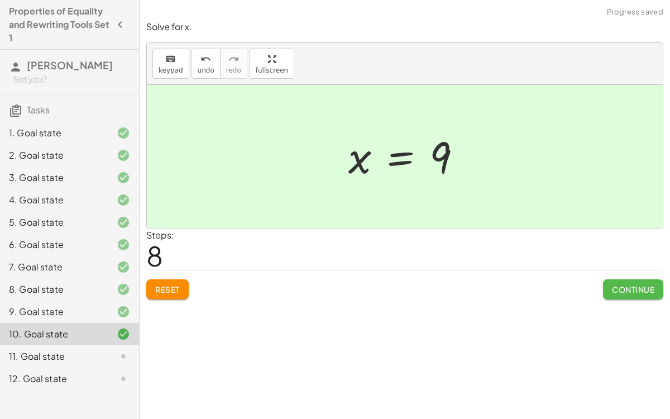
click at [604, 281] on button "Continue" at bounding box center [633, 289] width 60 height 20
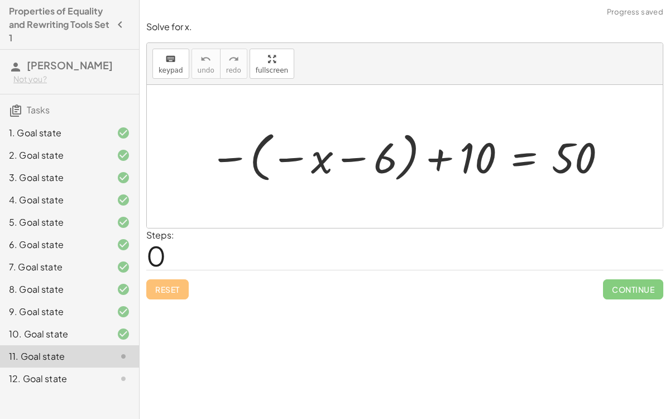
click at [253, 150] on div at bounding box center [409, 156] width 411 height 60
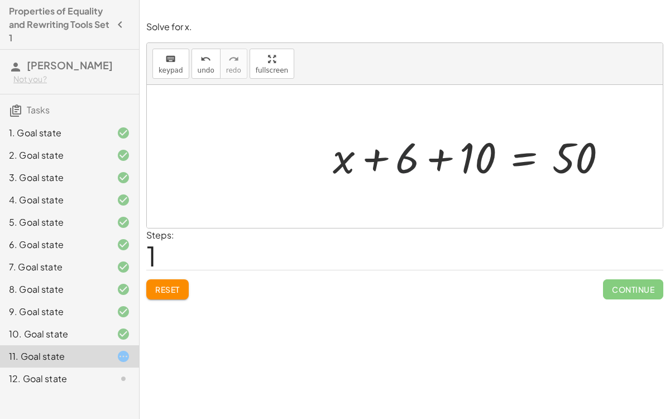
click at [404, 159] on div at bounding box center [474, 156] width 295 height 56
click at [438, 161] on div at bounding box center [474, 156] width 295 height 56
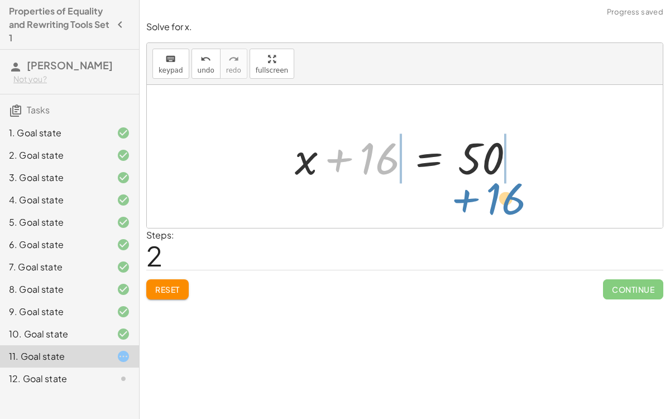
drag, startPoint x: 387, startPoint y: 152, endPoint x: 511, endPoint y: 190, distance: 129.1
click at [511, 190] on div "− ( − x − 6 ) + 10 = 50 + x + 6 + 10 = 50 + 16 x = 50 + + 16" at bounding box center [405, 156] width 516 height 143
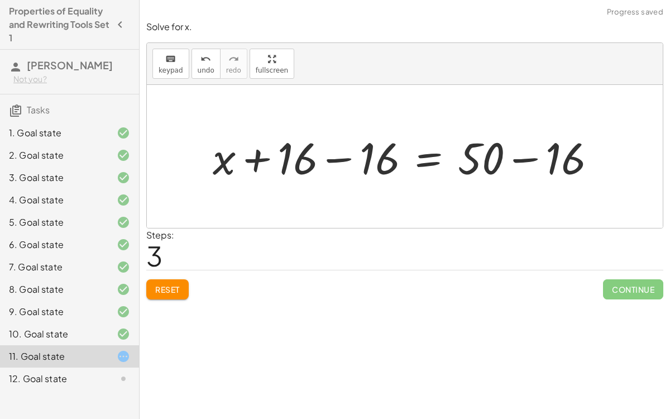
click at [349, 160] on div at bounding box center [409, 156] width 404 height 57
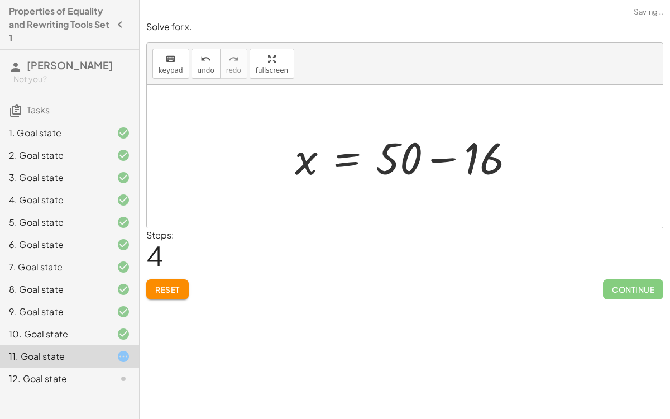
click at [435, 160] on div at bounding box center [409, 156] width 240 height 57
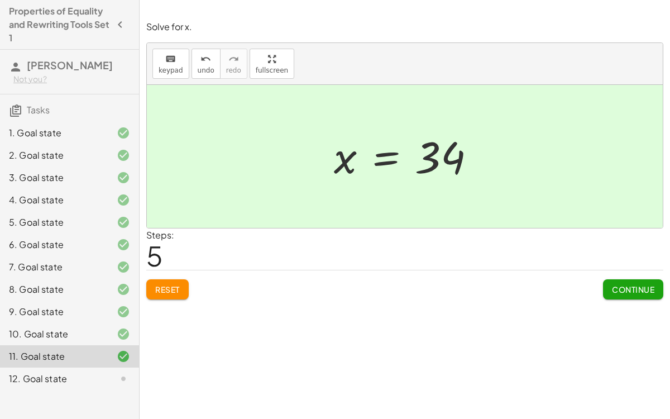
click at [630, 299] on div "Solve for x. keyboard keypad undo undo redo redo fullscreen − ( − x − 6 ) + 10 …" at bounding box center [405, 160] width 530 height 292
click at [625, 292] on span "Continue" at bounding box center [633, 289] width 42 height 10
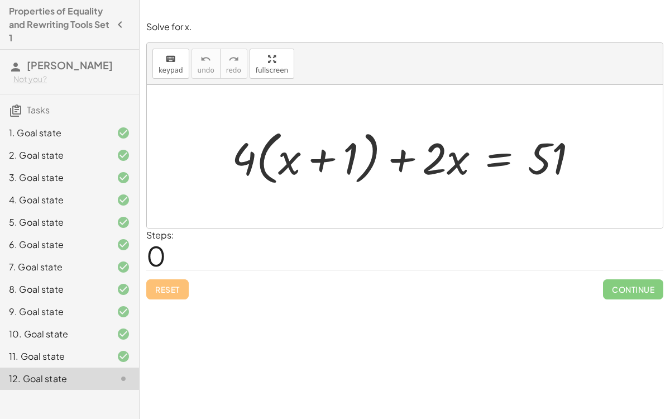
click at [270, 145] on div at bounding box center [409, 156] width 366 height 64
drag, startPoint x: 243, startPoint y: 152, endPoint x: 325, endPoint y: 160, distance: 83.0
click at [325, 160] on div at bounding box center [409, 156] width 366 height 64
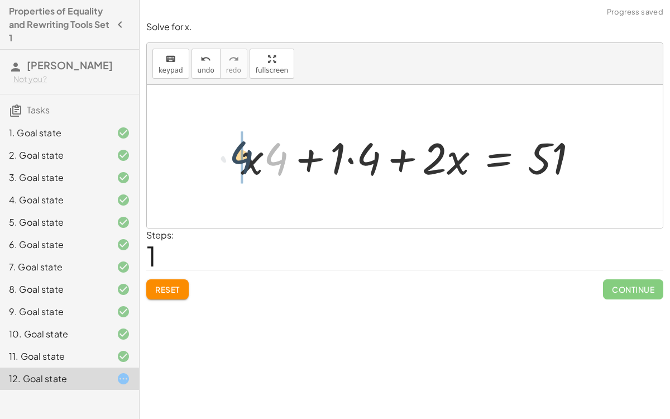
drag, startPoint x: 275, startPoint y: 153, endPoint x: 236, endPoint y: 150, distance: 39.8
click at [236, 150] on div at bounding box center [413, 156] width 357 height 57
click at [351, 159] on div at bounding box center [413, 156] width 357 height 57
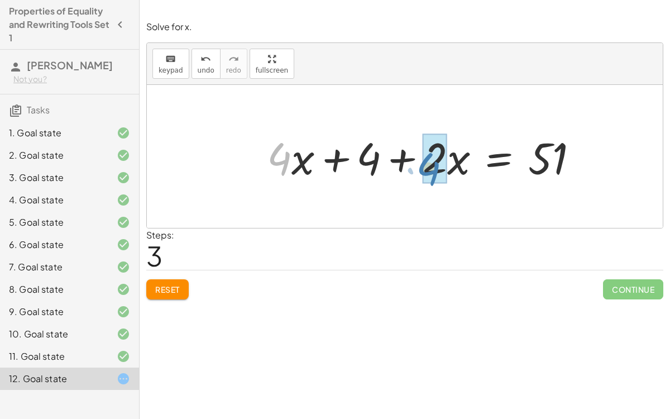
drag, startPoint x: 277, startPoint y: 160, endPoint x: 425, endPoint y: 169, distance: 148.7
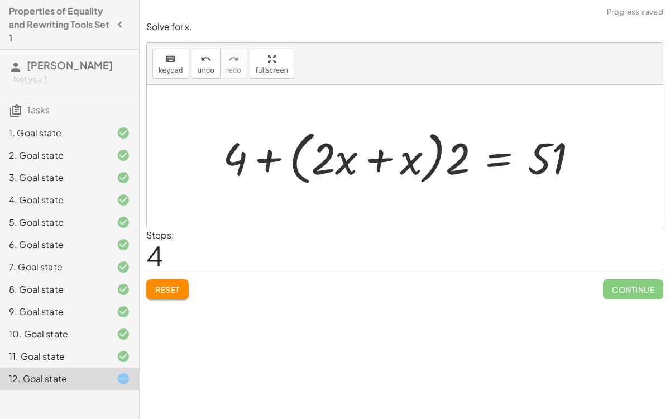
click at [273, 160] on div at bounding box center [404, 156] width 375 height 64
click at [295, 152] on div at bounding box center [404, 156] width 375 height 64
click at [301, 155] on div at bounding box center [404, 156] width 375 height 64
click at [380, 160] on div at bounding box center [404, 156] width 375 height 64
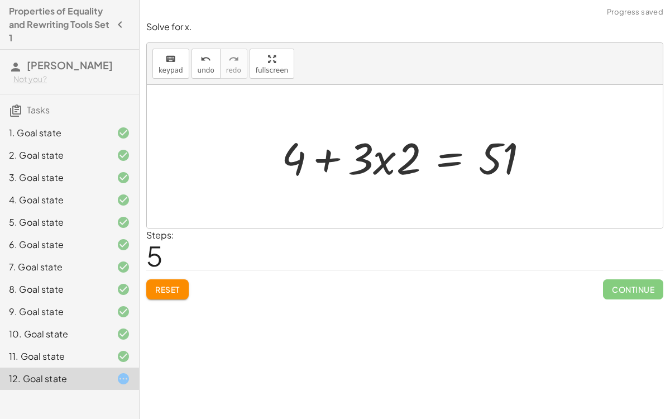
click at [385, 164] on div at bounding box center [409, 156] width 267 height 57
click at [382, 160] on div at bounding box center [409, 156] width 267 height 57
click at [393, 153] on div at bounding box center [409, 156] width 267 height 57
click at [399, 155] on div at bounding box center [409, 156] width 267 height 57
click at [328, 156] on div at bounding box center [409, 156] width 267 height 57
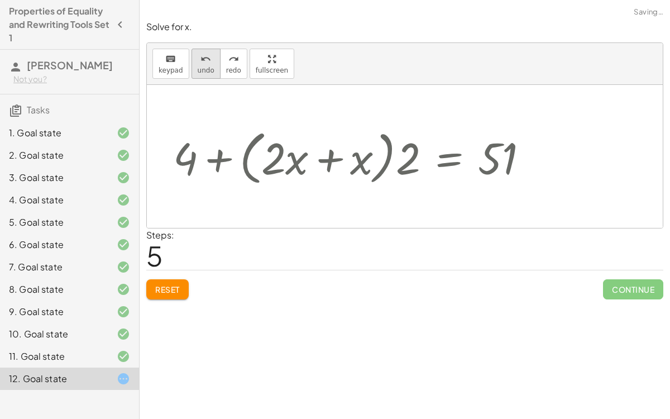
click at [202, 76] on button "undo undo" at bounding box center [205, 64] width 29 height 30
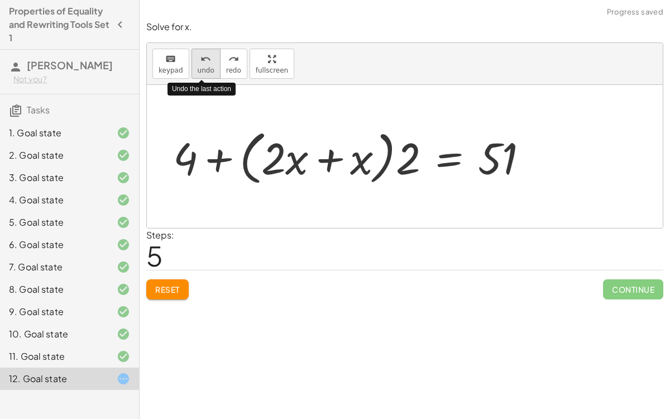
click at [202, 76] on button "undo undo" at bounding box center [205, 64] width 29 height 30
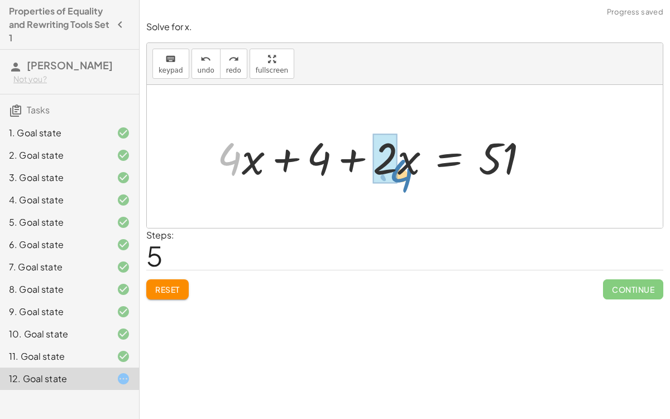
drag, startPoint x: 238, startPoint y: 155, endPoint x: 407, endPoint y: 170, distance: 170.3
click at [407, 170] on div at bounding box center [377, 156] width 331 height 57
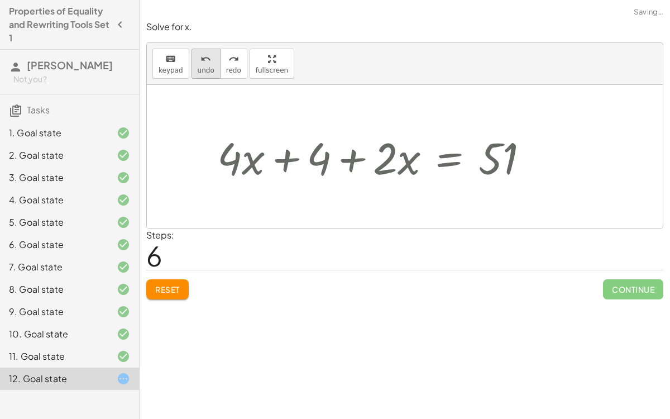
click at [191, 69] on button "undo undo" at bounding box center [205, 64] width 29 height 30
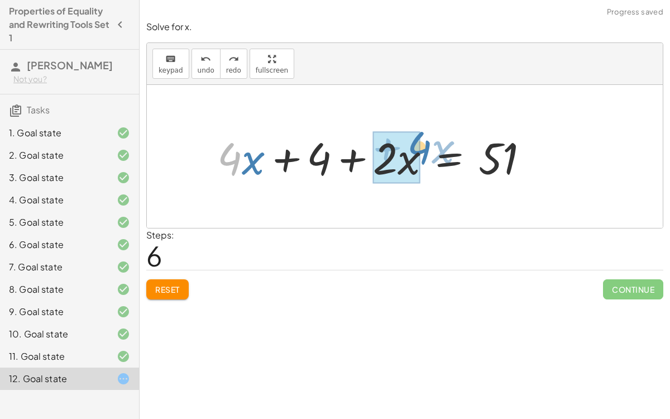
drag, startPoint x: 236, startPoint y: 160, endPoint x: 425, endPoint y: 148, distance: 189.5
click at [425, 148] on div at bounding box center [377, 156] width 331 height 57
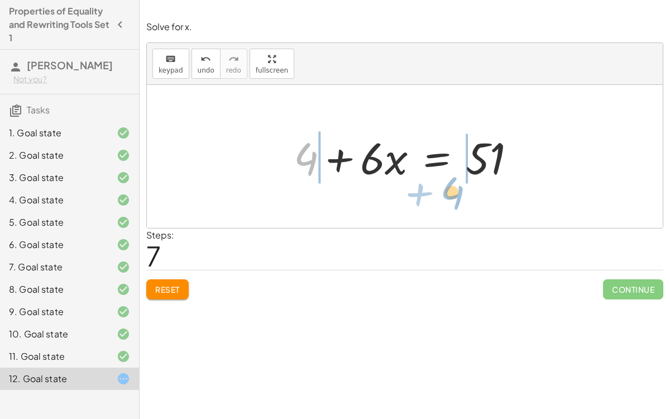
drag, startPoint x: 312, startPoint y: 155, endPoint x: 458, endPoint y: 188, distance: 149.5
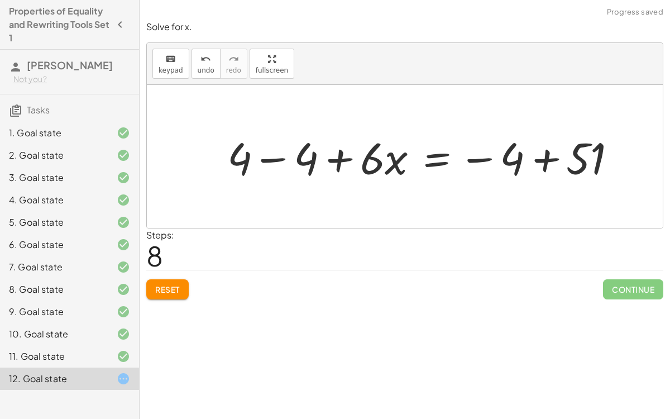
click at [282, 159] on div at bounding box center [426, 156] width 409 height 57
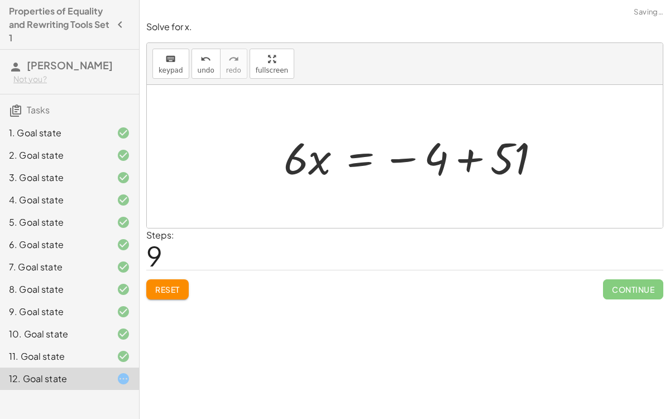
click at [539, 160] on div at bounding box center [416, 156] width 276 height 57
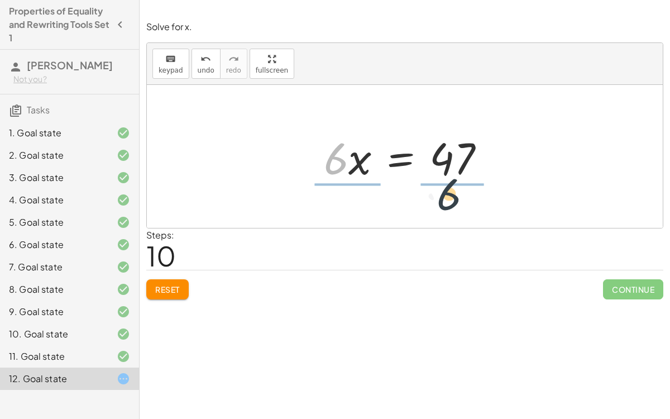
drag, startPoint x: 333, startPoint y: 159, endPoint x: 447, endPoint y: 195, distance: 119.5
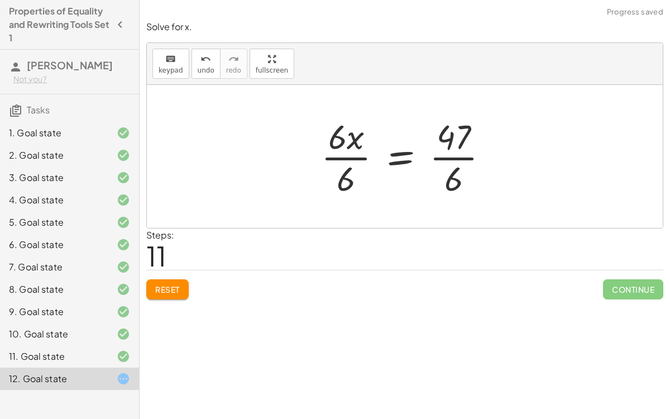
click at [339, 155] on div at bounding box center [409, 156] width 188 height 86
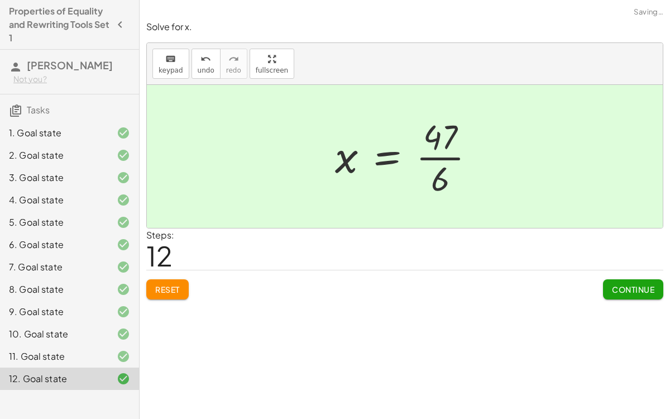
click at [448, 156] on div at bounding box center [409, 156] width 160 height 86
click at [638, 290] on span "Continue" at bounding box center [633, 289] width 42 height 10
